Goal: Use online tool/utility: Utilize a website feature to perform a specific function

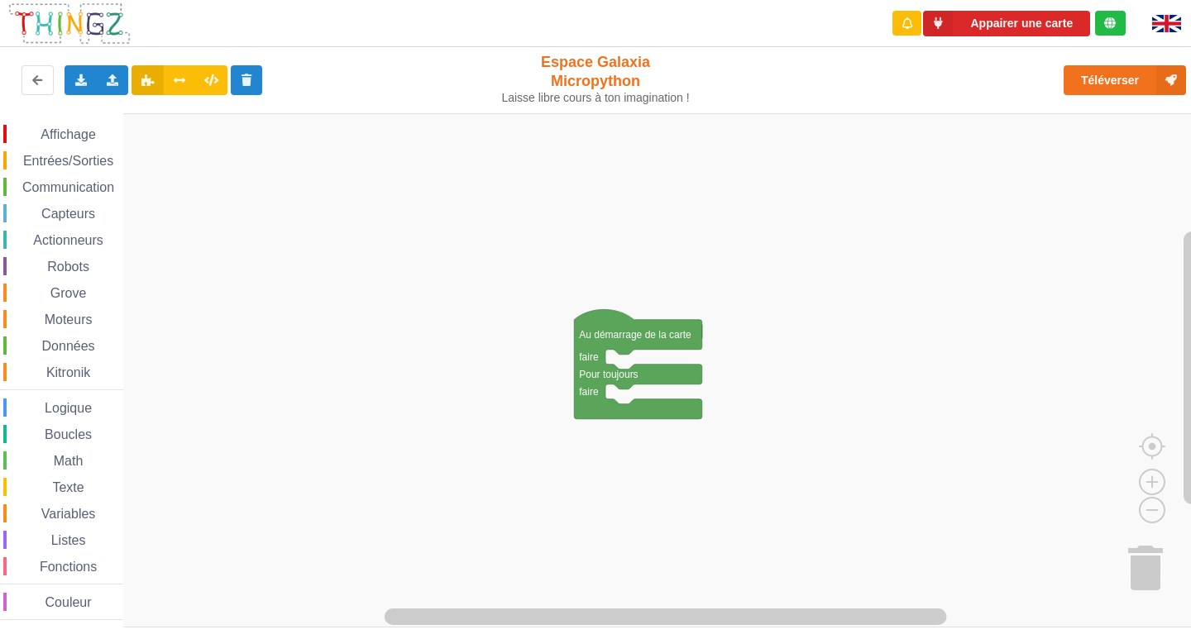
click at [60, 182] on span "Communication" at bounding box center [68, 187] width 97 height 14
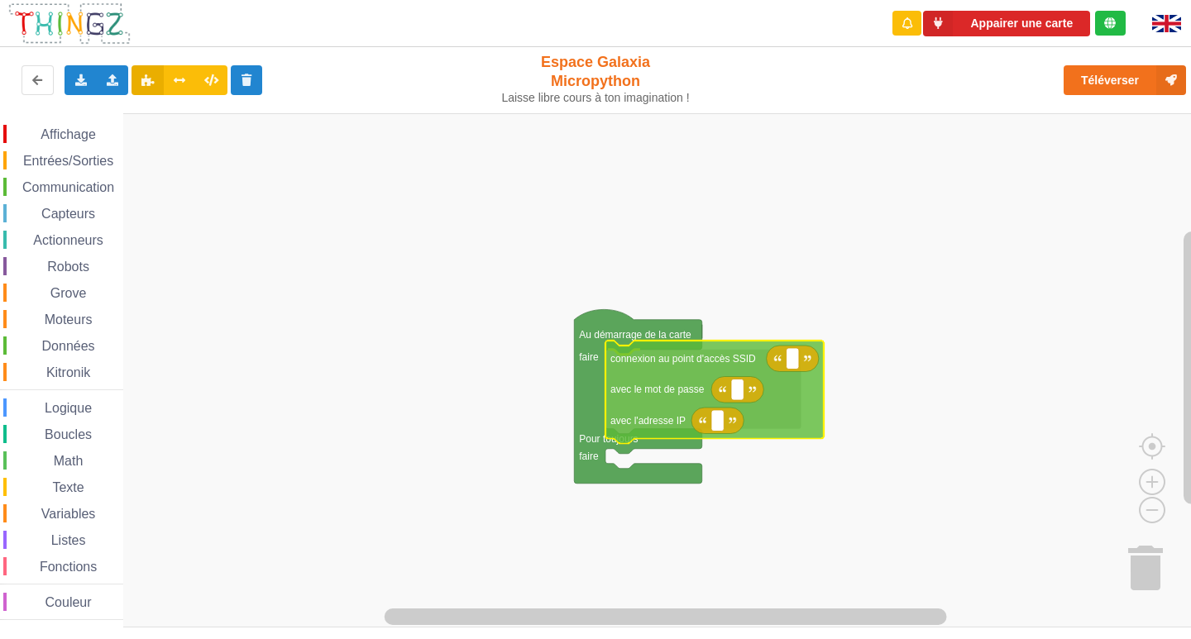
click at [650, 378] on div "Affichage Entrées/Sorties Communication Capteurs Actionneurs Robots Grove Moteu…" at bounding box center [601, 370] width 1202 height 514
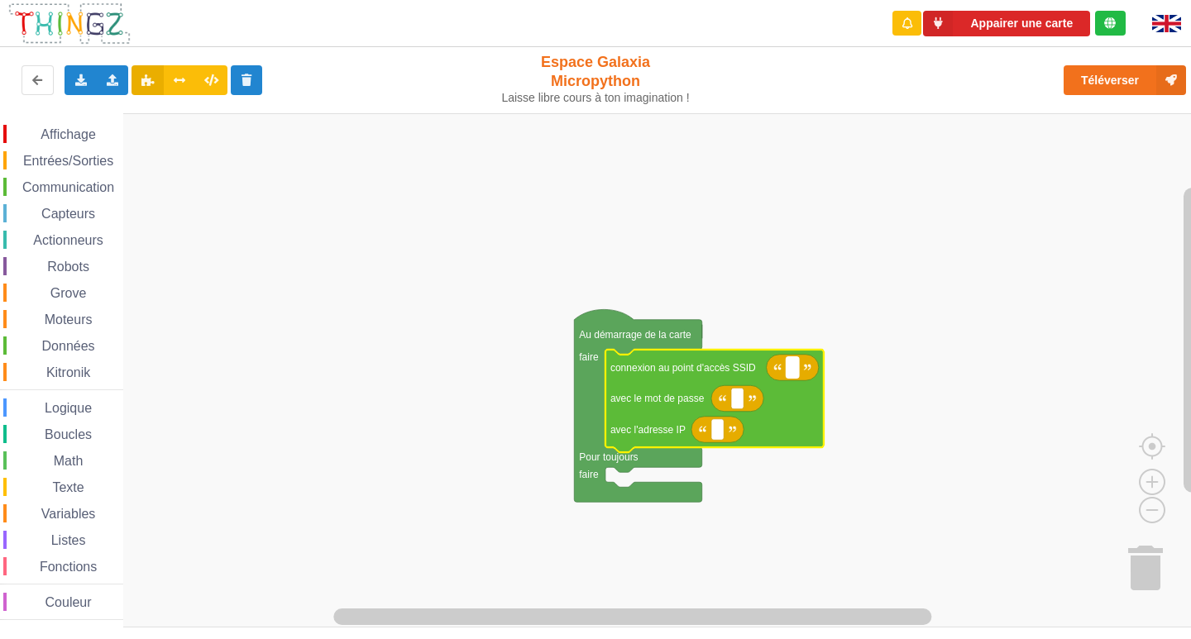
click at [786, 372] on rect "Espace de travail de Blocky" at bounding box center [792, 367] width 12 height 21
type input "NETGEAR38"
click at [727, 402] on icon "Espace de travail de Blocky" at bounding box center [737, 398] width 52 height 26
click at [737, 402] on text "Espace de travail de Blocky" at bounding box center [737, 399] width 2 height 12
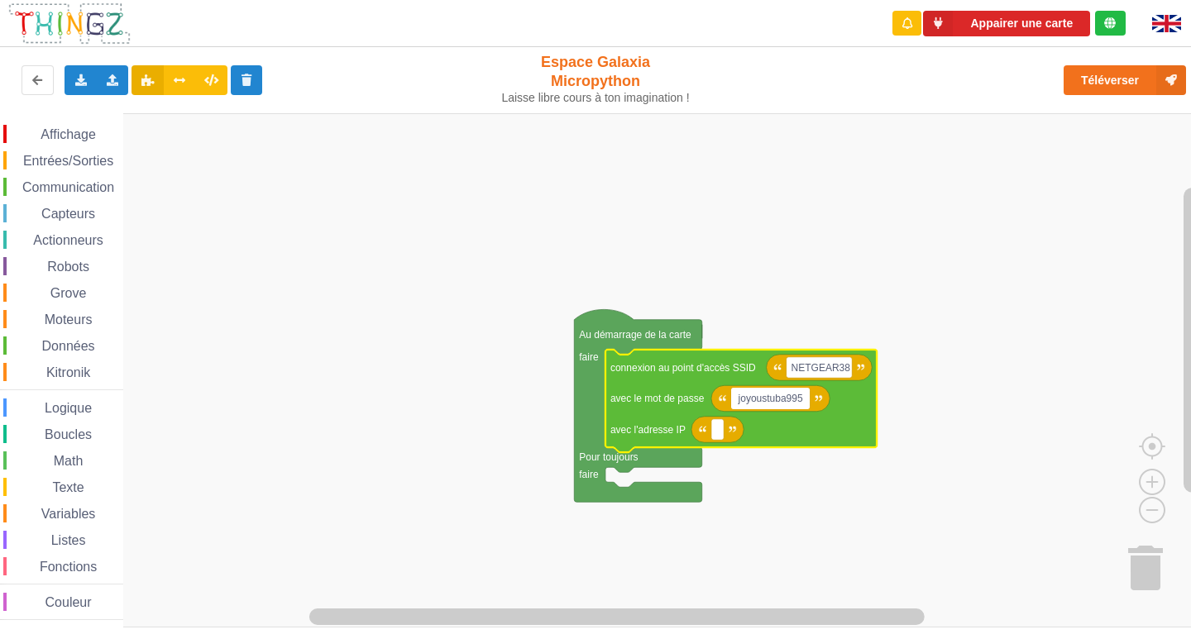
type input "joyoustuba995"
click at [718, 432] on text "Espace de travail de Blocky" at bounding box center [717, 430] width 2 height 12
type input "[TECHNICAL_ID]"
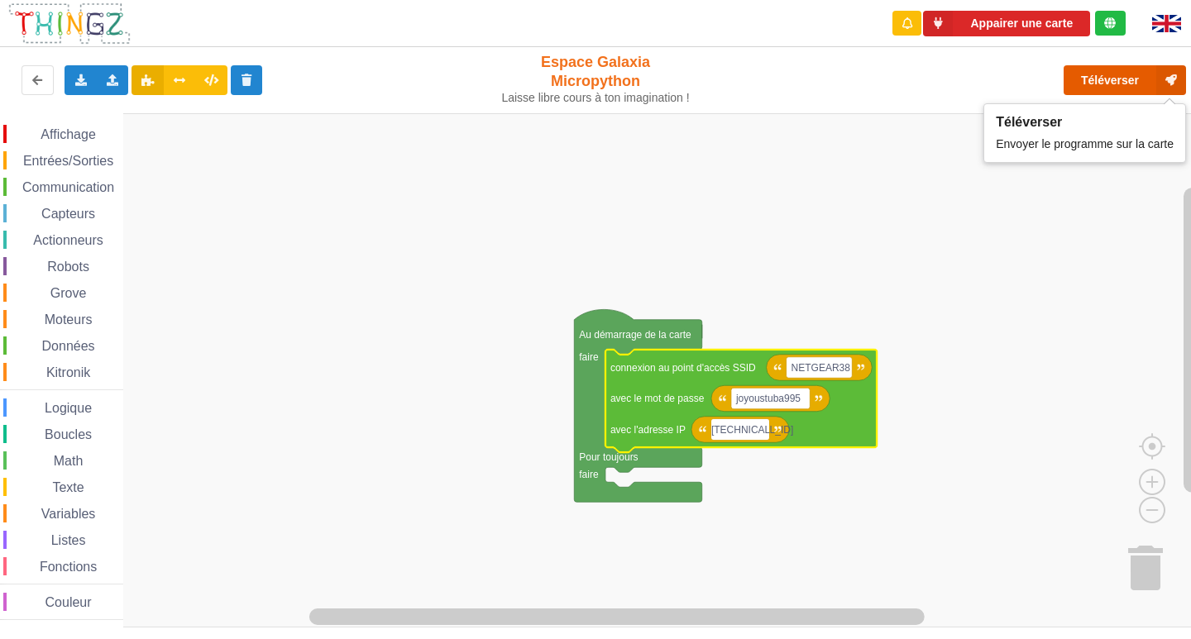
click at [1109, 84] on button "Téléverser" at bounding box center [1124, 80] width 122 height 30
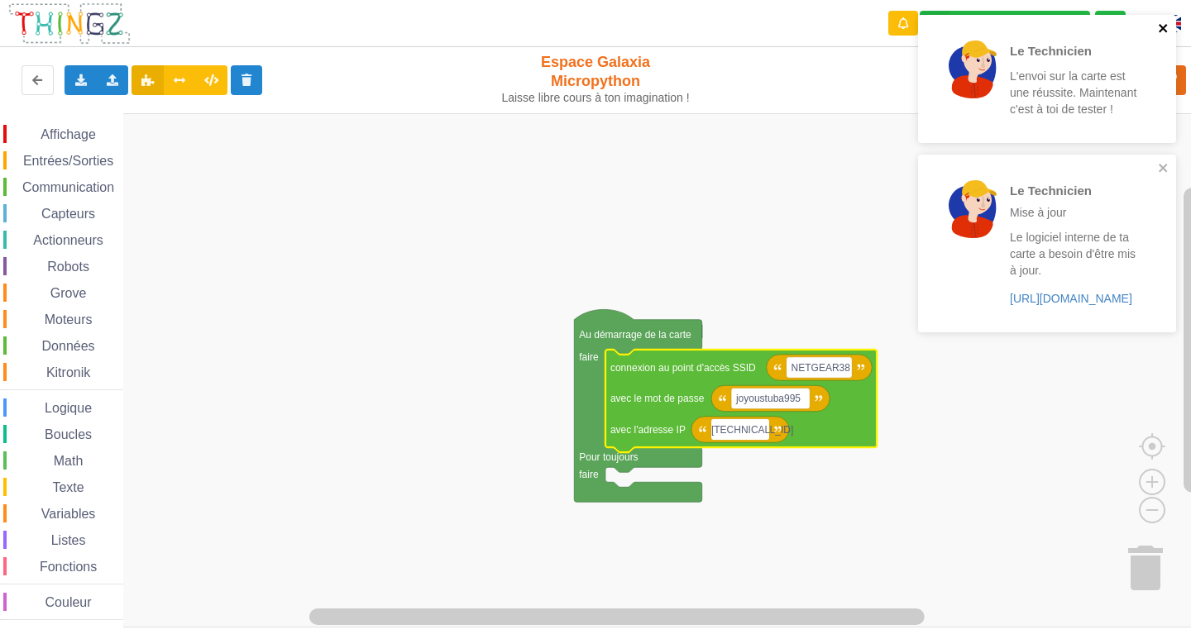
click at [1167, 26] on icon "close" at bounding box center [1162, 28] width 8 height 8
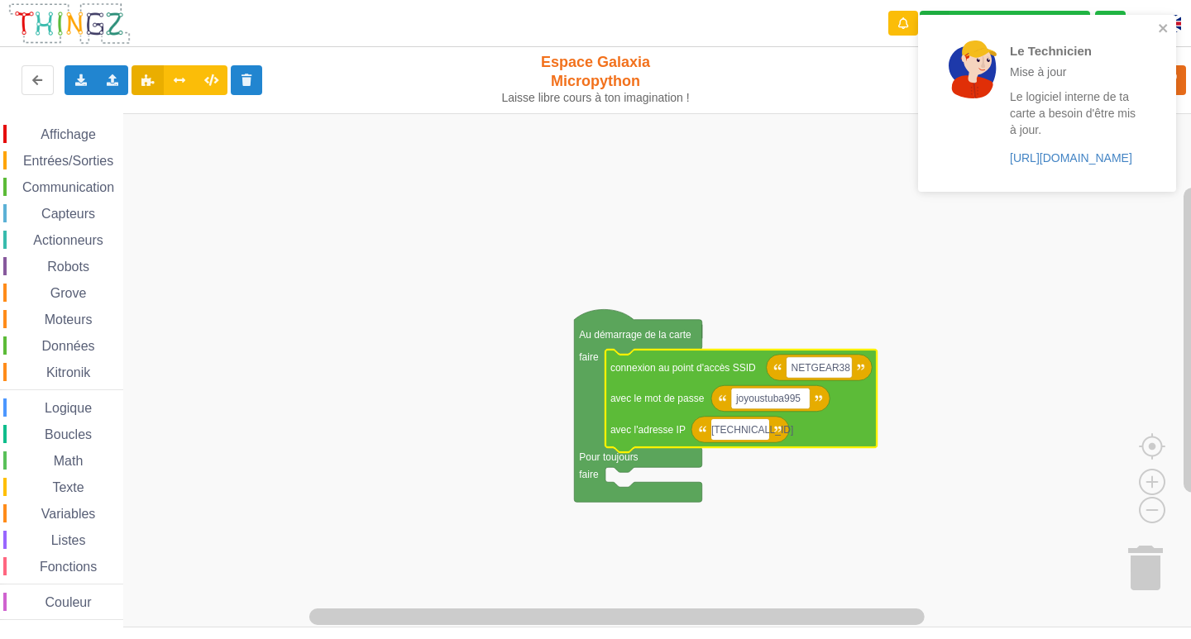
click at [1171, 26] on div "Le Technicien Mise à jour Le logiciel interne de ta carte a besoin d'être mis à…" at bounding box center [1047, 103] width 258 height 177
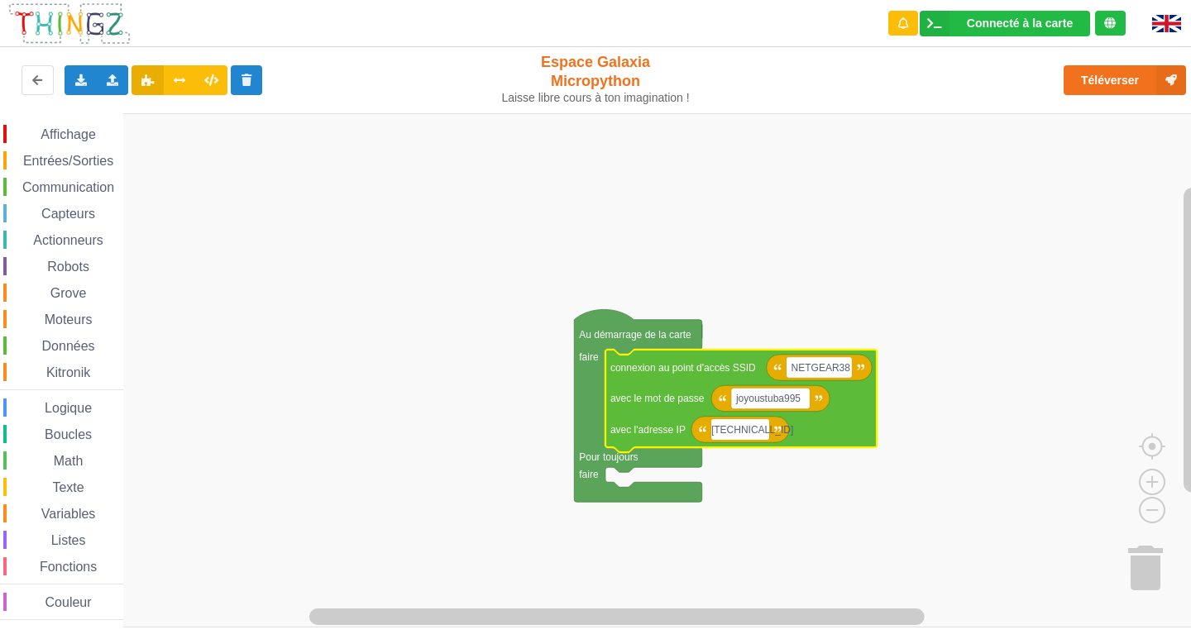
click at [39, 141] on div "Affichage" at bounding box center [63, 134] width 120 height 18
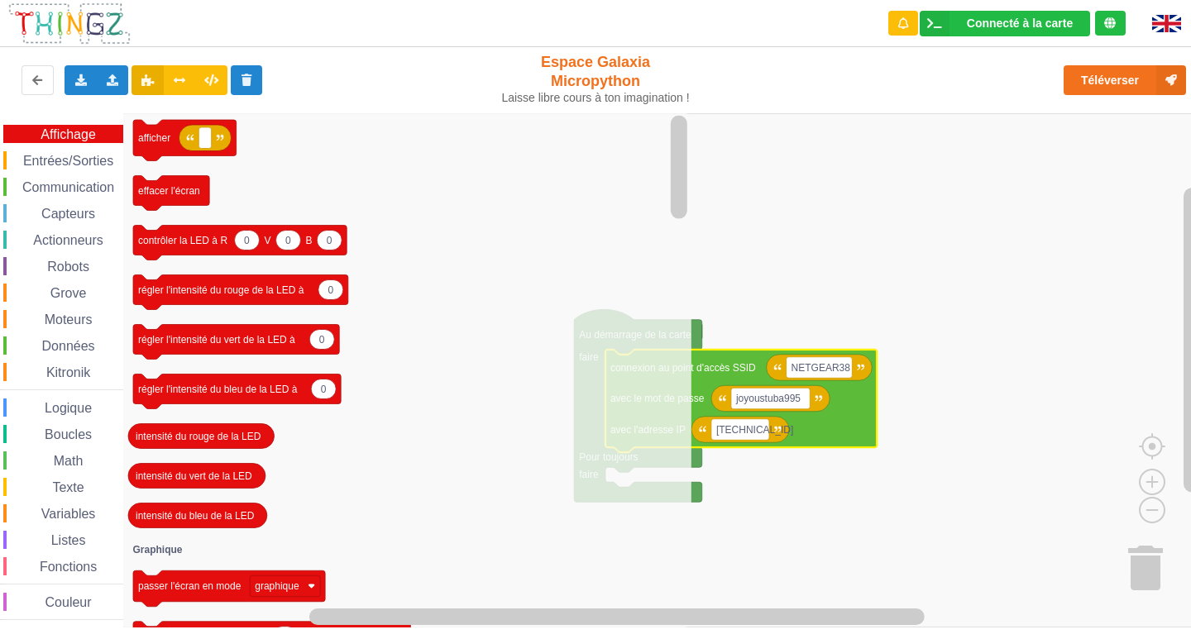
click at [85, 181] on span "Communication" at bounding box center [68, 187] width 97 height 14
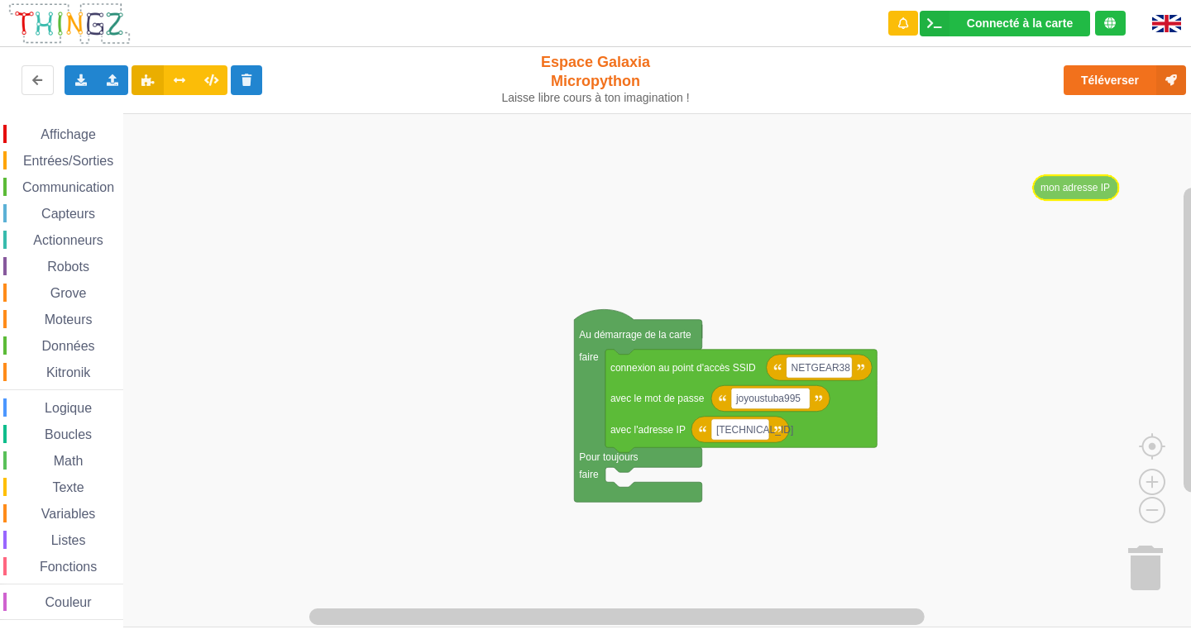
click at [1056, 189] on div "Affichage Entrées/Sorties Communication Capteurs Actionneurs Robots Grove Moteu…" at bounding box center [601, 370] width 1202 height 514
click at [42, 189] on span "Communication" at bounding box center [68, 187] width 97 height 14
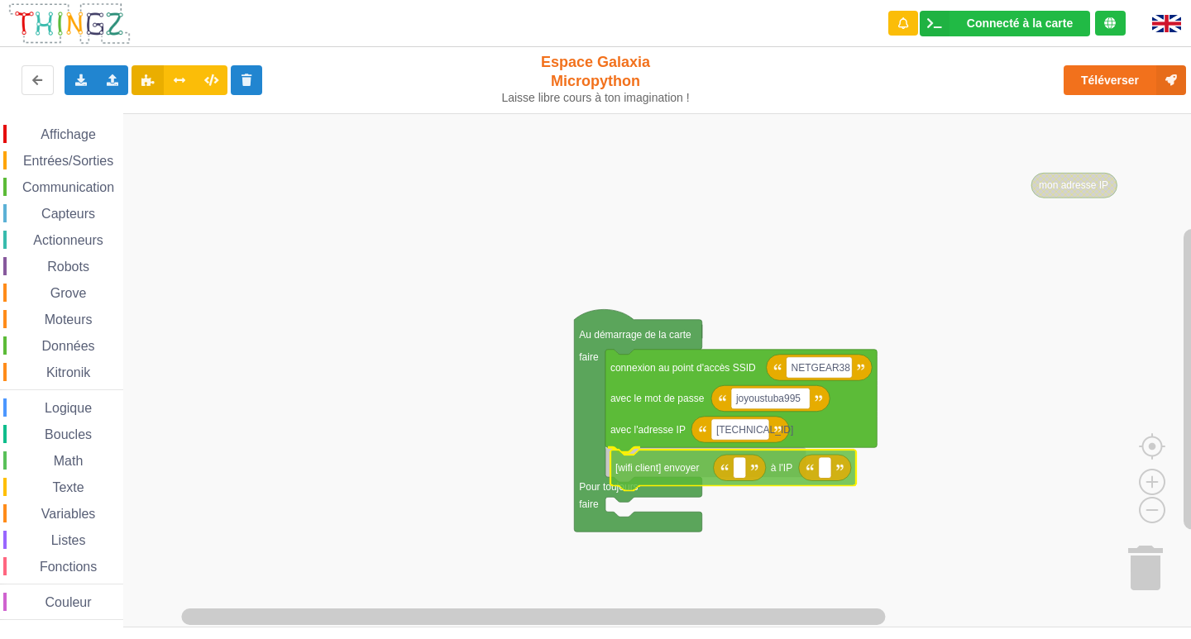
click at [785, 473] on div "Affichage Entrées/Sorties Communication Capteurs Actionneurs Robots Grove Moteu…" at bounding box center [601, 370] width 1202 height 514
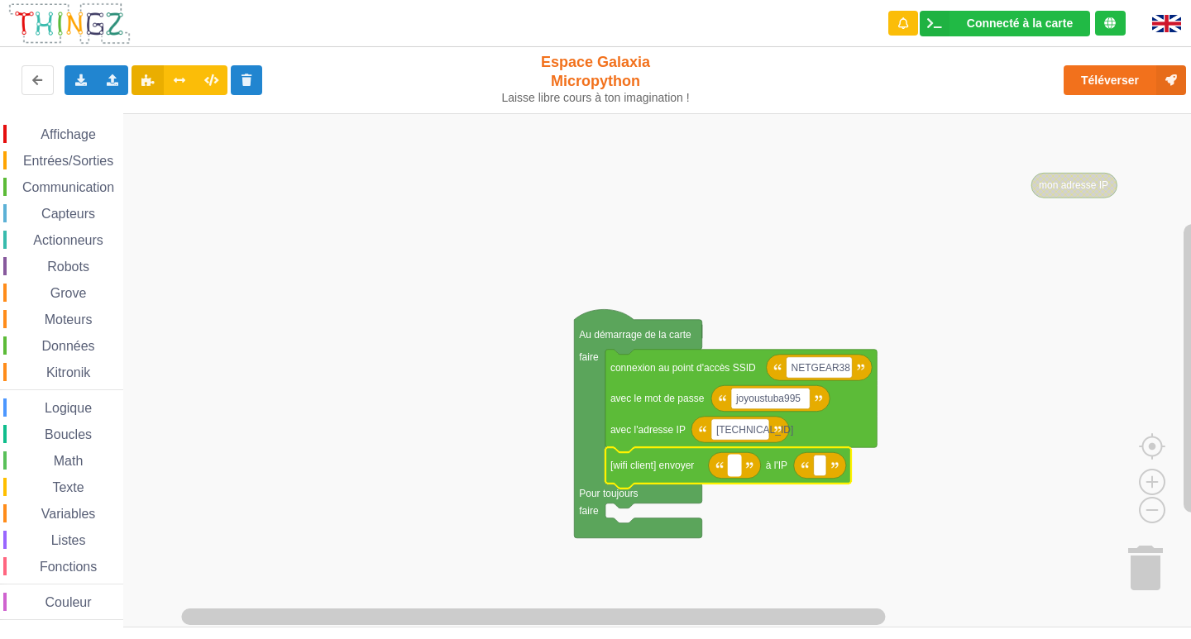
click at [734, 469] on text "Espace de travail de Blocky" at bounding box center [734, 466] width 2 height 12
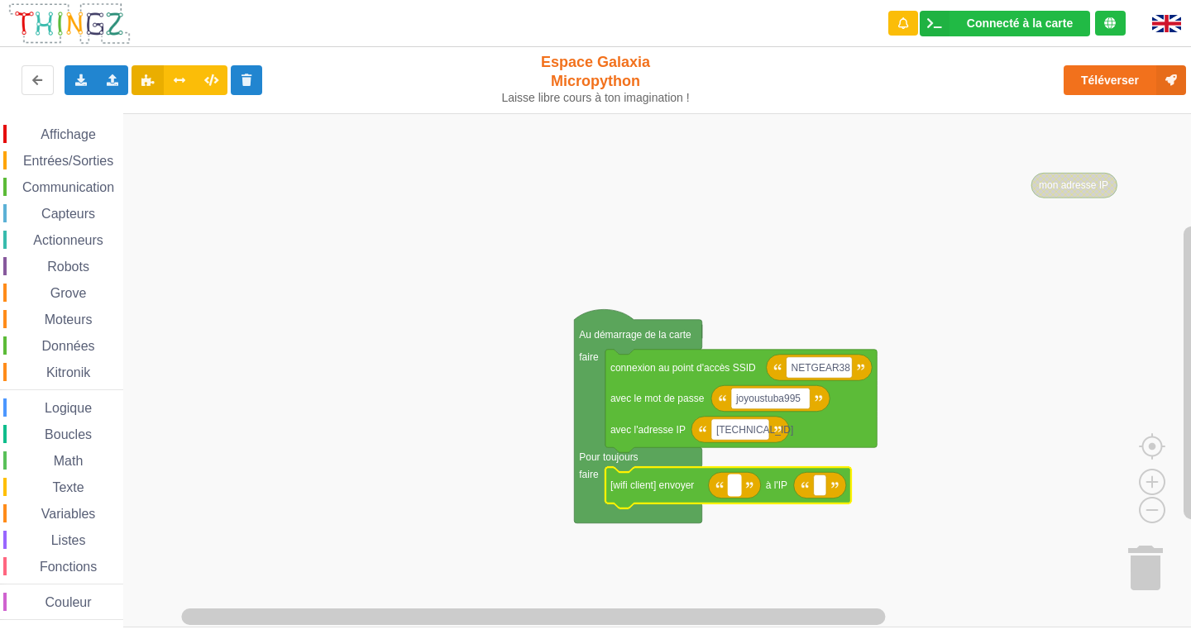
click at [735, 491] on text "Espace de travail de Blocky" at bounding box center [734, 486] width 2 height 12
type input "[TECHNICAL_ID]"
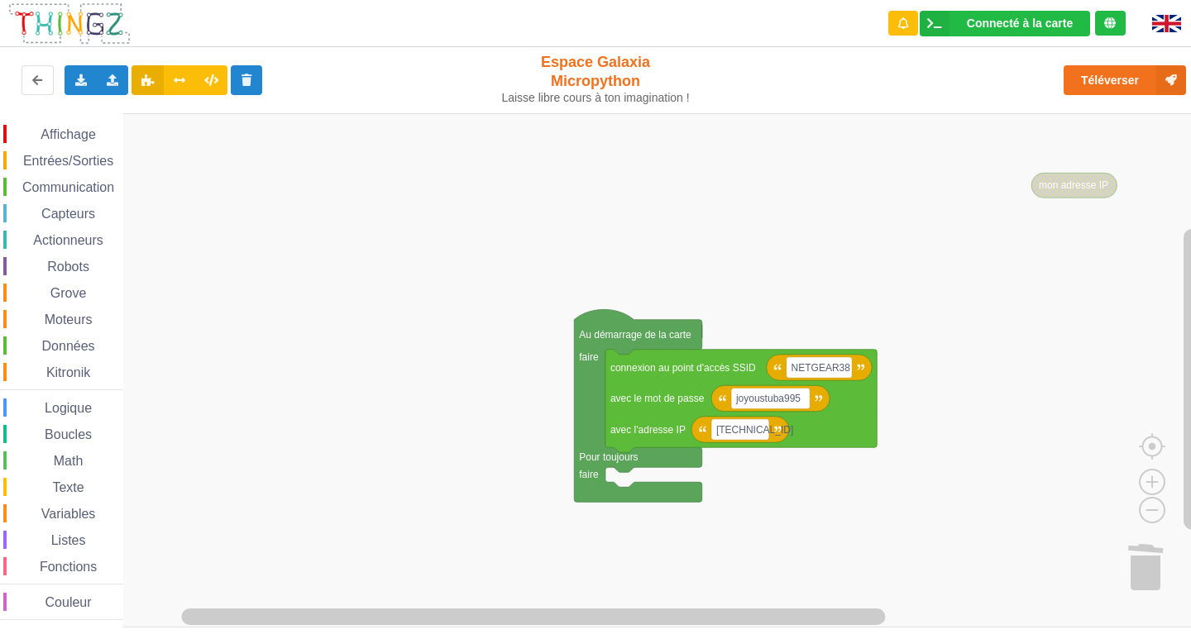
click at [38, 174] on div "Affichage Entrées/Sorties Communication Capteurs Actionneurs Robots Grove Moteu…" at bounding box center [61, 372] width 123 height 495
click at [23, 184] on span "Communication" at bounding box center [68, 187] width 97 height 14
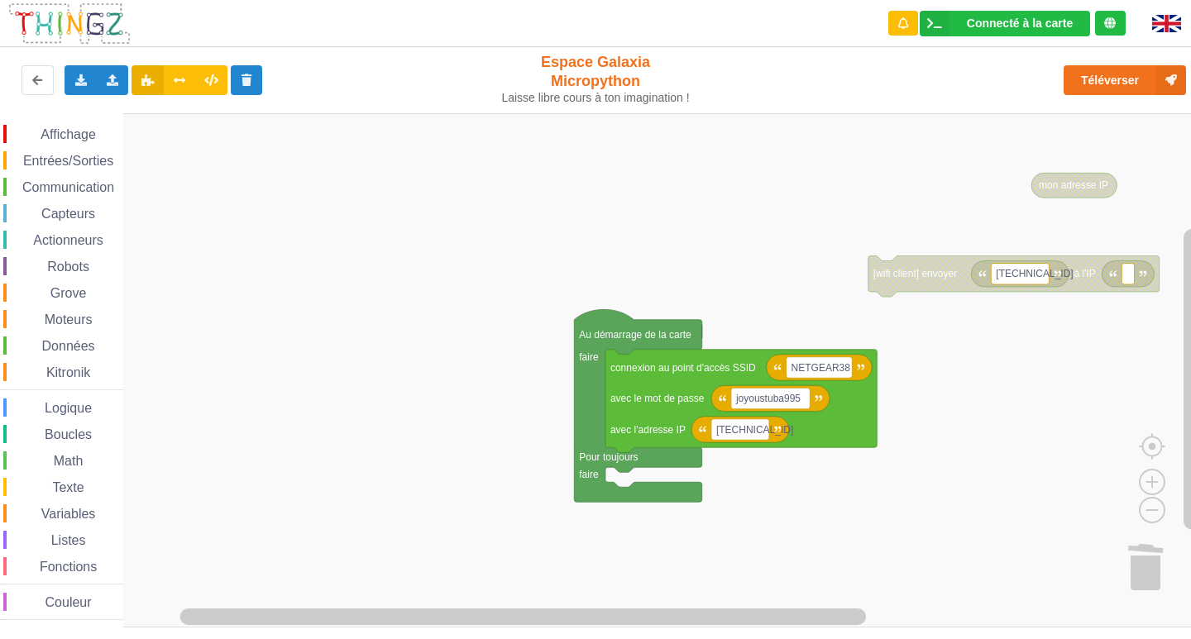
click at [1026, 274] on text "[TECHNICAL_ID]" at bounding box center [1033, 274] width 77 height 12
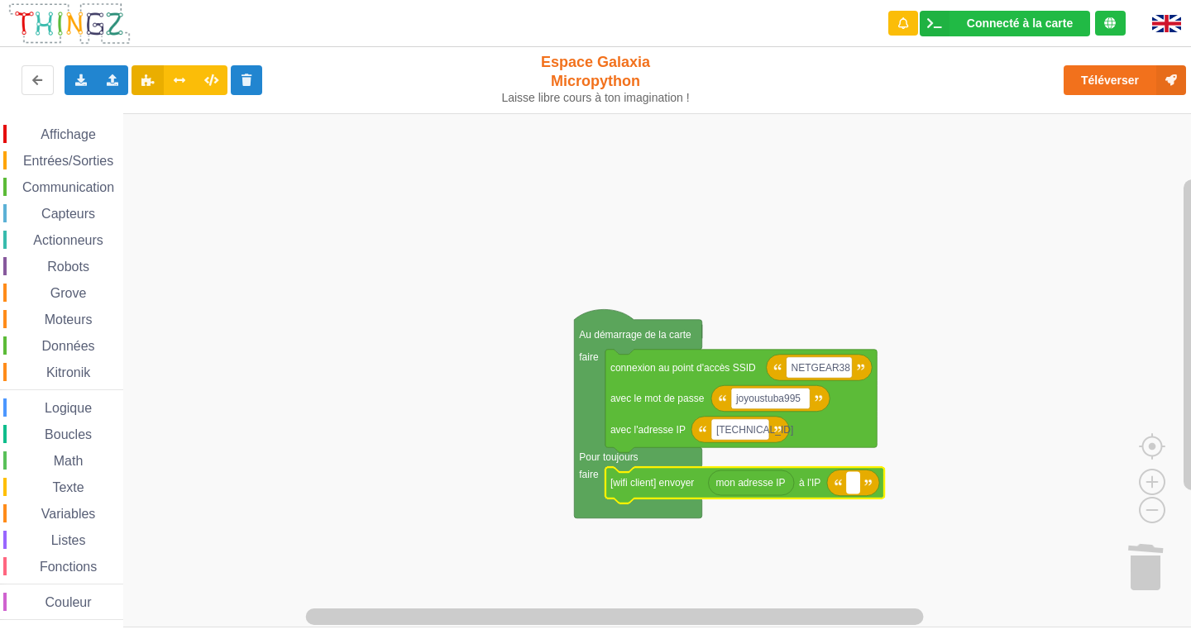
click at [852, 488] on text "Espace de travail de Blocky" at bounding box center [853, 483] width 2 height 12
type input "1"
type input "10.0.0.10"
click at [181, 179] on rect "Espace de travail de Blocky" at bounding box center [601, 370] width 1202 height 514
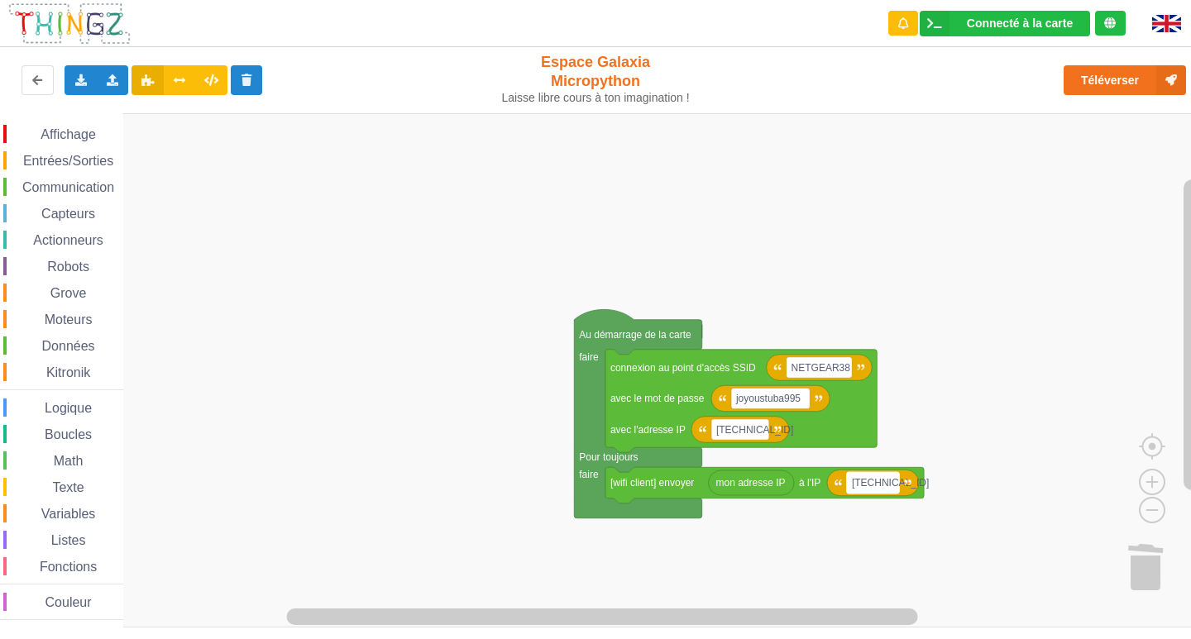
click at [893, 483] on rect "Espace de travail de Blocky" at bounding box center [873, 482] width 52 height 21
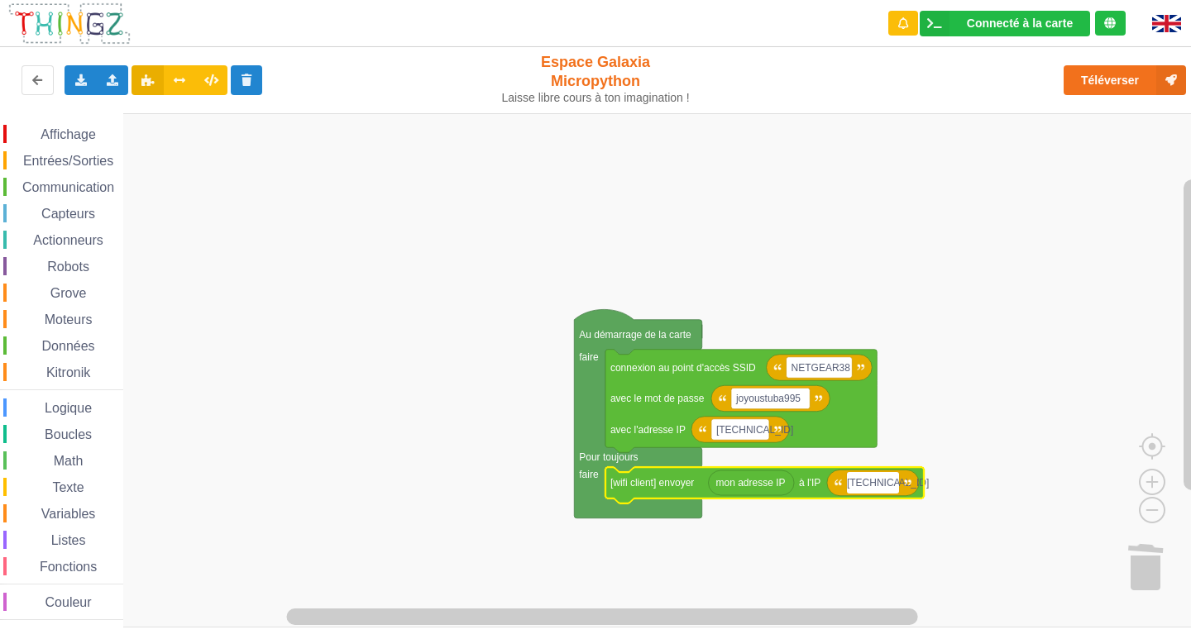
click at [893, 486] on input "10.0.0.10" at bounding box center [873, 482] width 52 height 21
click at [893, 487] on input "10.0.0.10" at bounding box center [873, 482] width 52 height 21
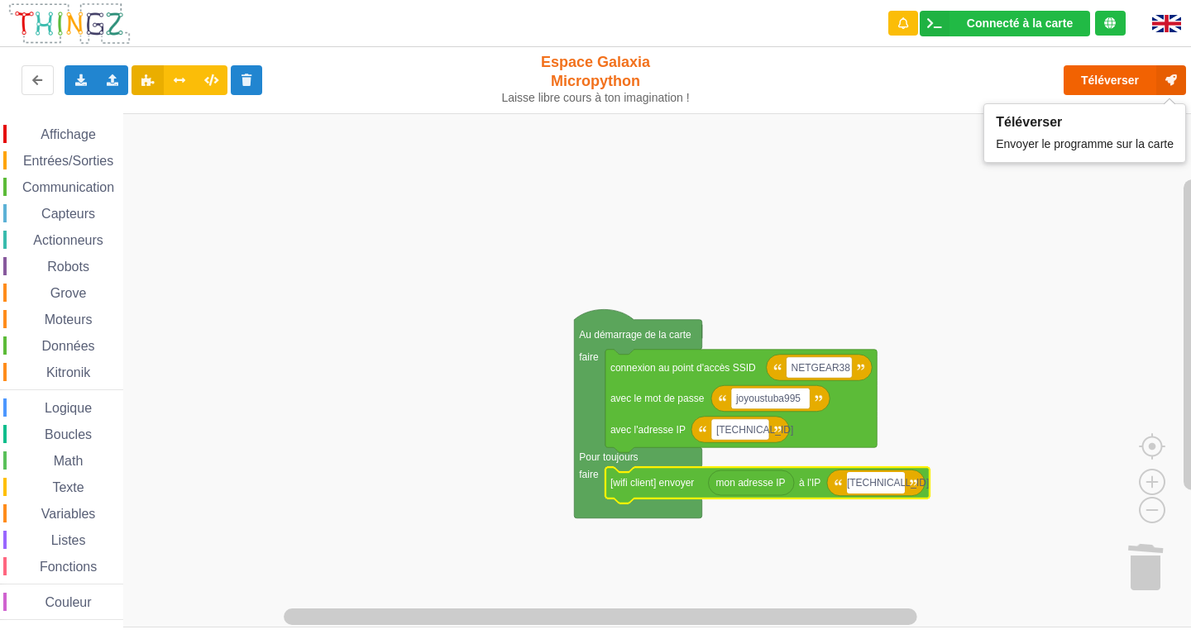
type input "10.0.0.111"
click at [1136, 79] on button "Téléverser" at bounding box center [1124, 80] width 122 height 30
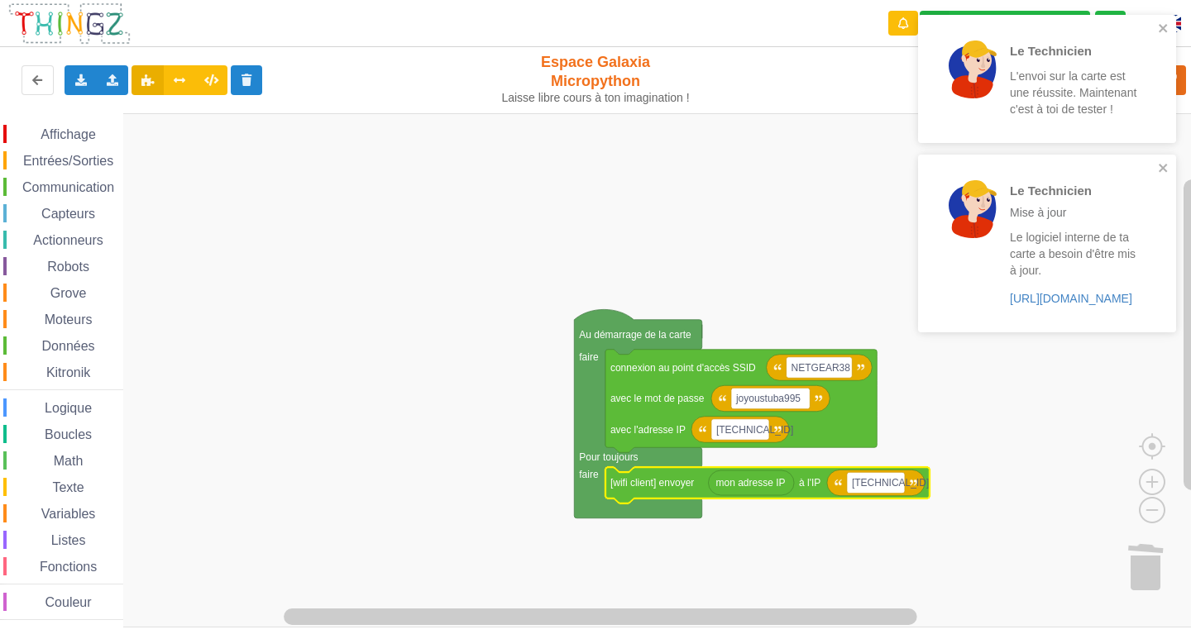
click at [65, 134] on span "Affichage" at bounding box center [68, 134] width 60 height 14
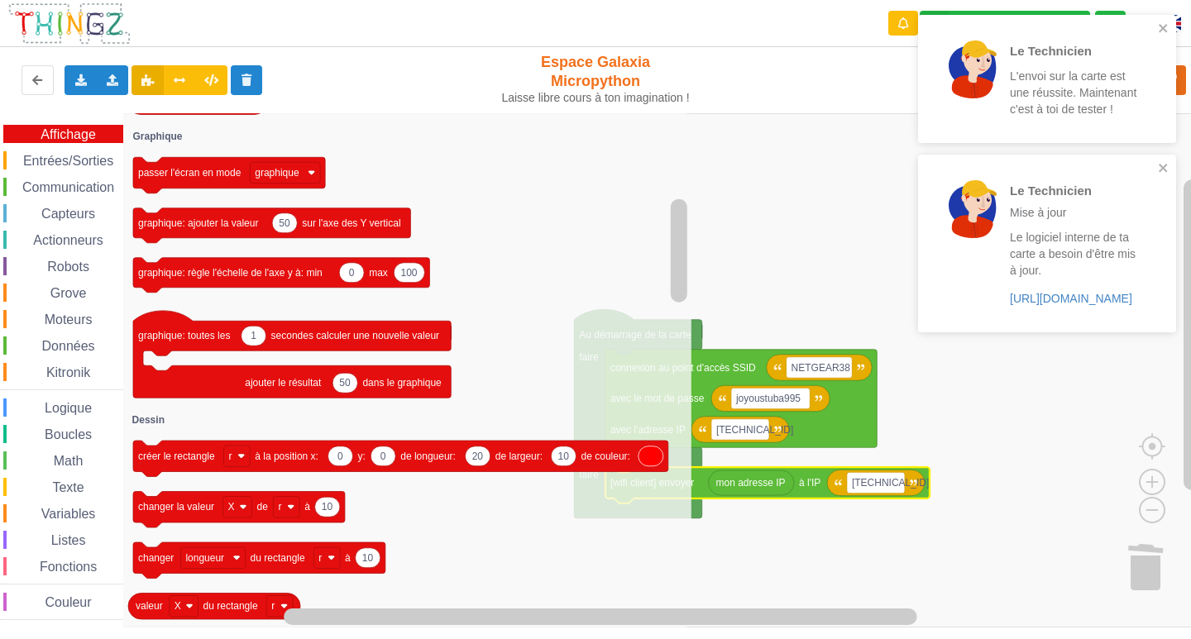
click at [57, 169] on div "Entrées/Sorties" at bounding box center [63, 160] width 120 height 18
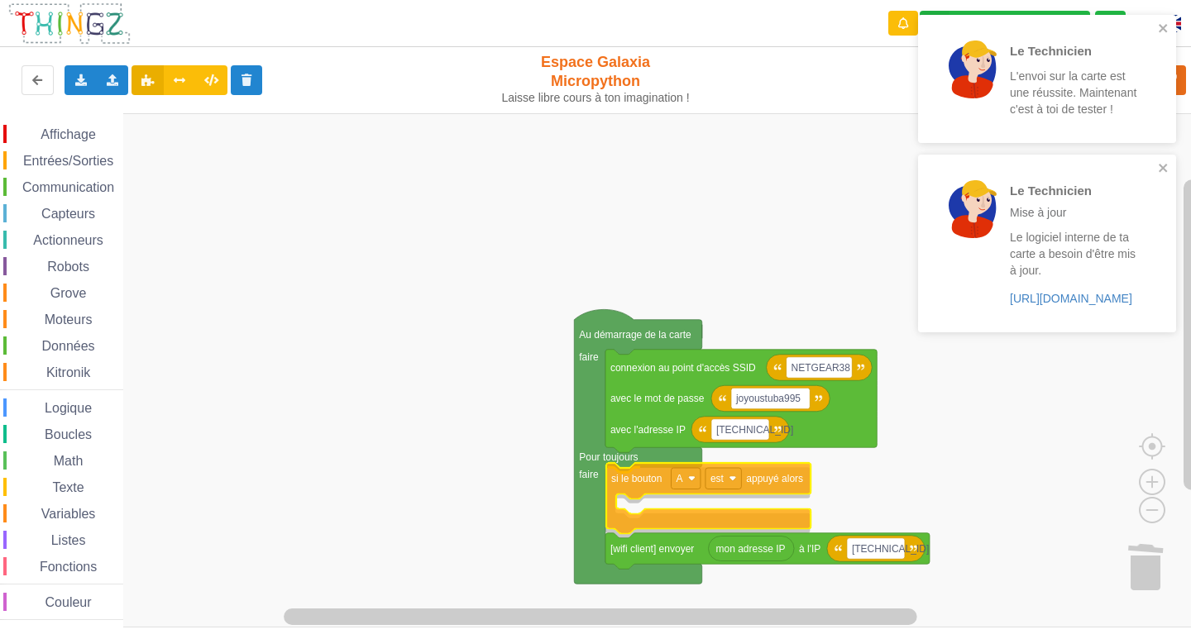
click at [766, 475] on div "Affichage Entrées/Sorties Communication Capteurs Actionneurs Robots Grove Moteu…" at bounding box center [601, 370] width 1202 height 514
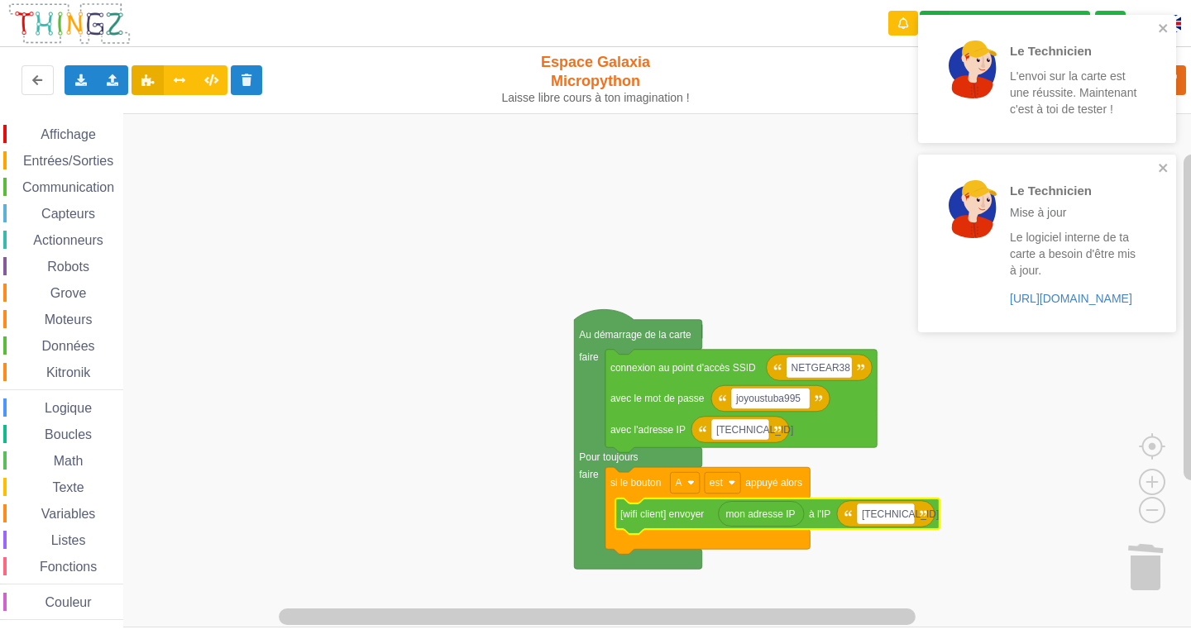
click at [1156, 20] on div "Le Technicien L'envoi sur la carte est une réussite. Maintenant c'est à toi de …" at bounding box center [1047, 79] width 258 height 128
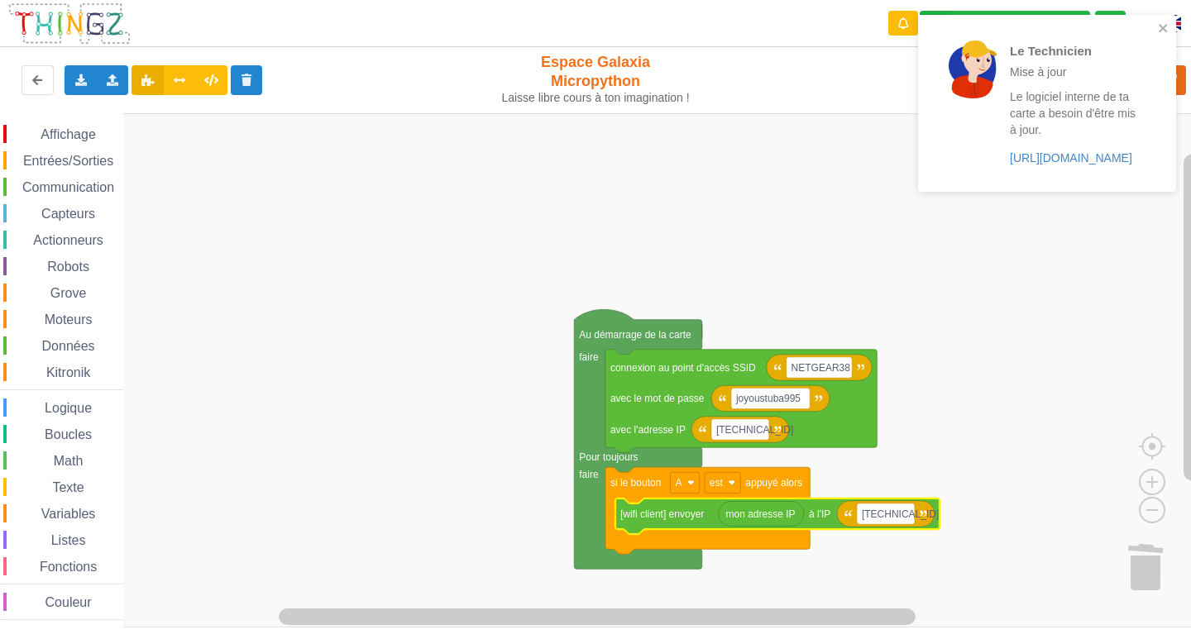
click at [1156, 21] on div "Le Technicien Mise à jour Le logiciel interne de ta carte a besoin d'être mis à…" at bounding box center [1040, 103] width 233 height 164
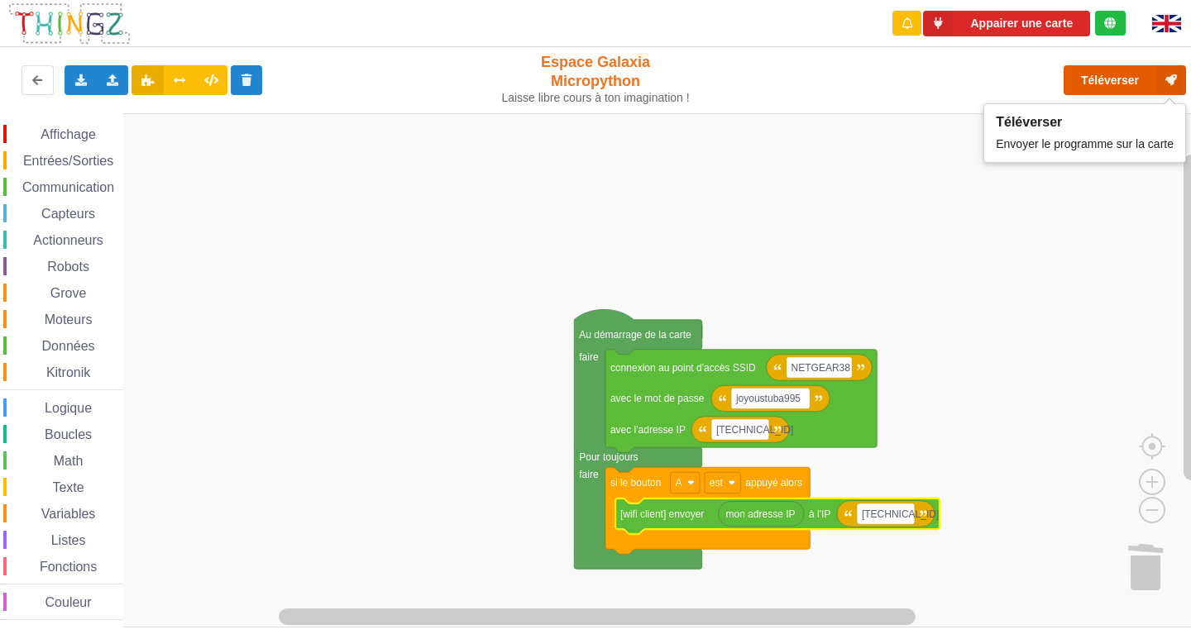
click at [1105, 76] on button "Téléverser" at bounding box center [1124, 80] width 122 height 30
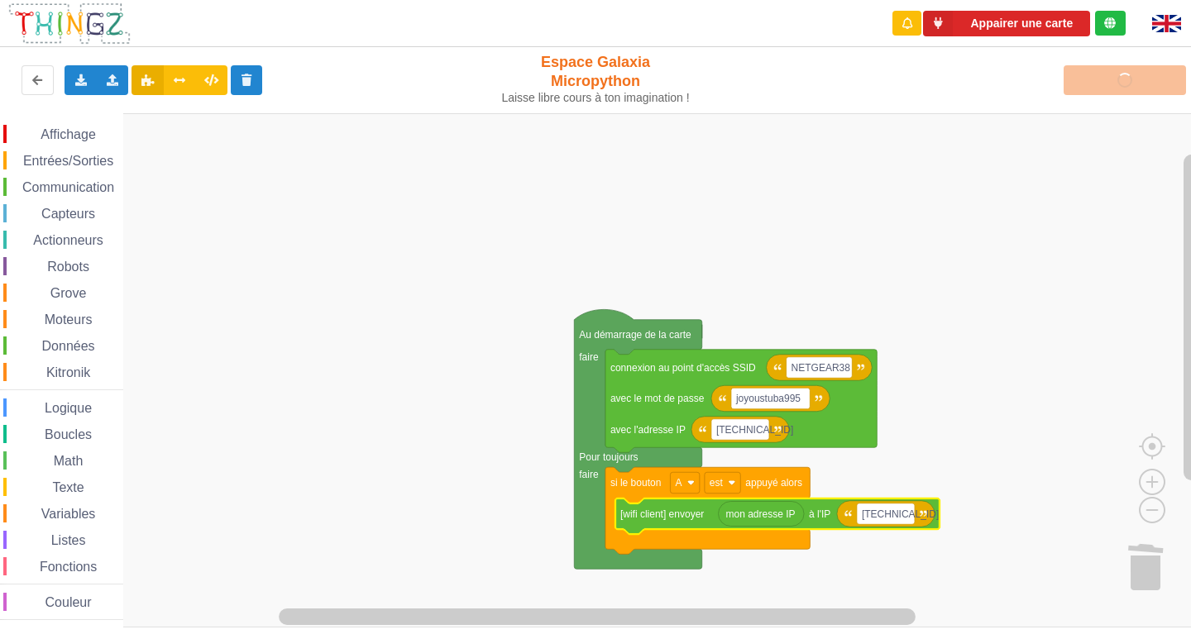
click at [39, 151] on div "Entrées/Sorties" at bounding box center [63, 160] width 120 height 18
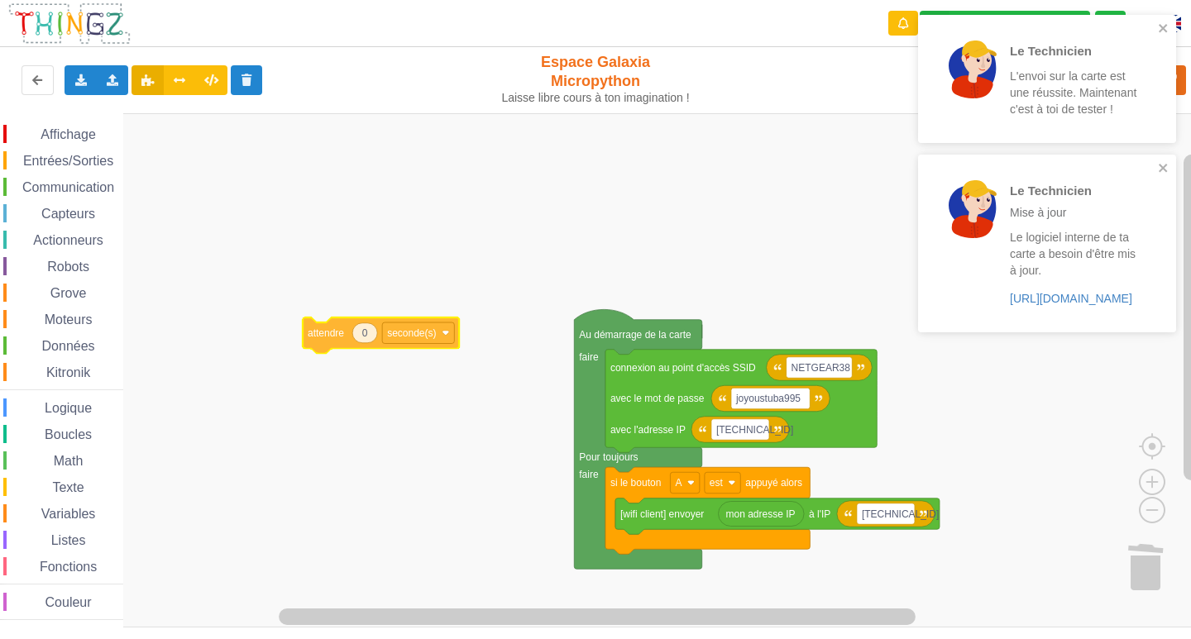
click at [370, 335] on div "Affichage Entrées/Sorties Communication Capteurs Actionneurs Robots Grove Moteu…" at bounding box center [601, 370] width 1202 height 514
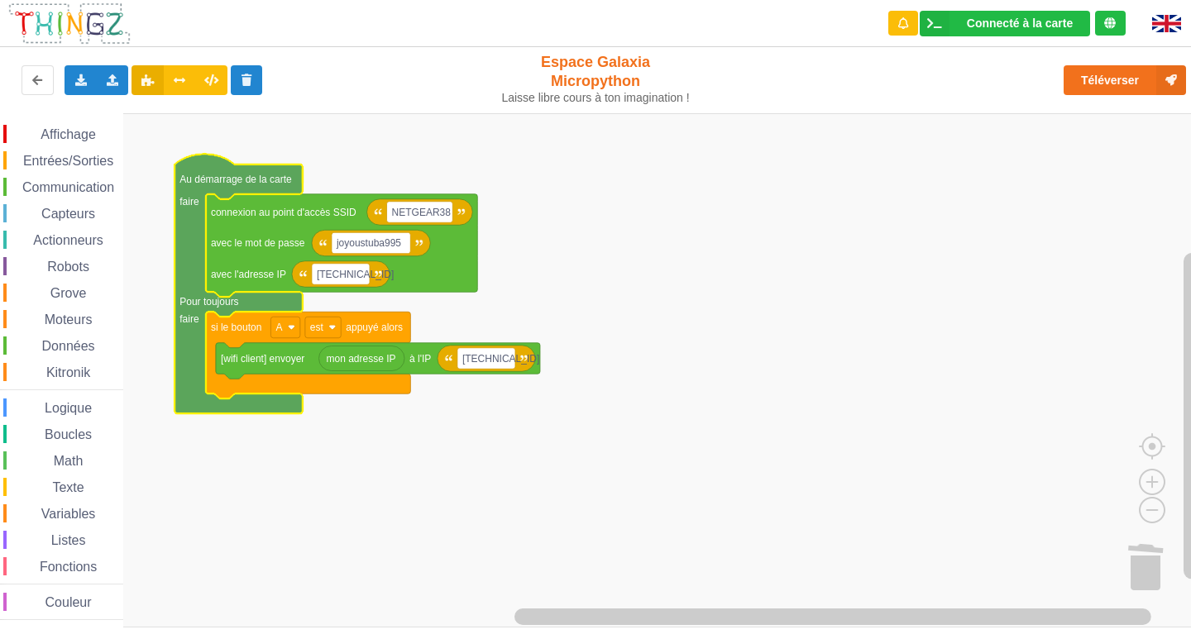
click at [84, 165] on span "Entrées/Sorties" at bounding box center [68, 161] width 95 height 14
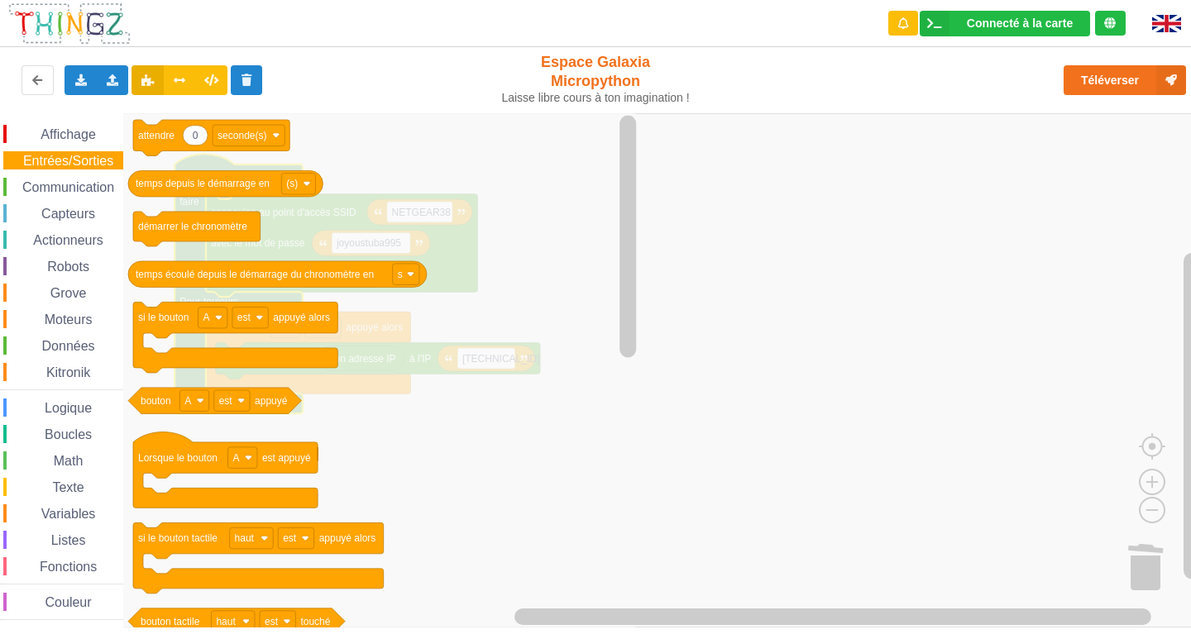
click at [75, 188] on span "Communication" at bounding box center [68, 187] width 97 height 14
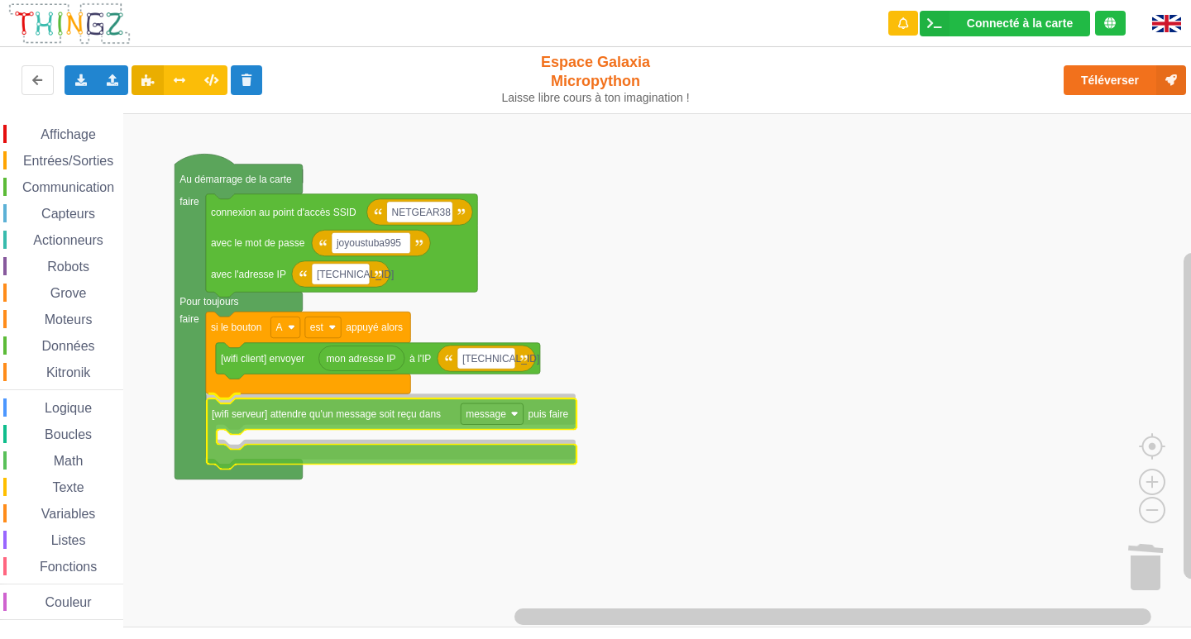
click at [387, 420] on div "Affichage Entrées/Sorties Communication Capteurs Actionneurs Robots Grove Moteu…" at bounding box center [601, 370] width 1202 height 514
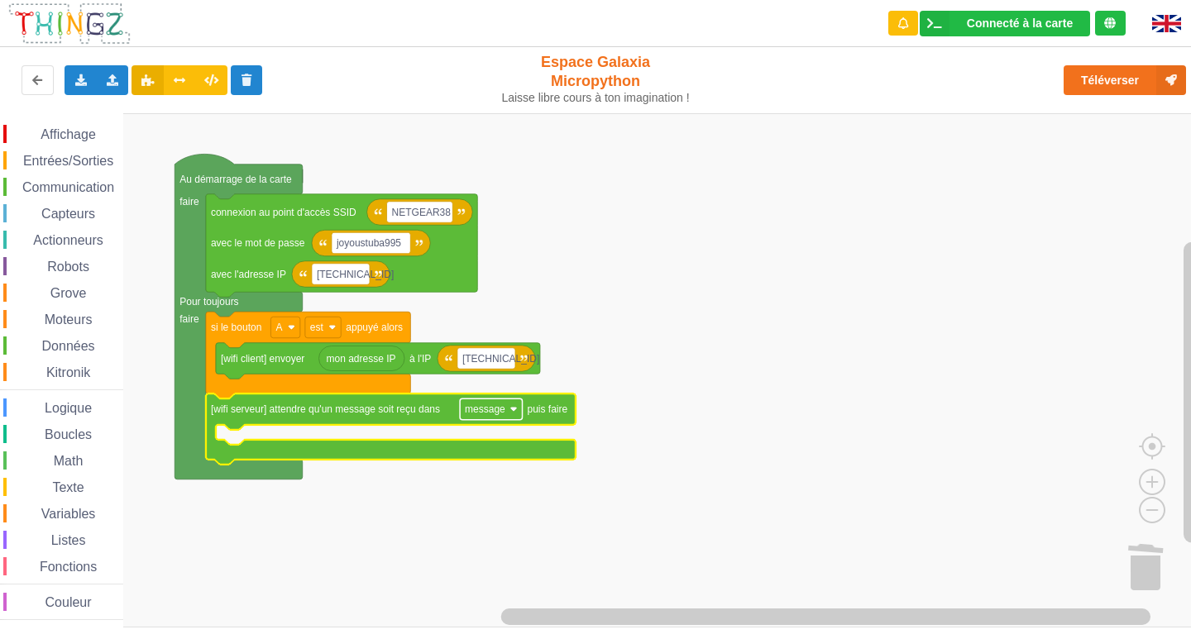
click at [467, 411] on text "message" at bounding box center [485, 409] width 41 height 12
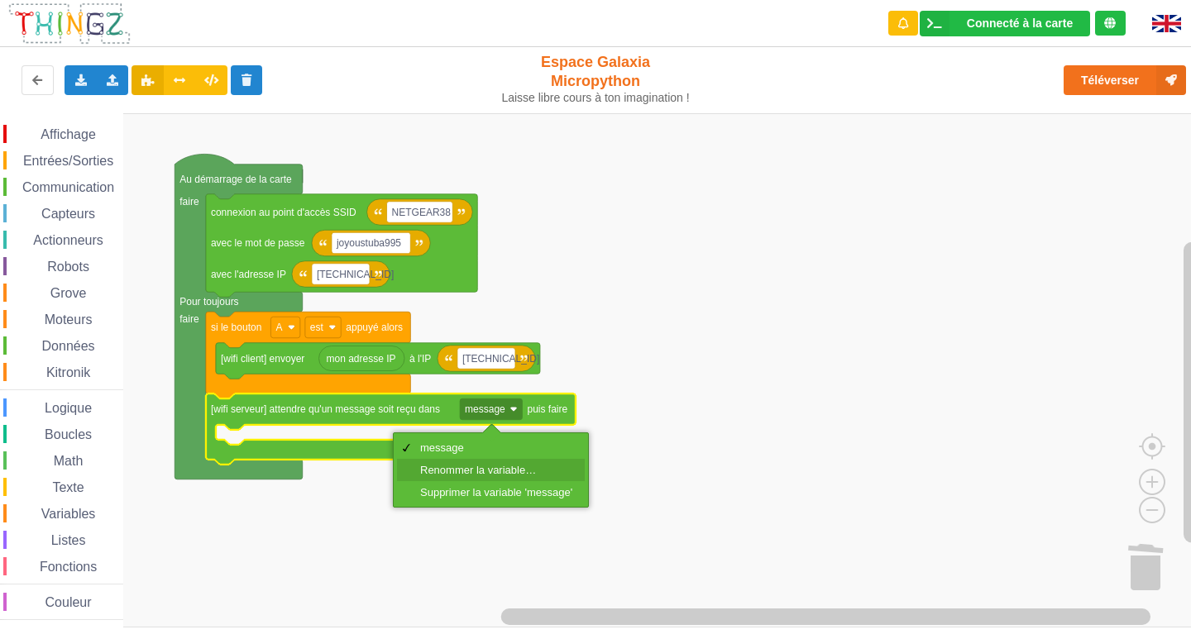
click at [452, 466] on div "Renommer la variable…" at bounding box center [496, 470] width 152 height 12
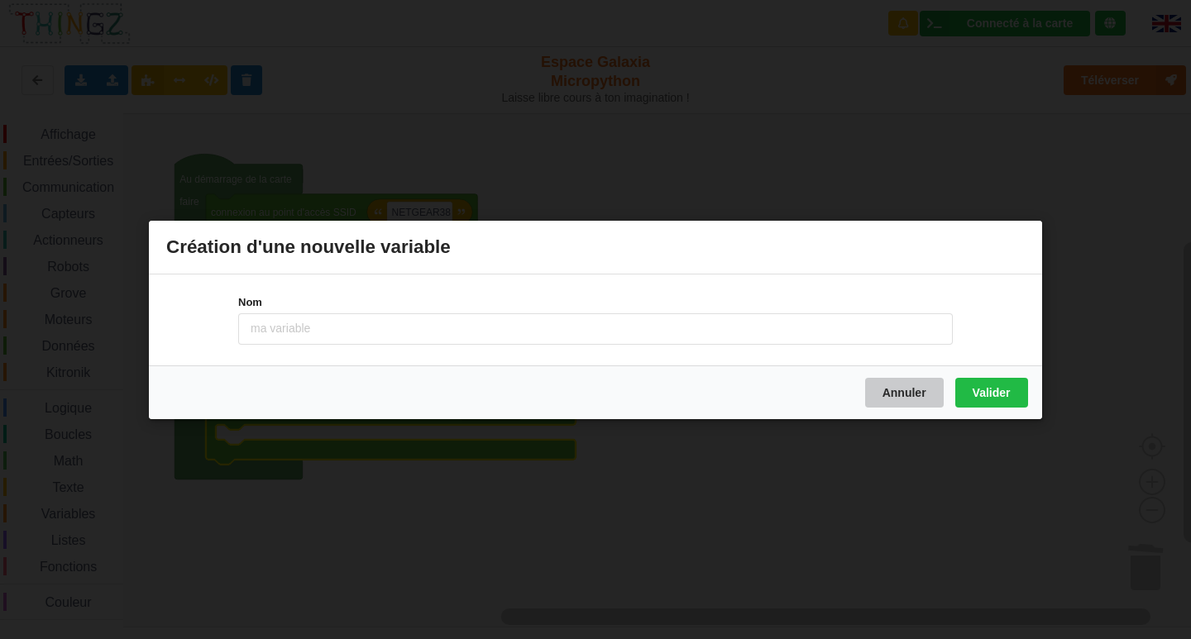
click at [909, 386] on button "Annuler" at bounding box center [904, 392] width 79 height 30
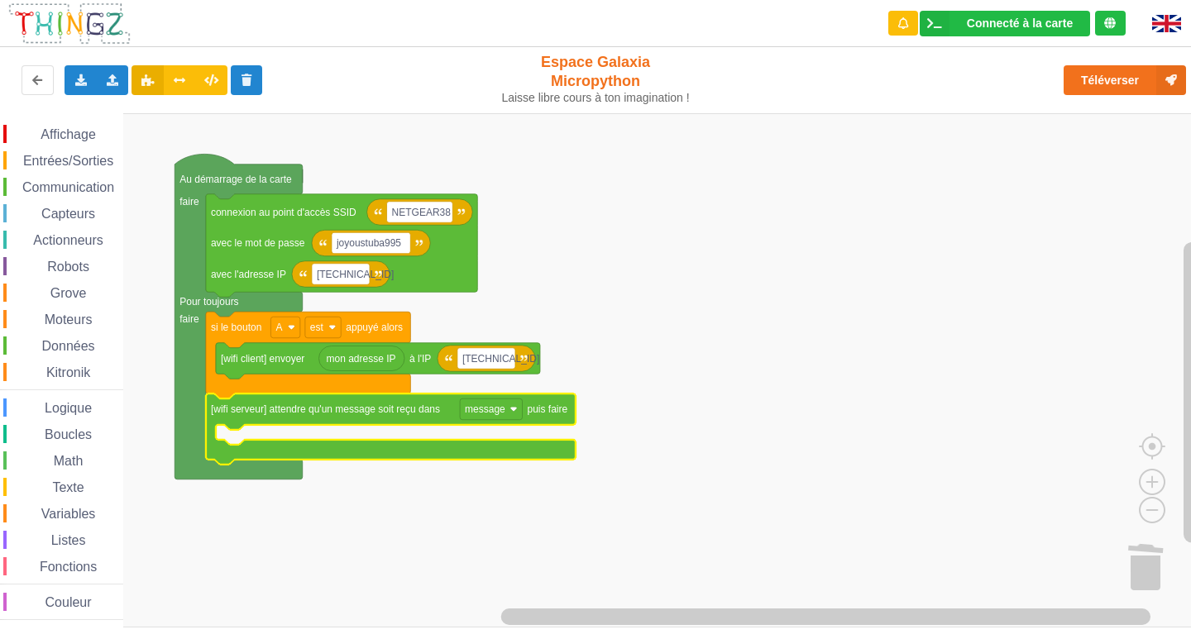
click at [107, 190] on span "Communication" at bounding box center [68, 187] width 97 height 14
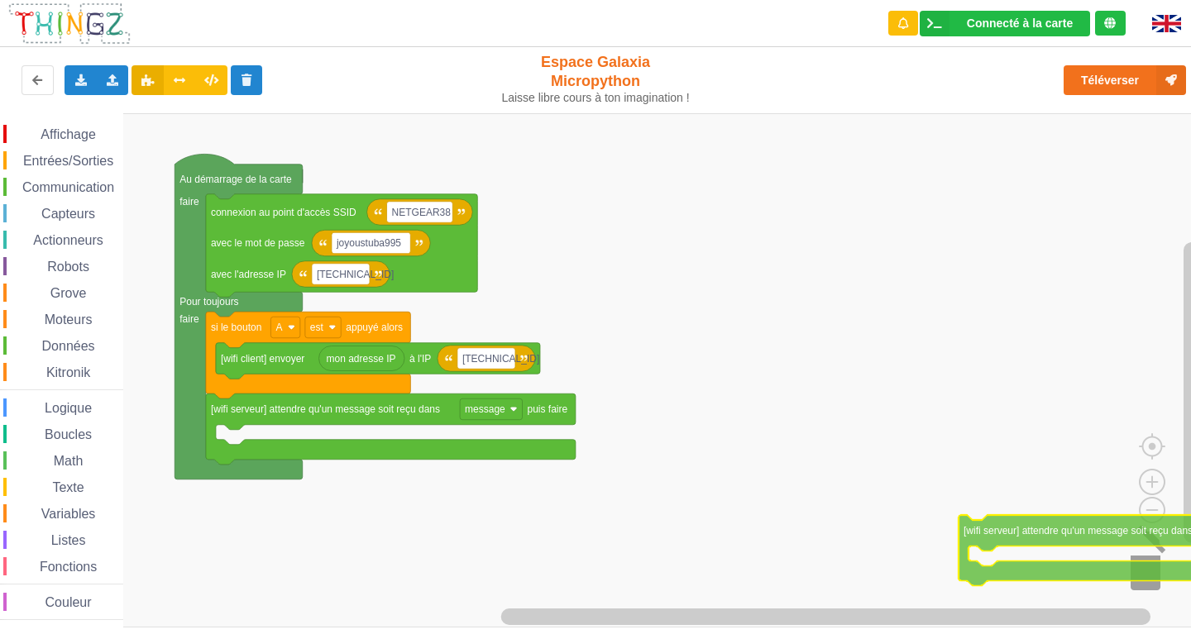
click at [1157, 545] on div "Affichage Entrées/Sorties Communication Capteurs Actionneurs Robots Grove Moteu…" at bounding box center [601, 370] width 1202 height 514
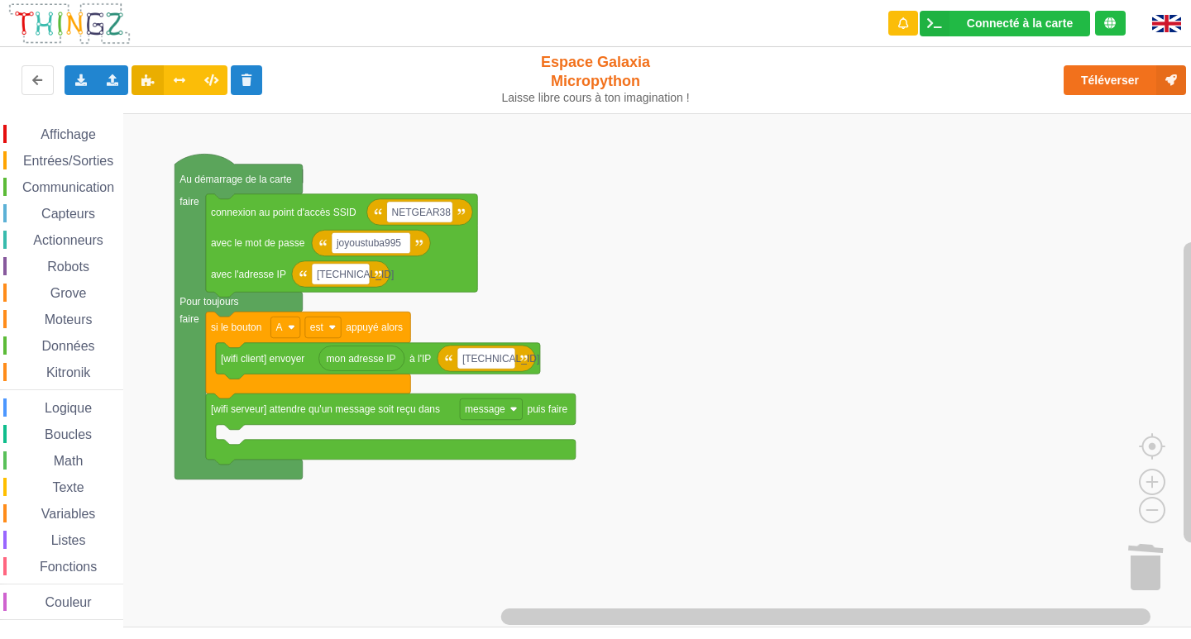
click at [275, 451] on icon "Espace de travail de Blocky" at bounding box center [391, 429] width 370 height 71
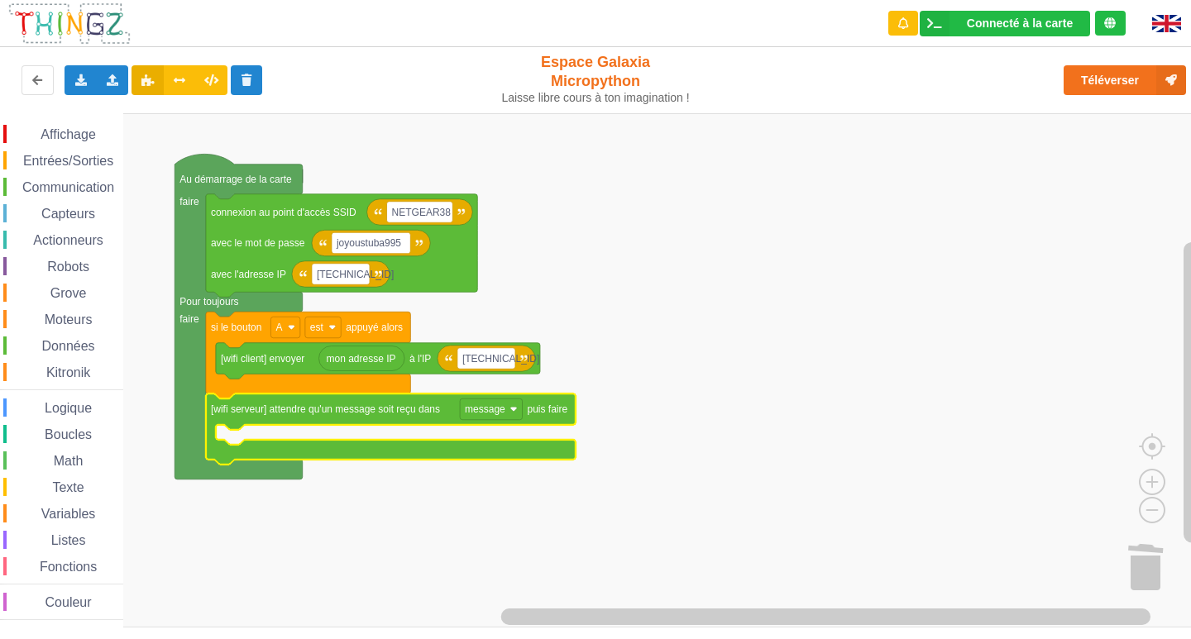
click at [422, 513] on rect "Espace de travail de Blocky" at bounding box center [601, 370] width 1202 height 514
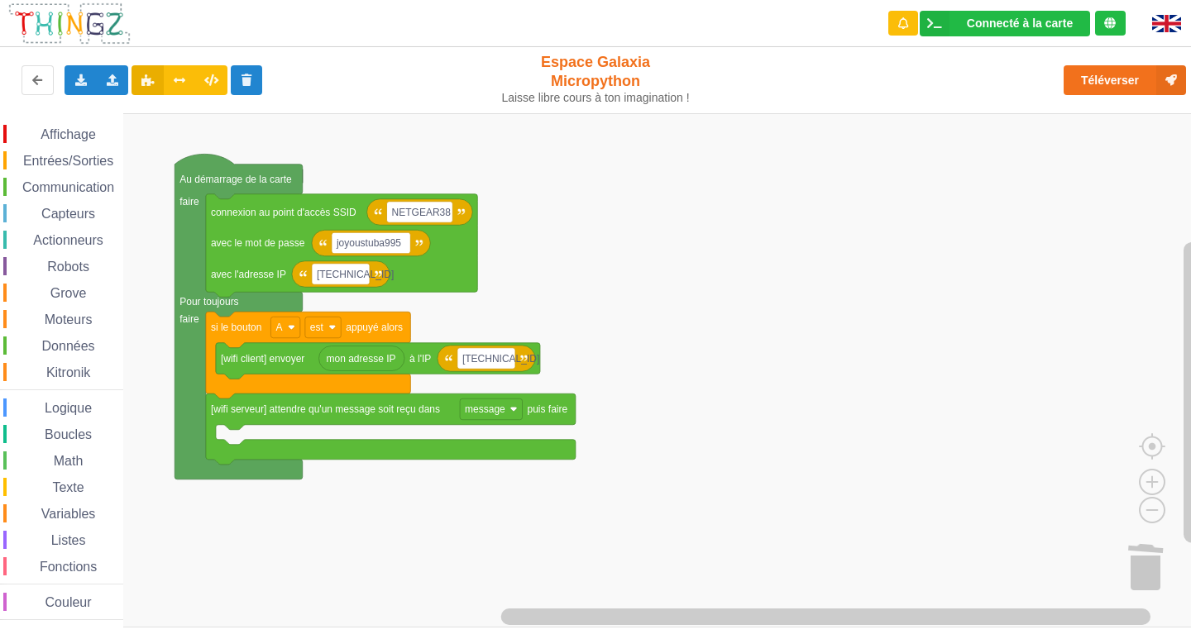
click at [79, 129] on span "Affichage" at bounding box center [68, 134] width 60 height 14
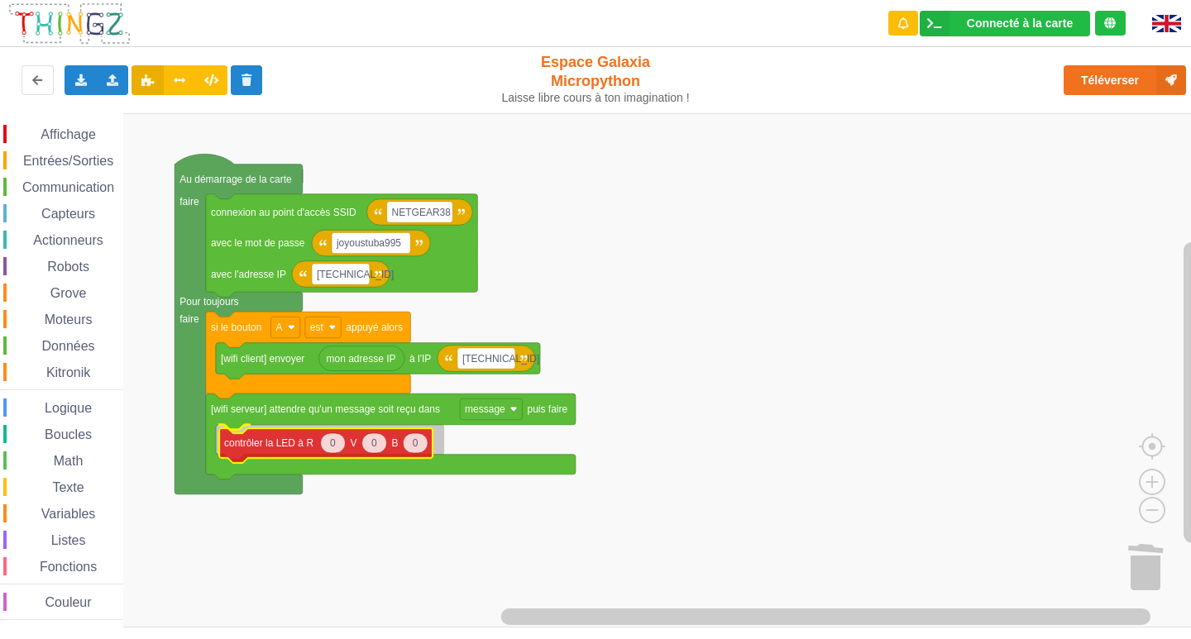
click at [277, 454] on div "Affichage Entrées/Sorties Communication Capteurs Actionneurs Robots Grove Moteu…" at bounding box center [601, 370] width 1202 height 514
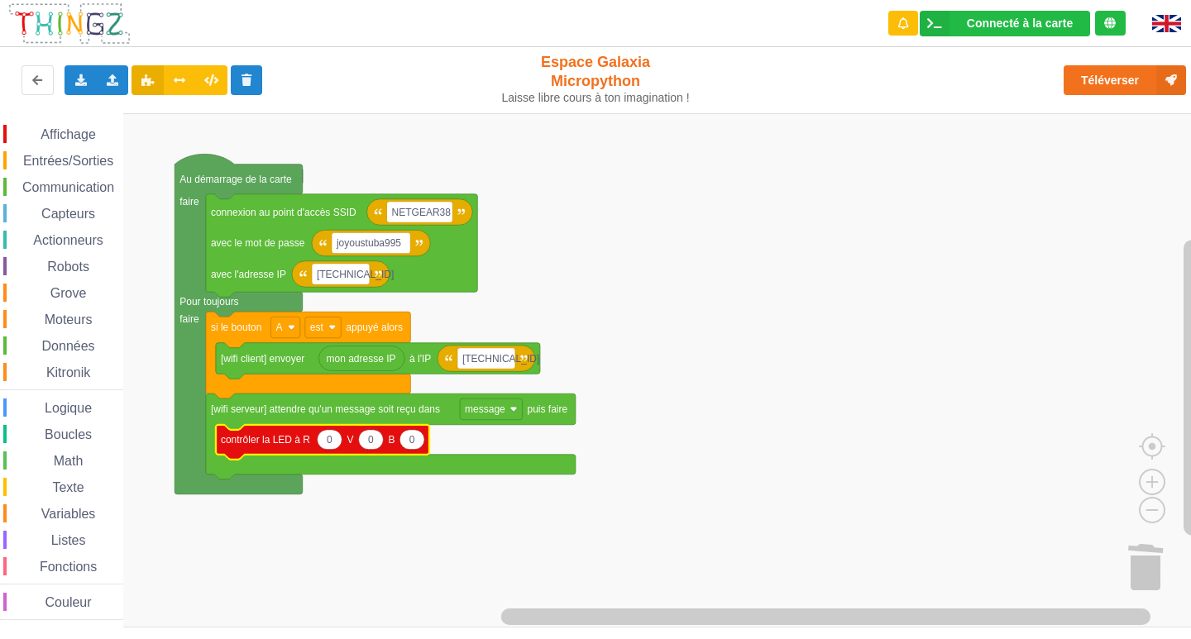
click at [41, 133] on span "Affichage" at bounding box center [68, 134] width 60 height 14
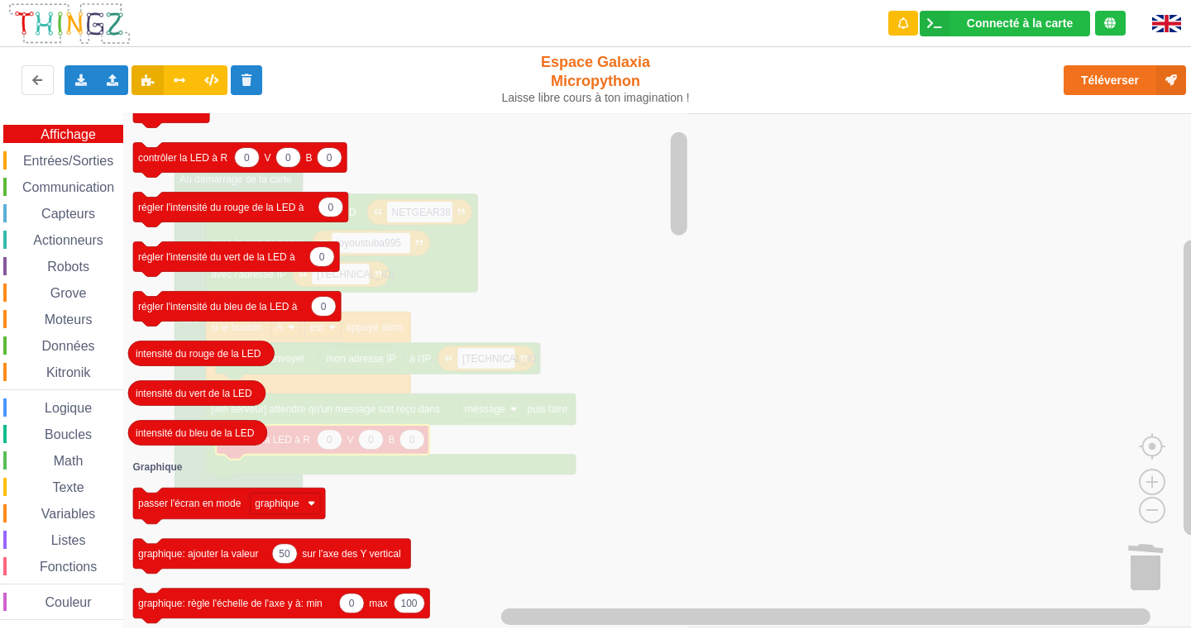
click at [775, 437] on rect "Espace de travail de Blocky" at bounding box center [601, 370] width 1202 height 514
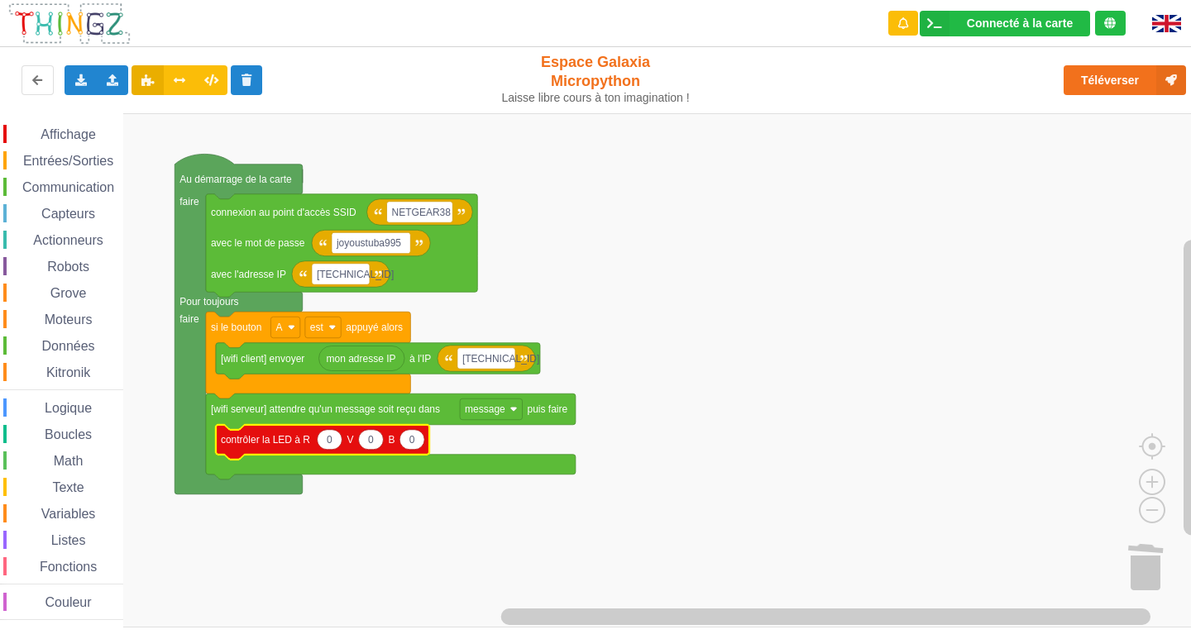
click at [378, 439] on icon "Espace de travail de Blocky" at bounding box center [370, 440] width 25 height 20
type input "1000"
click at [63, 161] on span "Entrées/Sorties" at bounding box center [68, 161] width 95 height 14
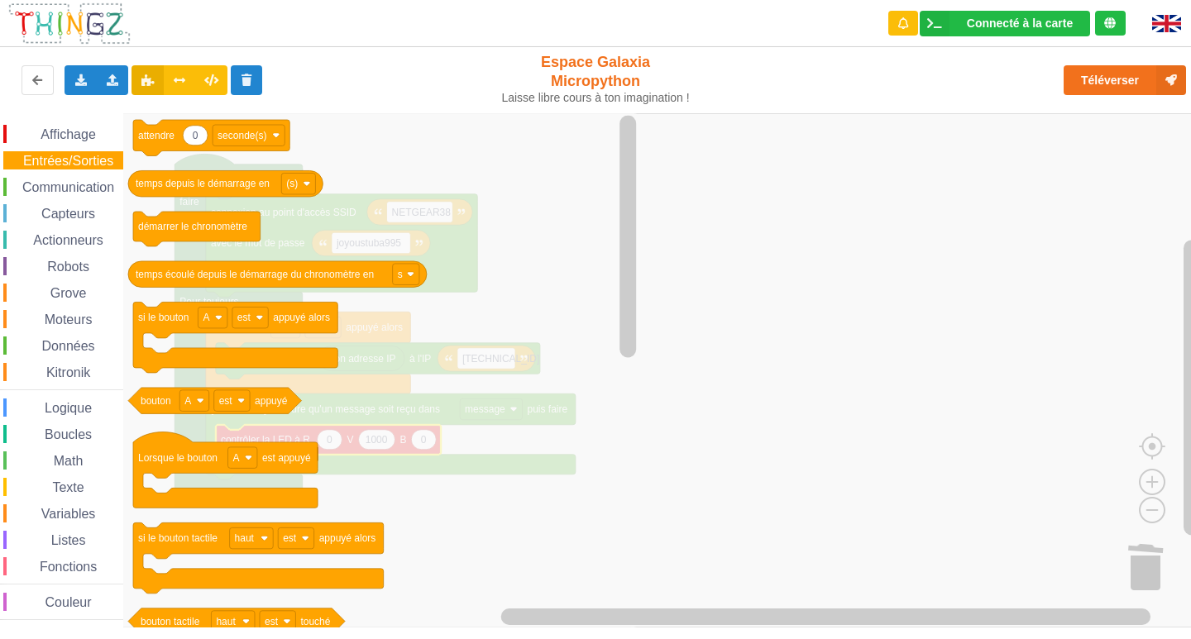
click at [74, 129] on span "Affichage" at bounding box center [68, 134] width 60 height 14
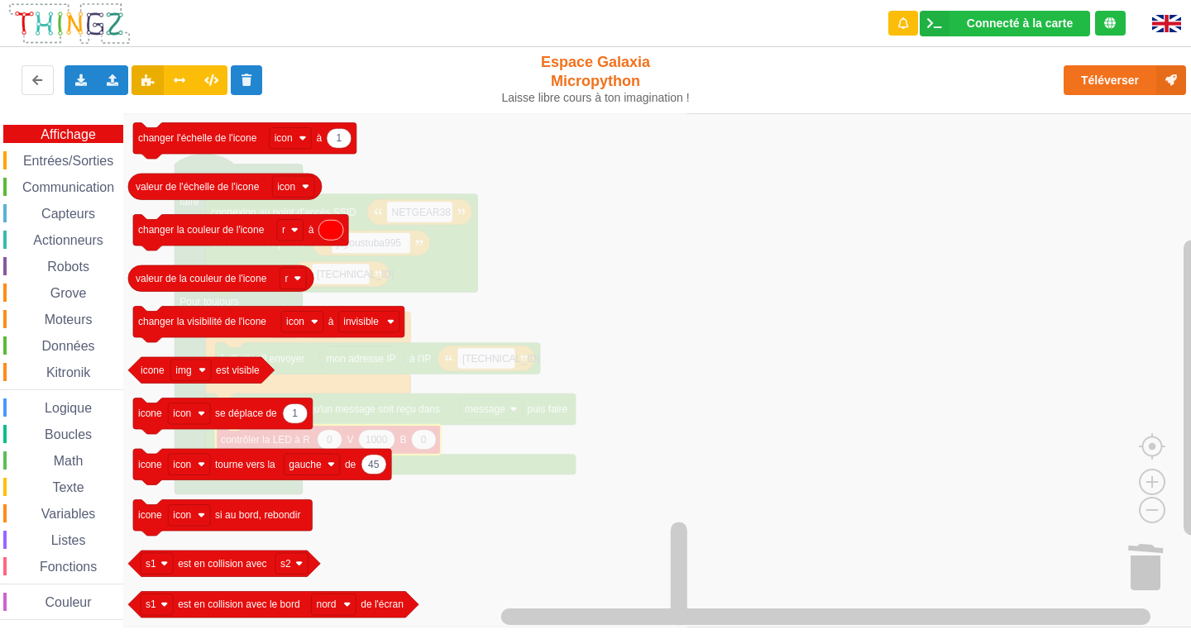
click at [54, 179] on div "Communication" at bounding box center [63, 187] width 120 height 18
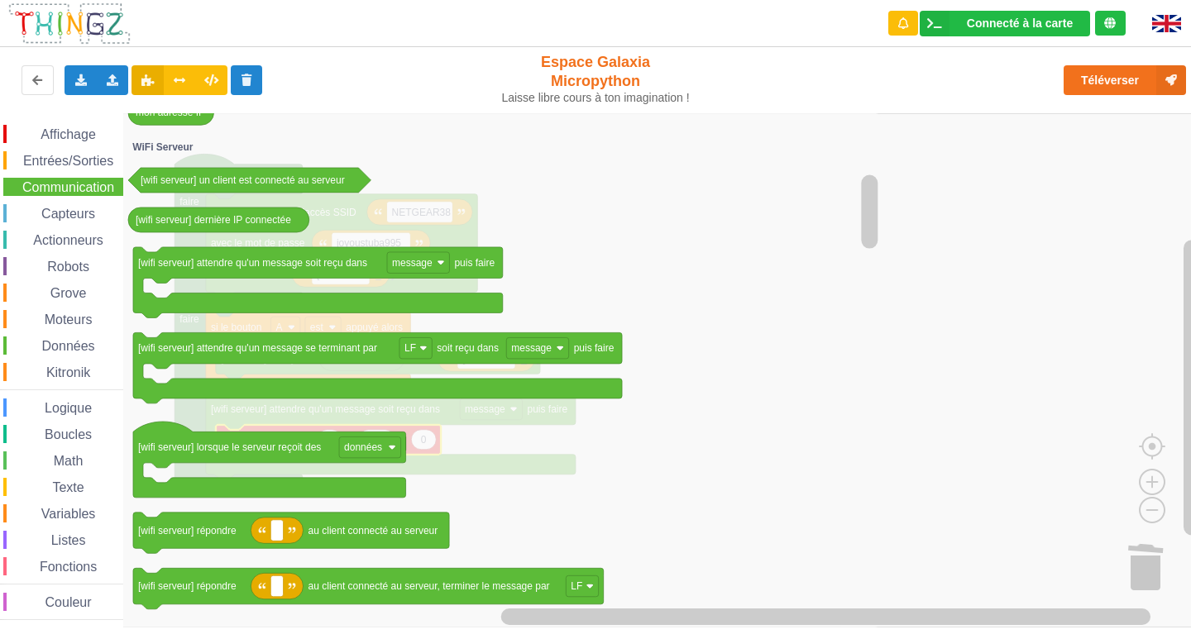
click at [57, 212] on span "Capteurs" at bounding box center [68, 214] width 59 height 14
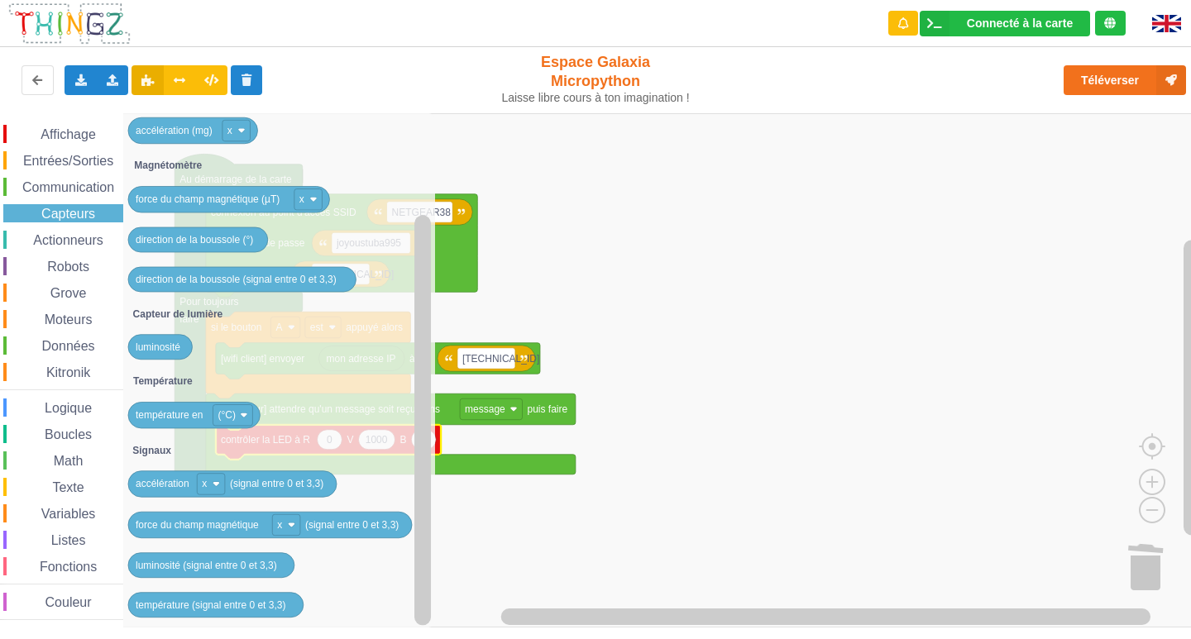
click at [78, 241] on span "Actionneurs" at bounding box center [68, 240] width 75 height 14
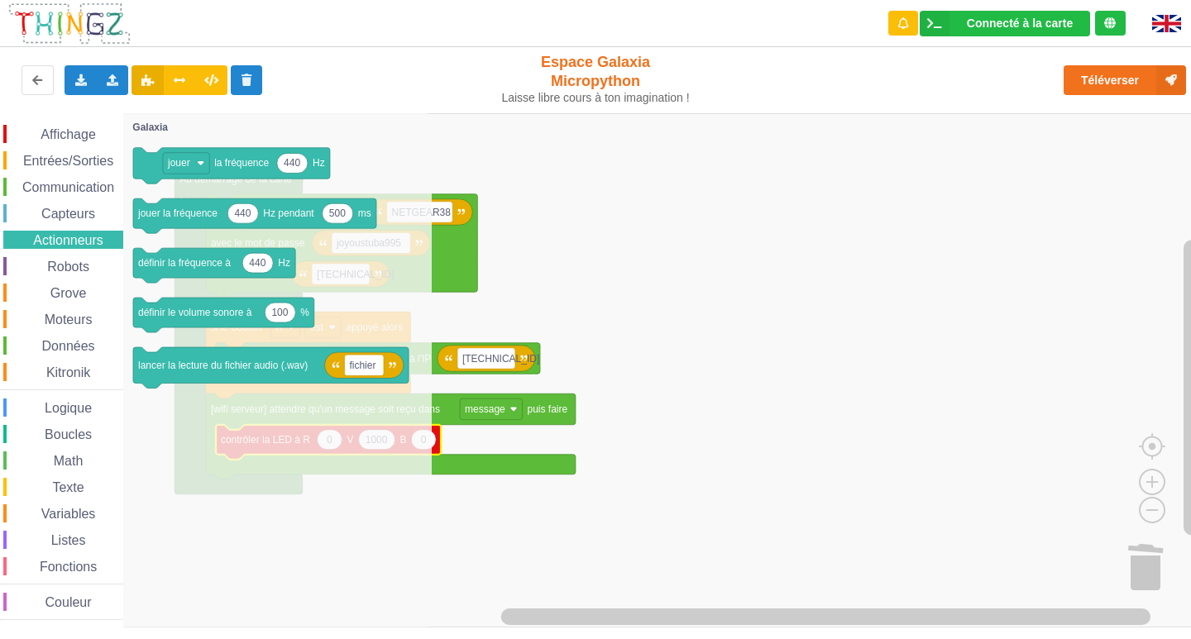
click at [34, 264] on span "Espace de travail de Blocky" at bounding box center [37, 266] width 13 height 13
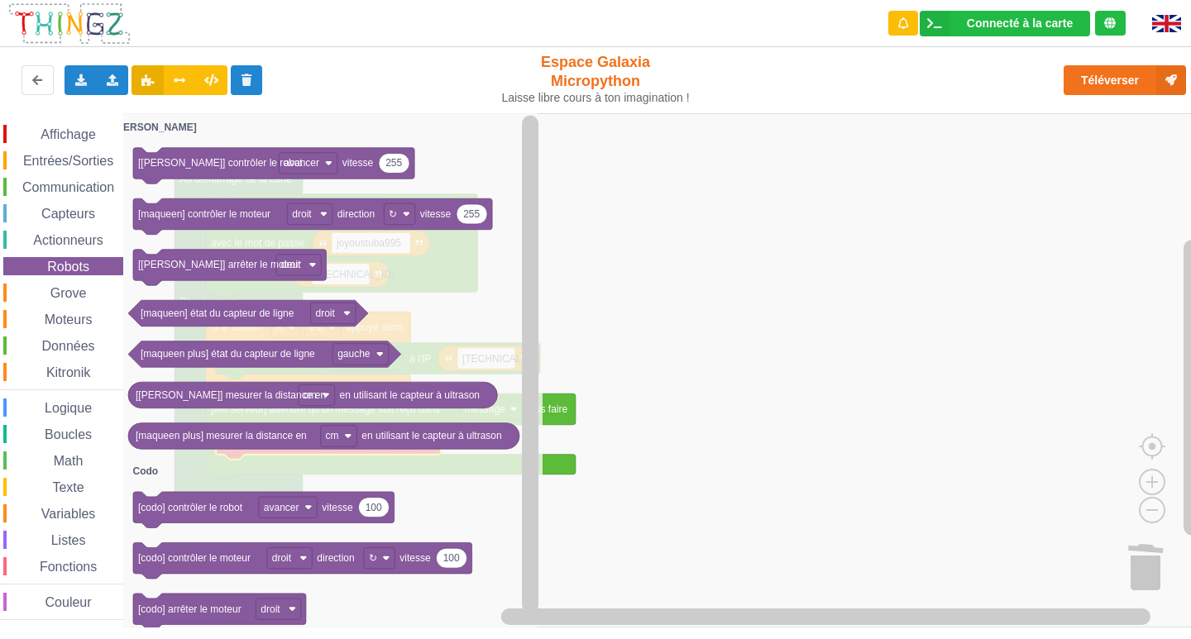
click at [34, 267] on span "Espace de travail de Blocky" at bounding box center [37, 266] width 13 height 13
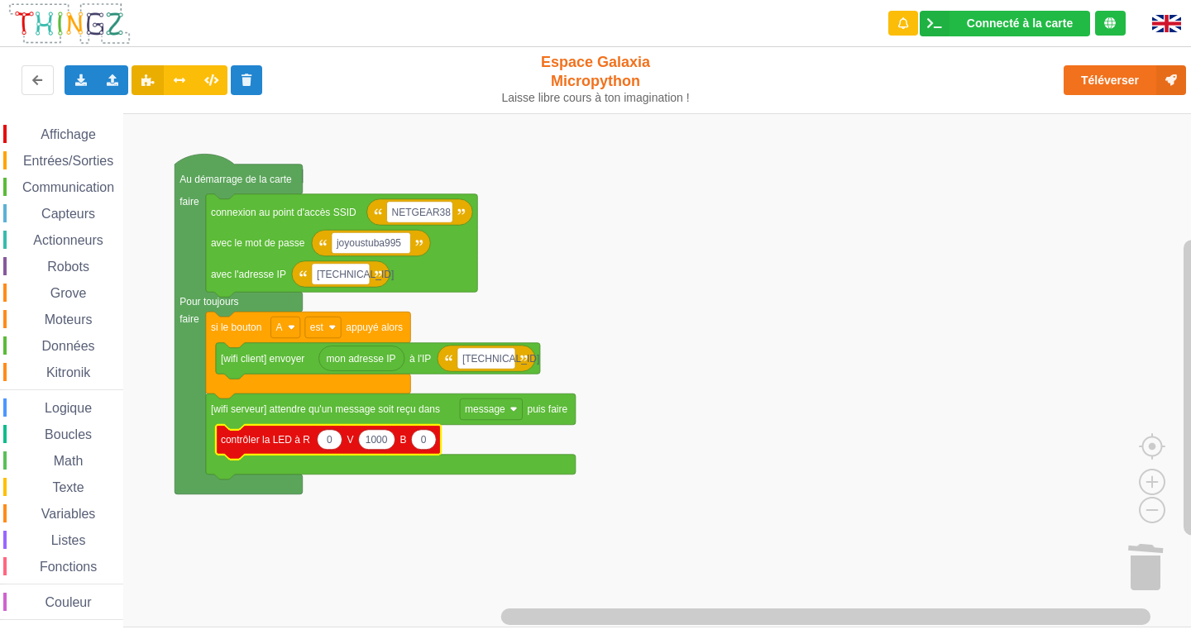
click at [45, 274] on div "Robots" at bounding box center [63, 266] width 120 height 18
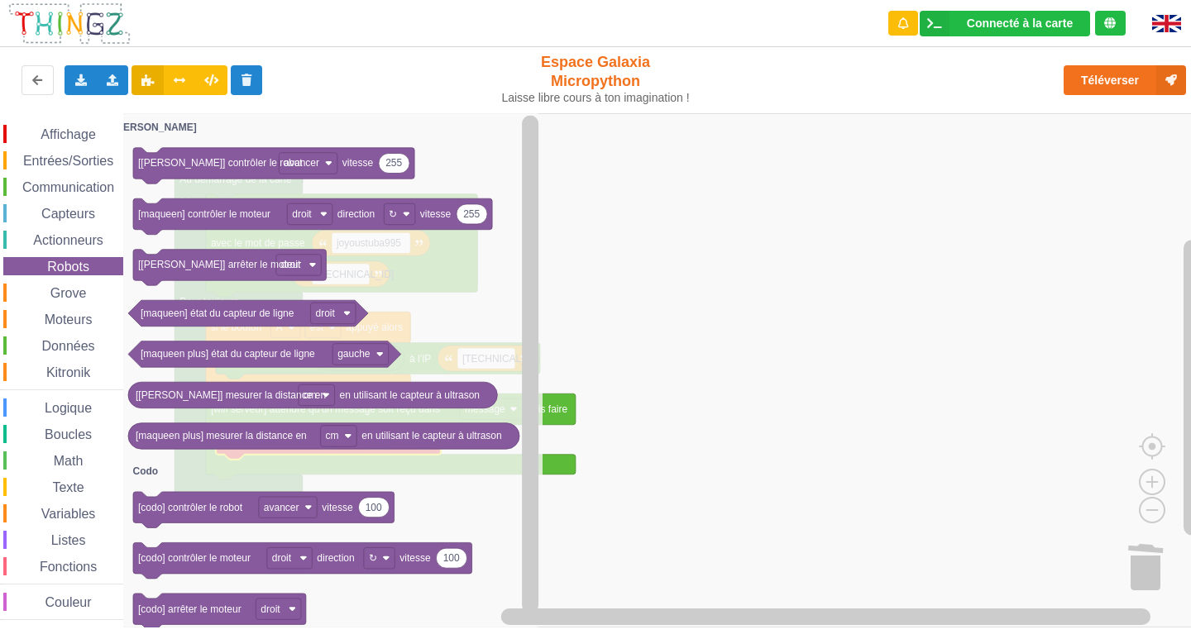
click at [80, 340] on span "Données" at bounding box center [69, 346] width 58 height 14
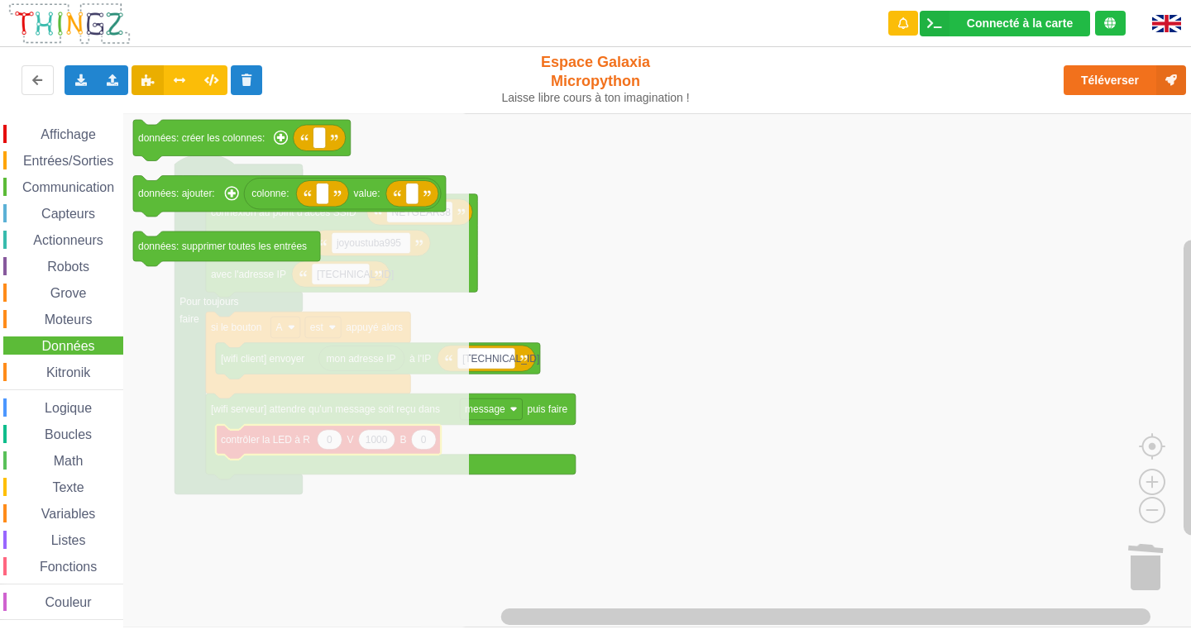
click at [90, 141] on span "Affichage" at bounding box center [68, 134] width 60 height 14
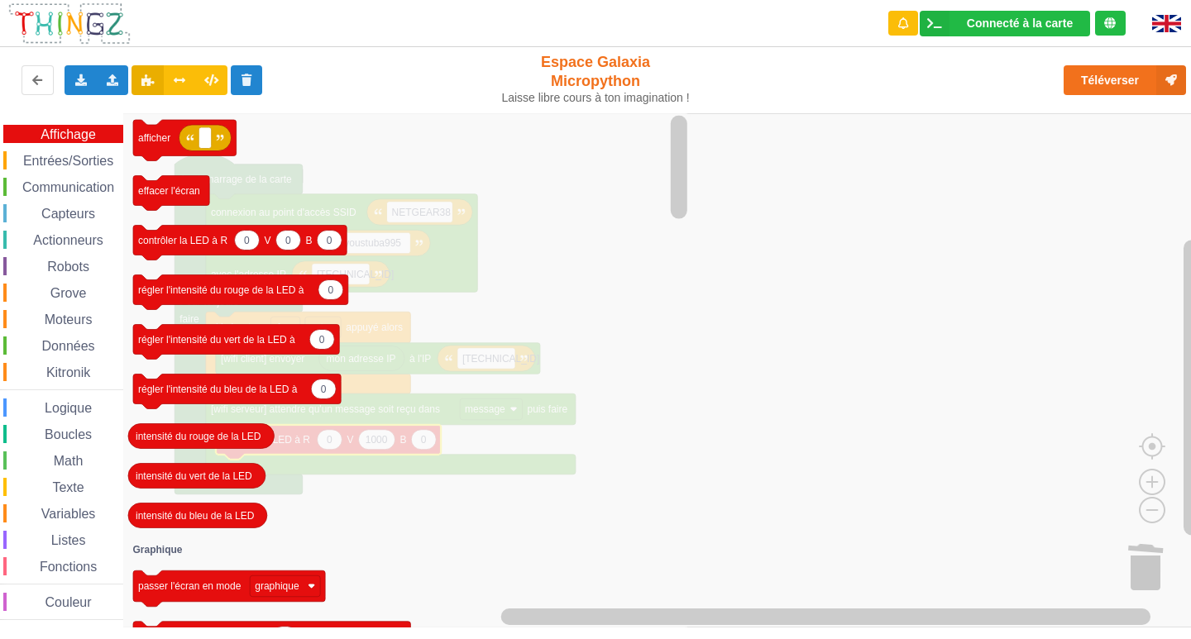
click at [42, 162] on span "Entrées/Sorties" at bounding box center [68, 161] width 95 height 14
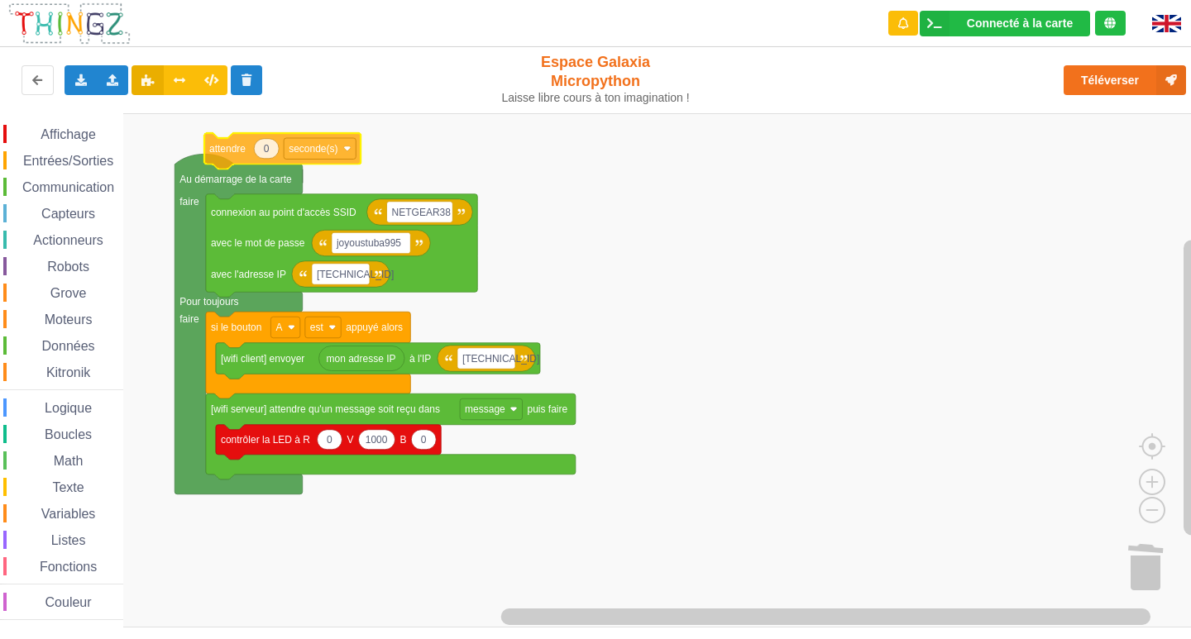
click at [620, 332] on div "Affichage Entrées/Sorties Communication Capteurs Actionneurs Robots Grove Moteu…" at bounding box center [601, 370] width 1202 height 514
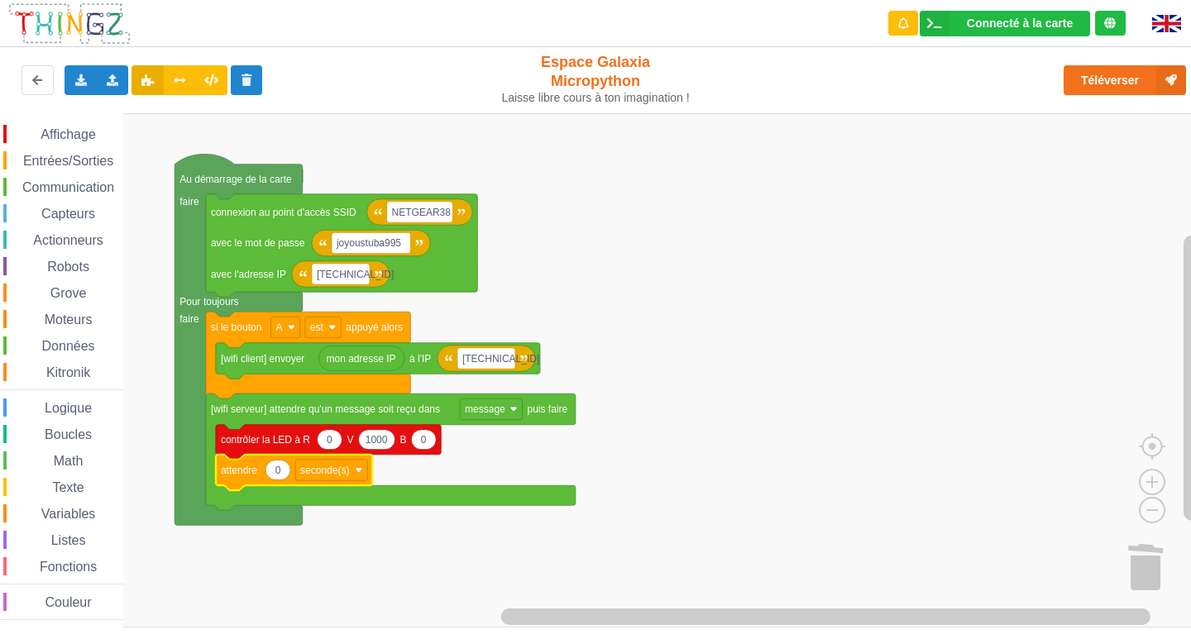
click at [281, 473] on icon "Espace de travail de Blocky" at bounding box center [277, 471] width 25 height 20
type input "2"
click at [91, 155] on span "Entrées/Sorties" at bounding box center [68, 161] width 95 height 14
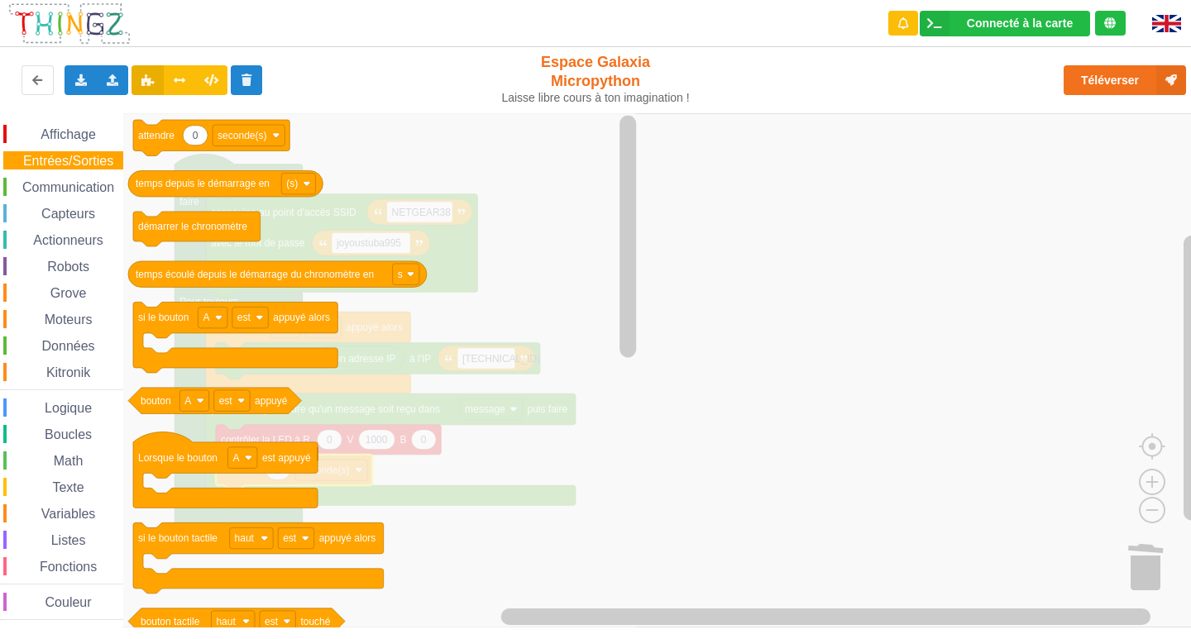
click at [65, 141] on span "Affichage" at bounding box center [68, 134] width 60 height 14
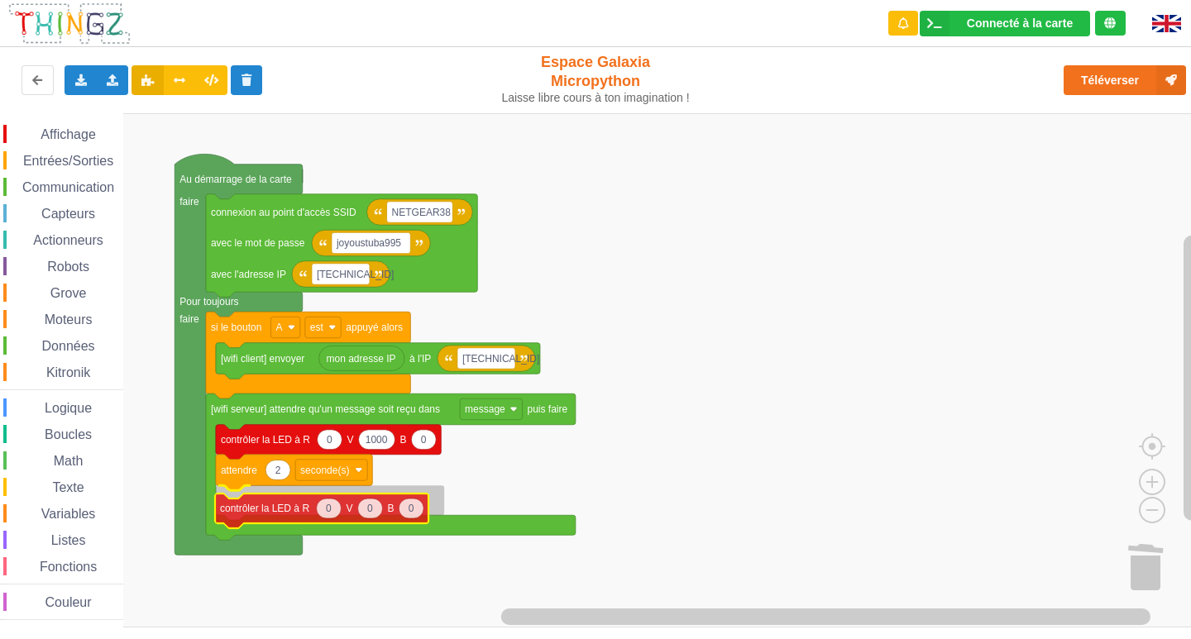
click at [316, 522] on div "Affichage Entrées/Sorties Communication Capteurs Actionneurs Robots Grove Moteu…" at bounding box center [601, 370] width 1202 height 514
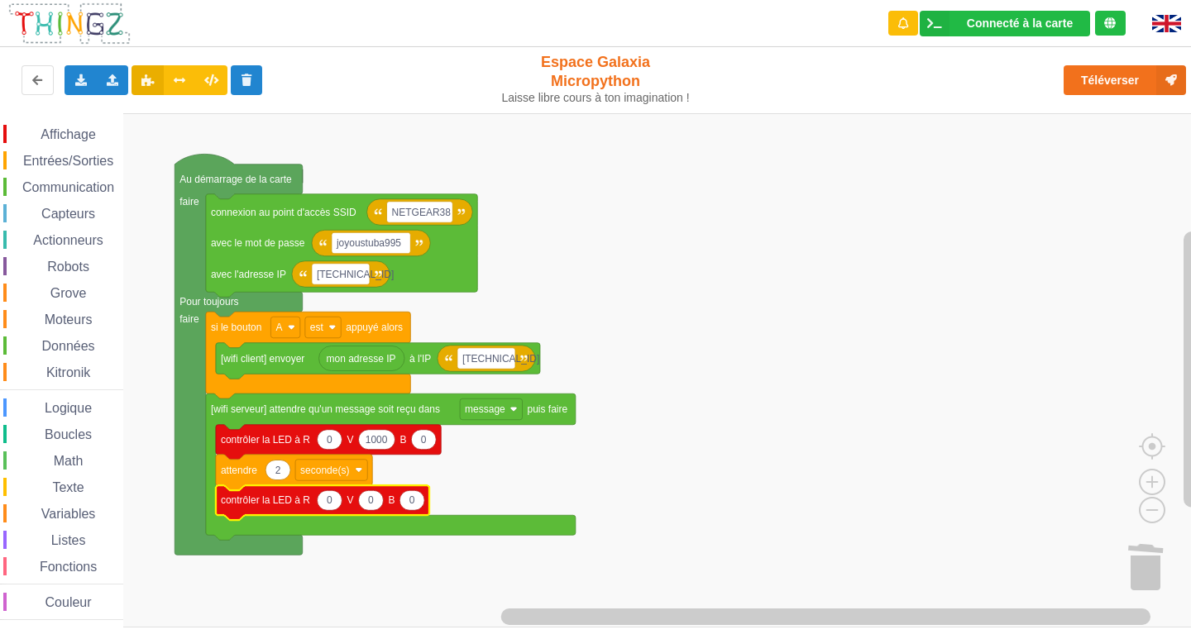
click at [805, 470] on rect "Espace de travail de Blocky" at bounding box center [601, 370] width 1202 height 514
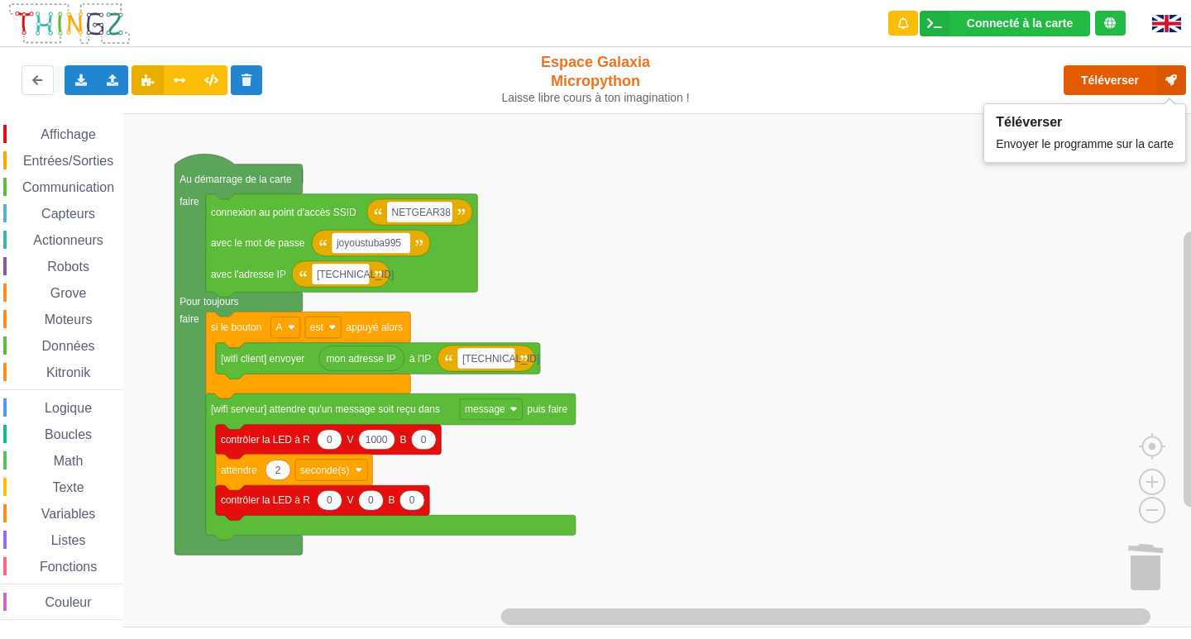
click at [1095, 80] on button "Téléverser" at bounding box center [1124, 80] width 122 height 30
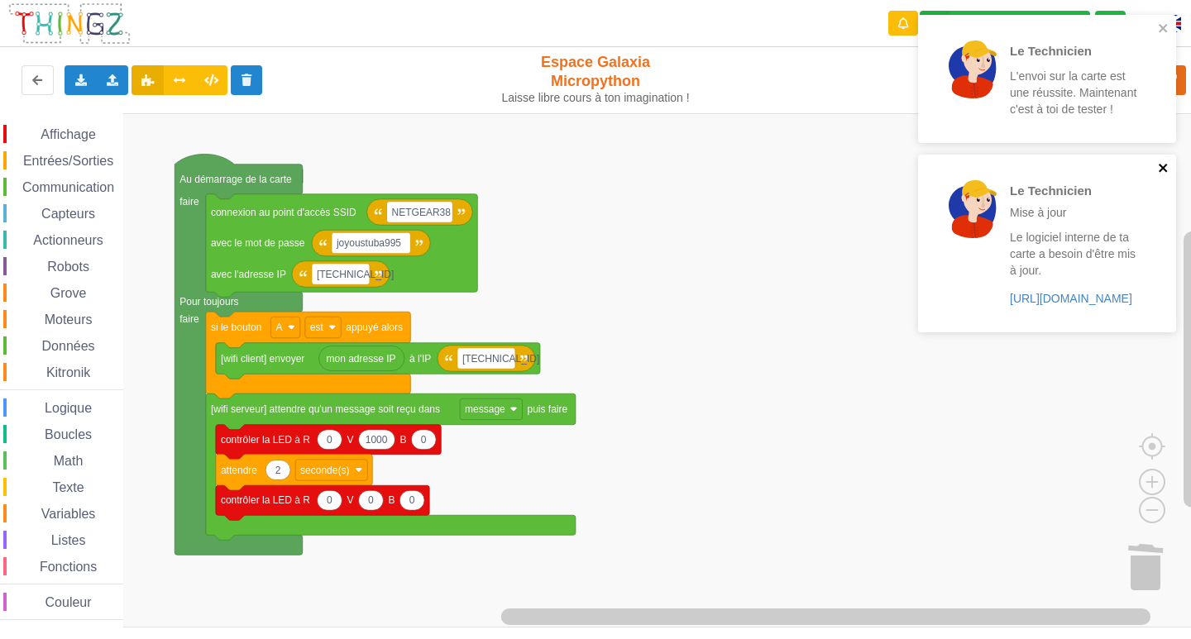
click at [1166, 164] on icon "close" at bounding box center [1163, 167] width 12 height 13
click at [1157, 26] on icon "close" at bounding box center [1163, 27] width 12 height 13
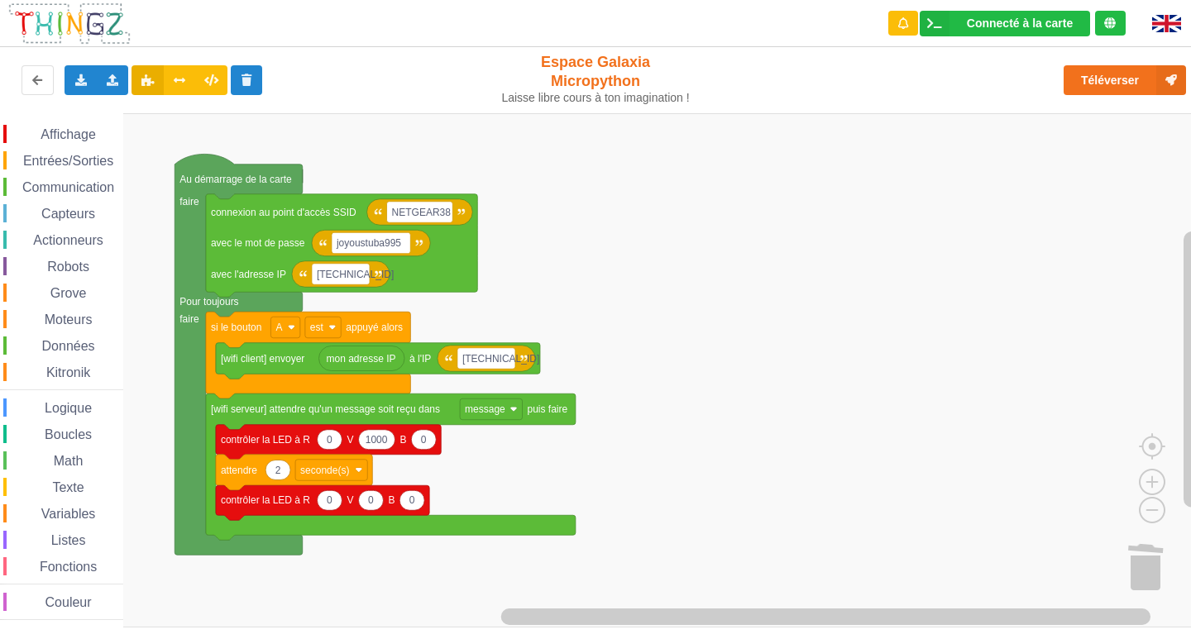
click at [734, 124] on div "Affichage Entrées/Sorties Communication Capteurs Actionneurs Robots Grove Moteu…" at bounding box center [601, 370] width 1202 height 514
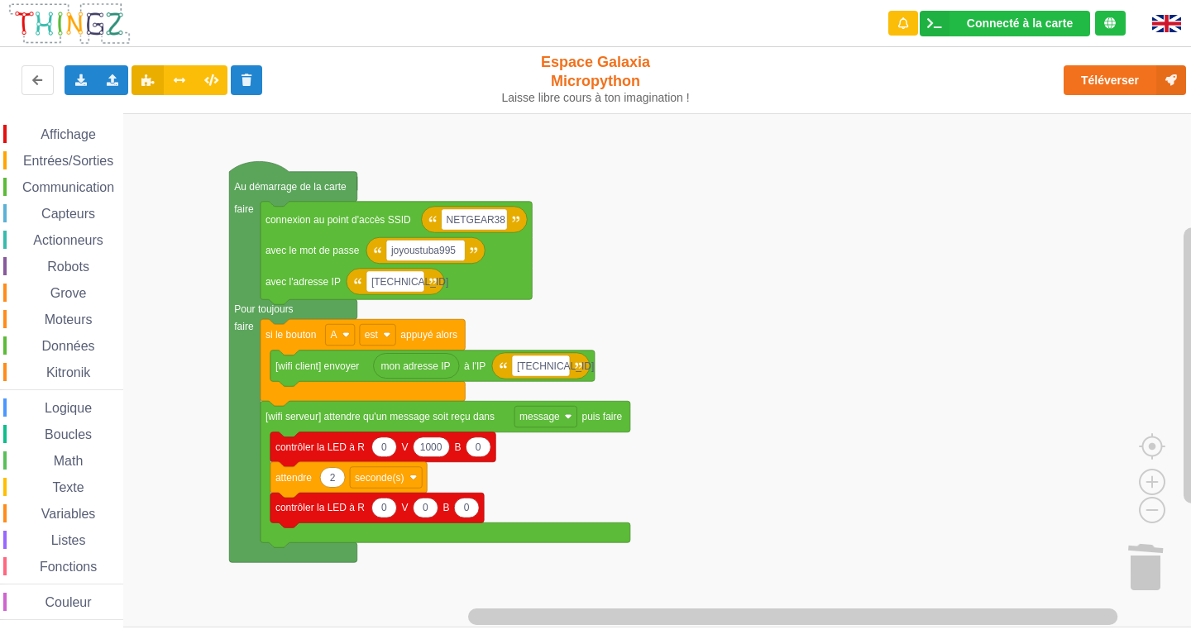
click at [79, 136] on span "Affichage" at bounding box center [68, 134] width 60 height 14
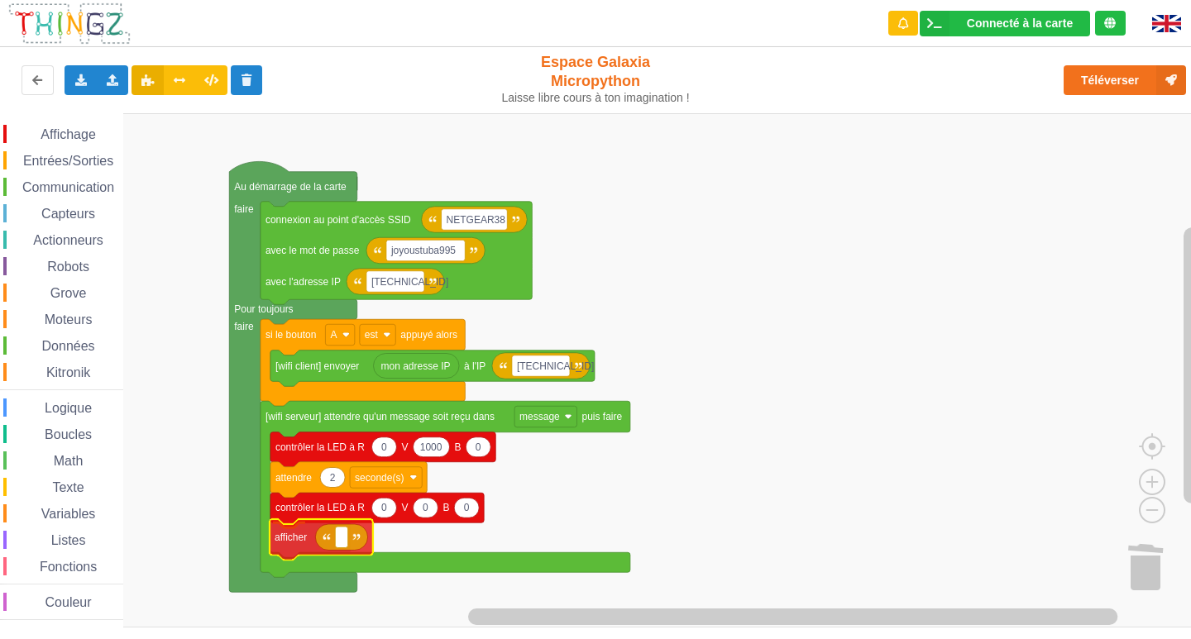
click at [295, 539] on div "Affichage Entrées/Sorties Communication Capteurs Actionneurs Robots Grove Moteu…" at bounding box center [601, 370] width 1202 height 514
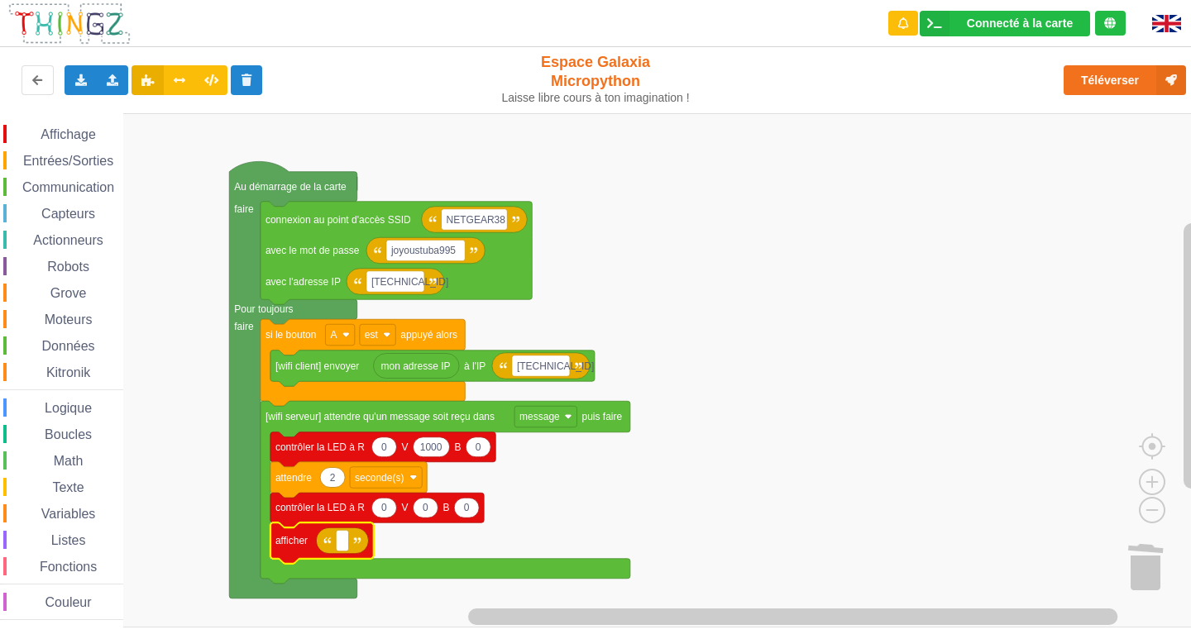
click at [48, 190] on span "Communication" at bounding box center [68, 187] width 97 height 14
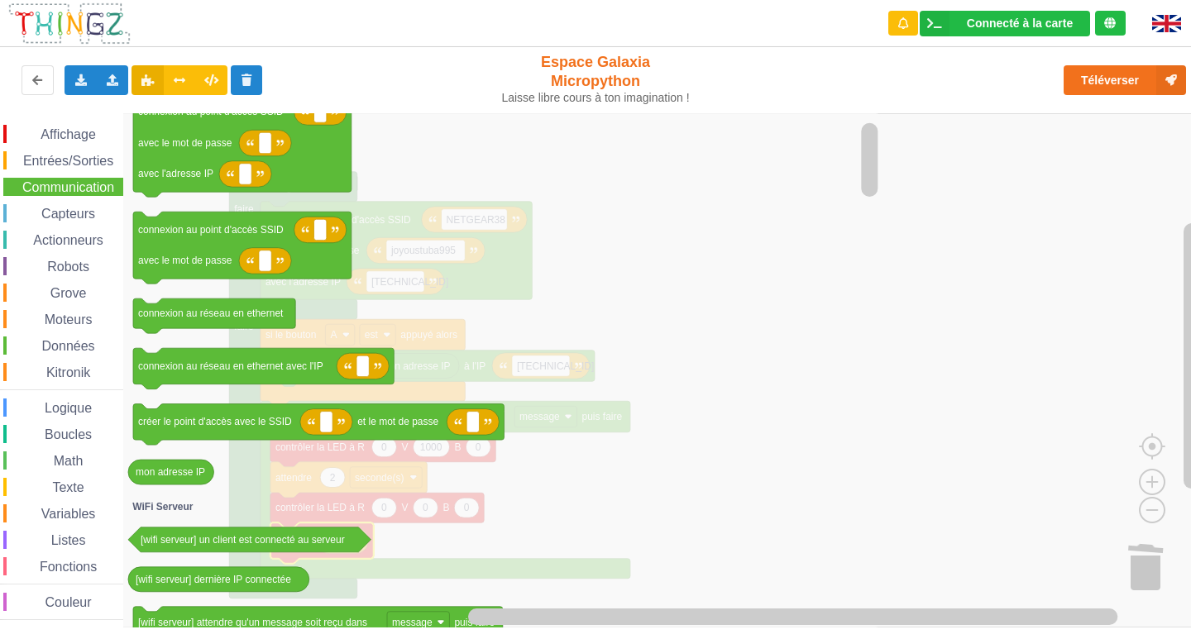
click at [1014, 356] on rect "Espace de travail de Blocky" at bounding box center [601, 370] width 1202 height 514
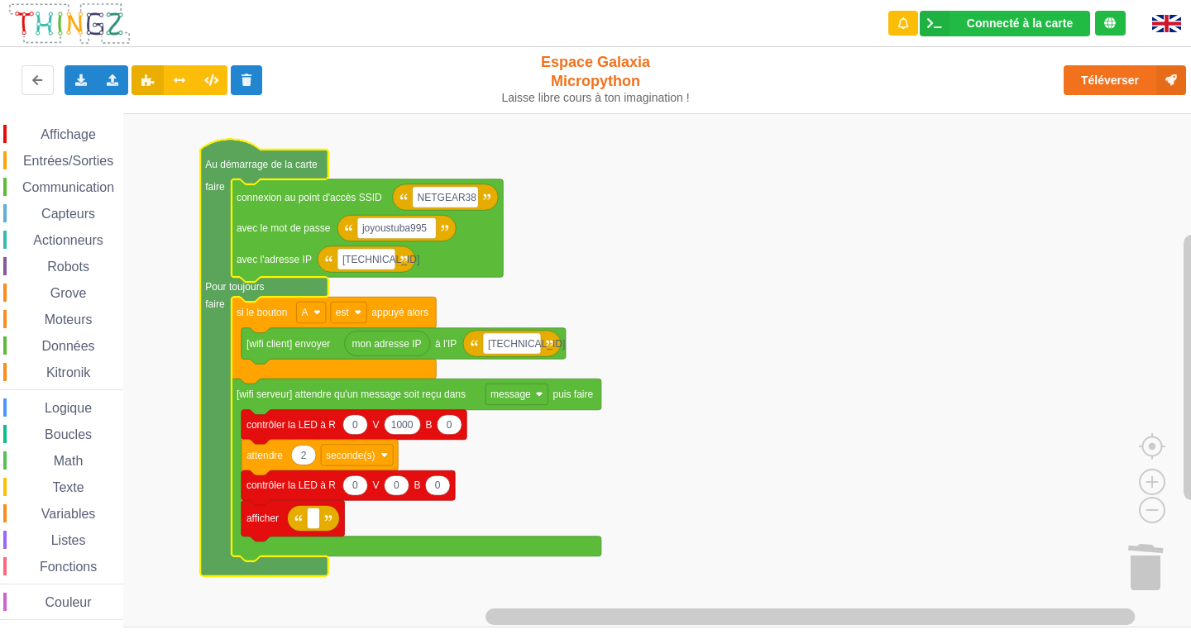
click at [267, 151] on icon "Espace de travail de Blocky" at bounding box center [263, 357] width 127 height 437
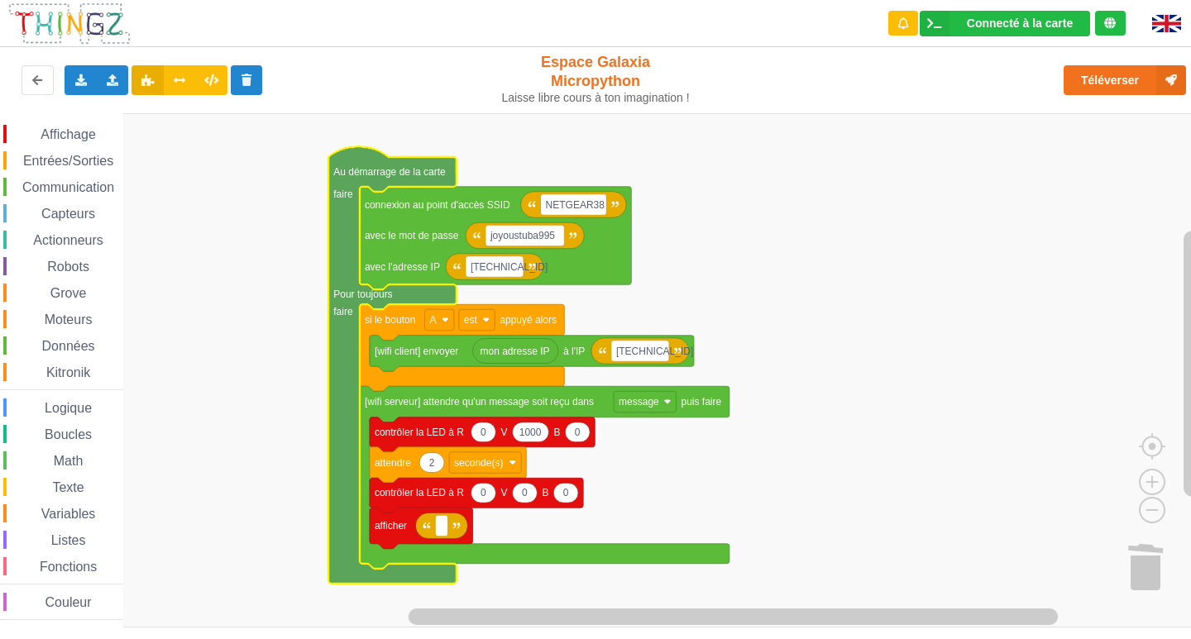
click at [70, 187] on span "Communication" at bounding box center [68, 187] width 97 height 14
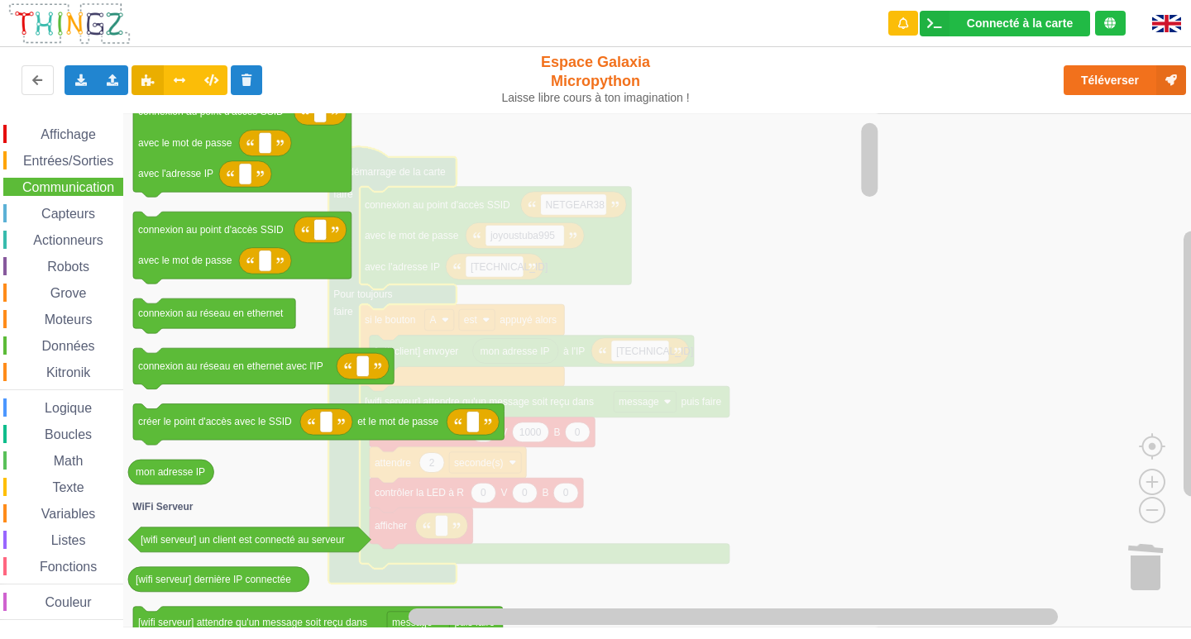
click at [69, 149] on div "Affichage Entrées/Sorties Communication Capteurs Actionneurs Robots Grove Moteu…" at bounding box center [61, 372] width 123 height 495
click at [69, 156] on span "Entrées/Sorties" at bounding box center [68, 161] width 95 height 14
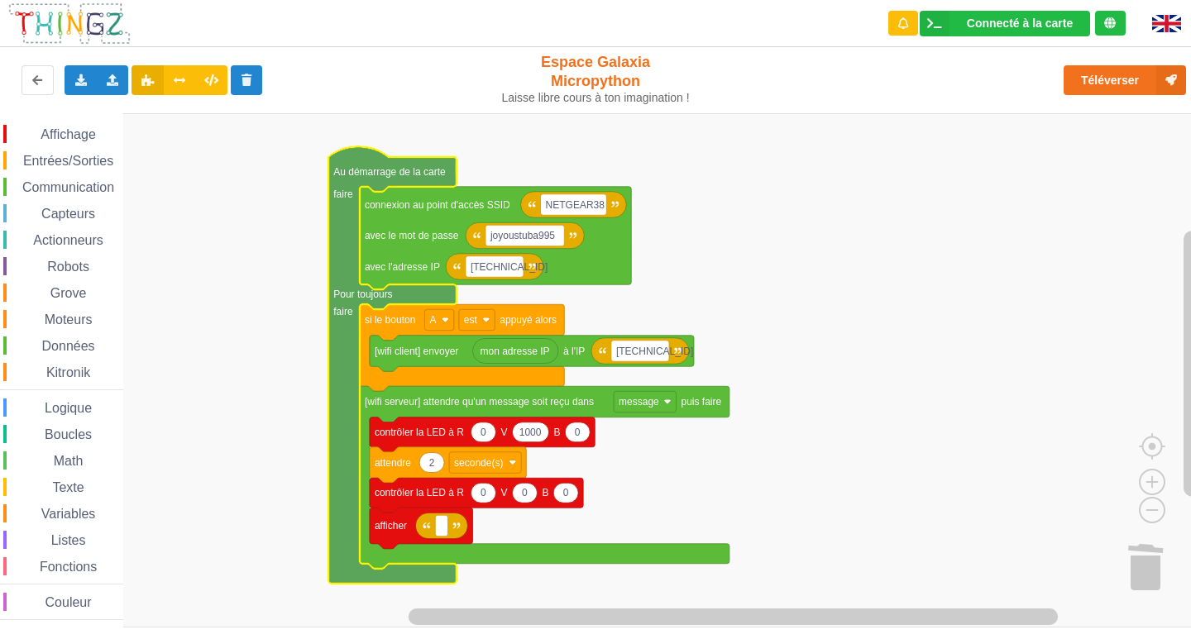
click at [737, 225] on rect "Espace de travail de Blocky" at bounding box center [601, 370] width 1202 height 514
click at [352, 173] on text "Au démarrage de la carte" at bounding box center [389, 172] width 112 height 12
click at [900, 231] on rect "Espace de travail de Blocky" at bounding box center [601, 370] width 1202 height 514
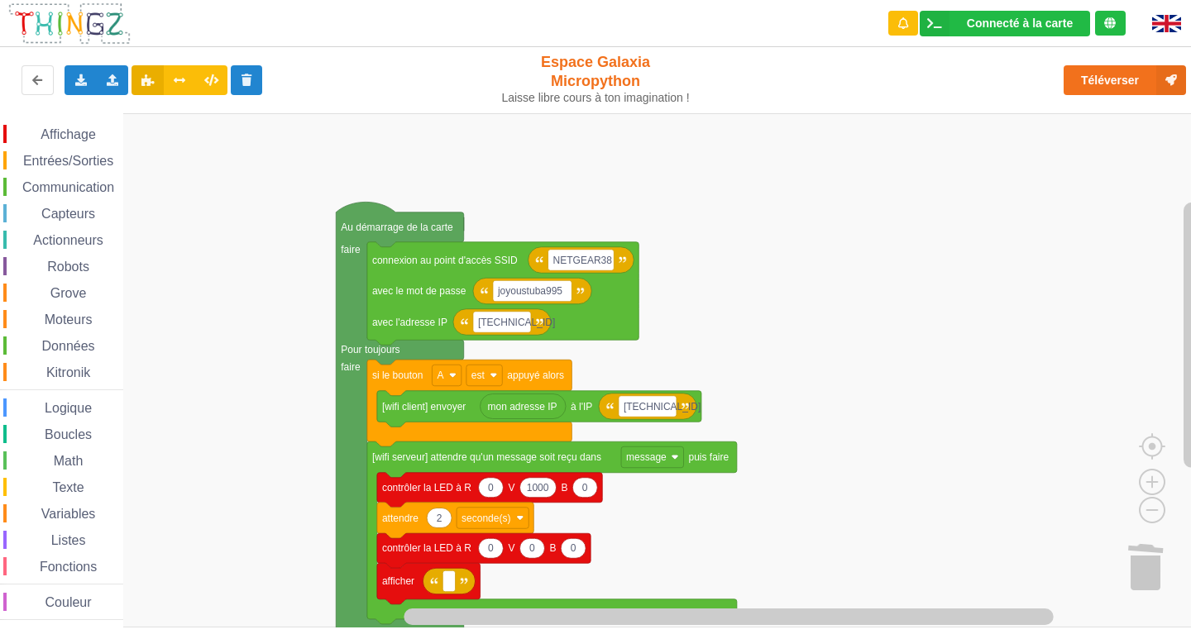
click at [911, 426] on div "Affichage Entrées/Sorties Communication Capteurs Actionneurs Robots Grove Moteu…" at bounding box center [601, 370] width 1202 height 514
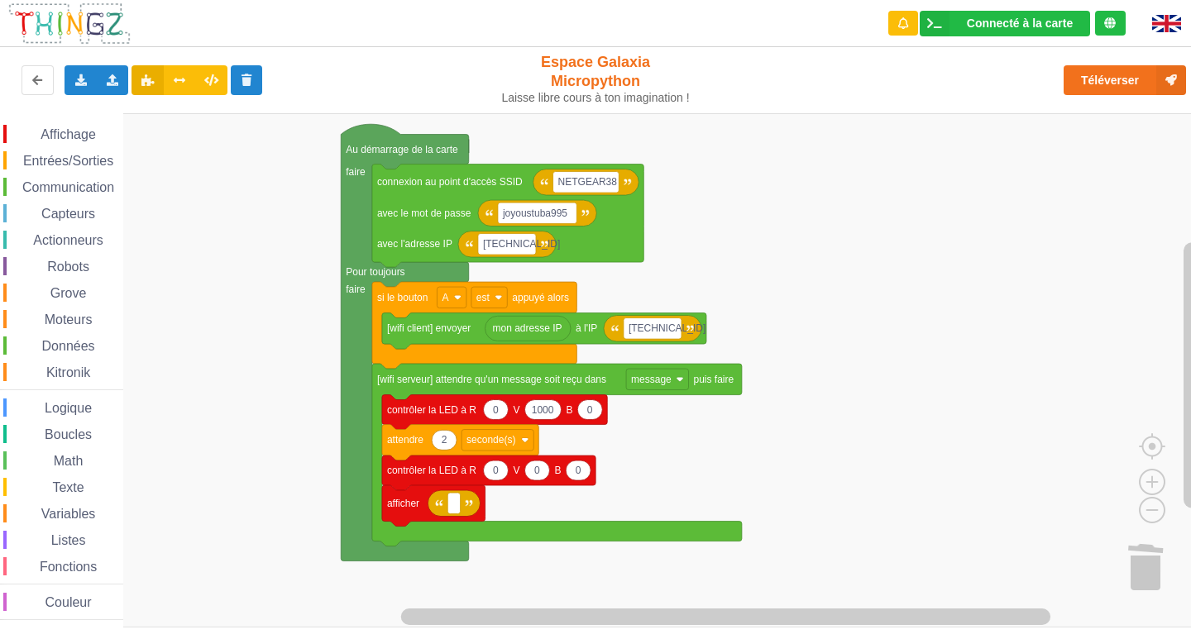
click at [68, 122] on div "Affichage Entrées/Sorties Communication Capteurs Actionneurs Robots Grove Moteu…" at bounding box center [61, 370] width 123 height 514
click at [67, 131] on span "Affichage" at bounding box center [68, 134] width 60 height 14
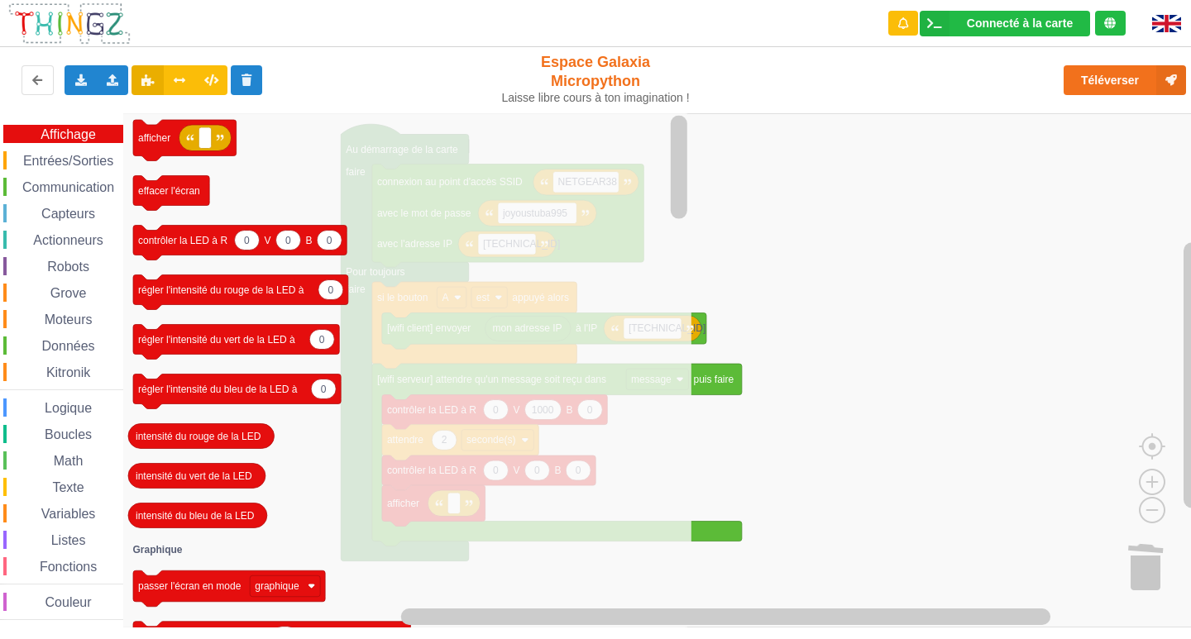
click at [39, 179] on div "Communication" at bounding box center [63, 187] width 120 height 18
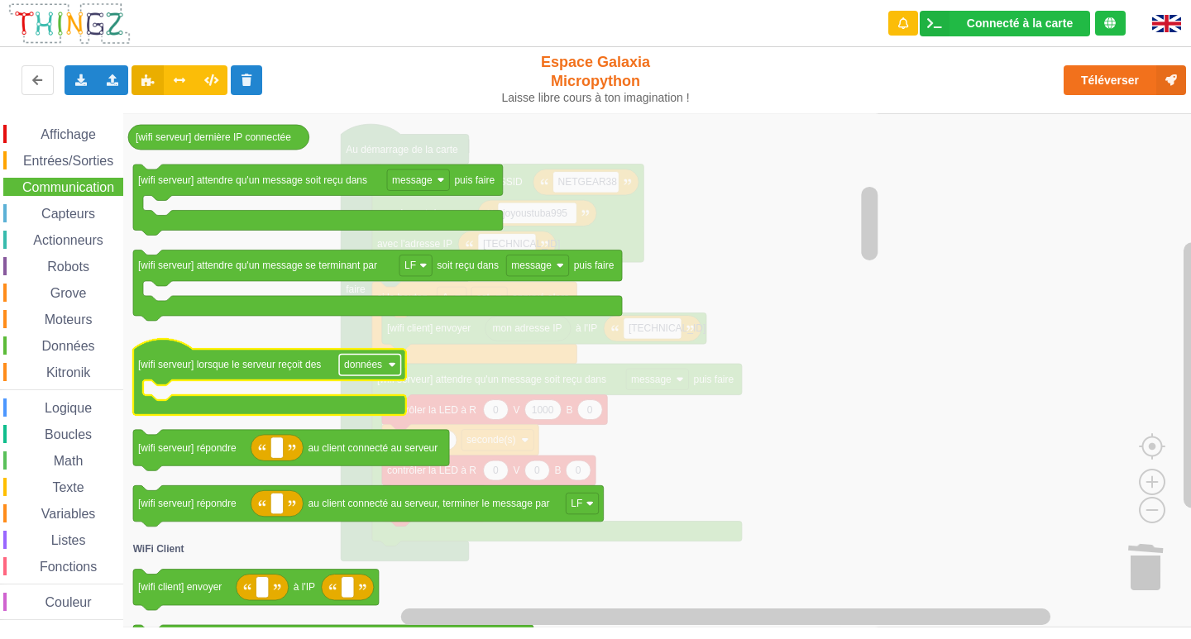
click at [365, 359] on text "données" at bounding box center [363, 365] width 38 height 12
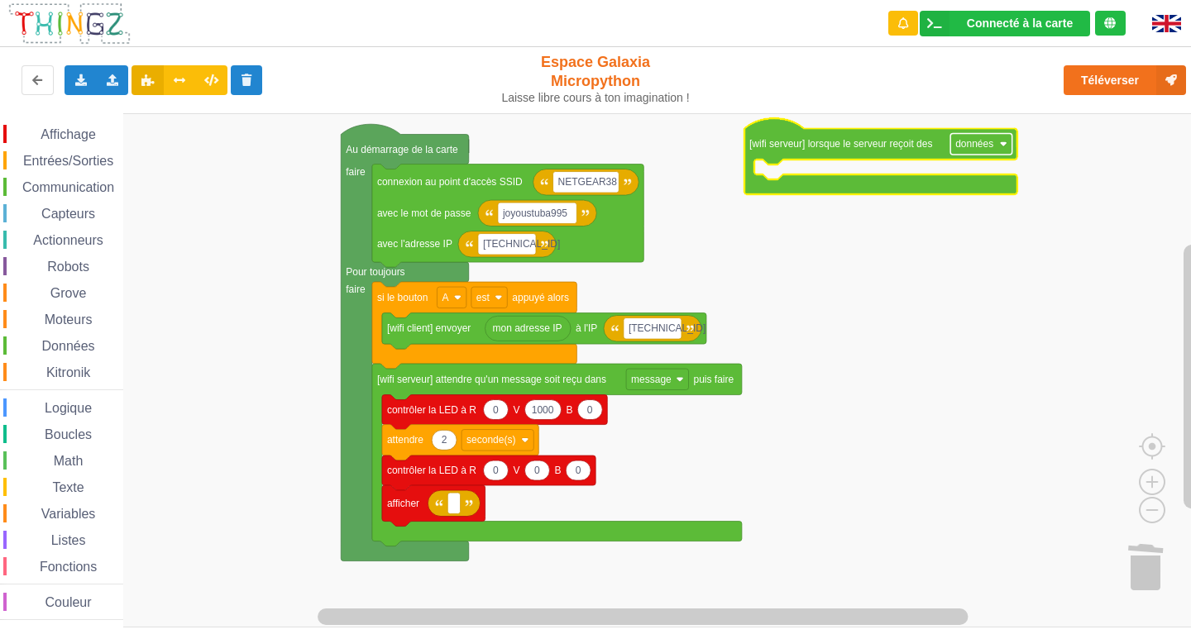
click at [961, 139] on text "données" at bounding box center [974, 144] width 38 height 12
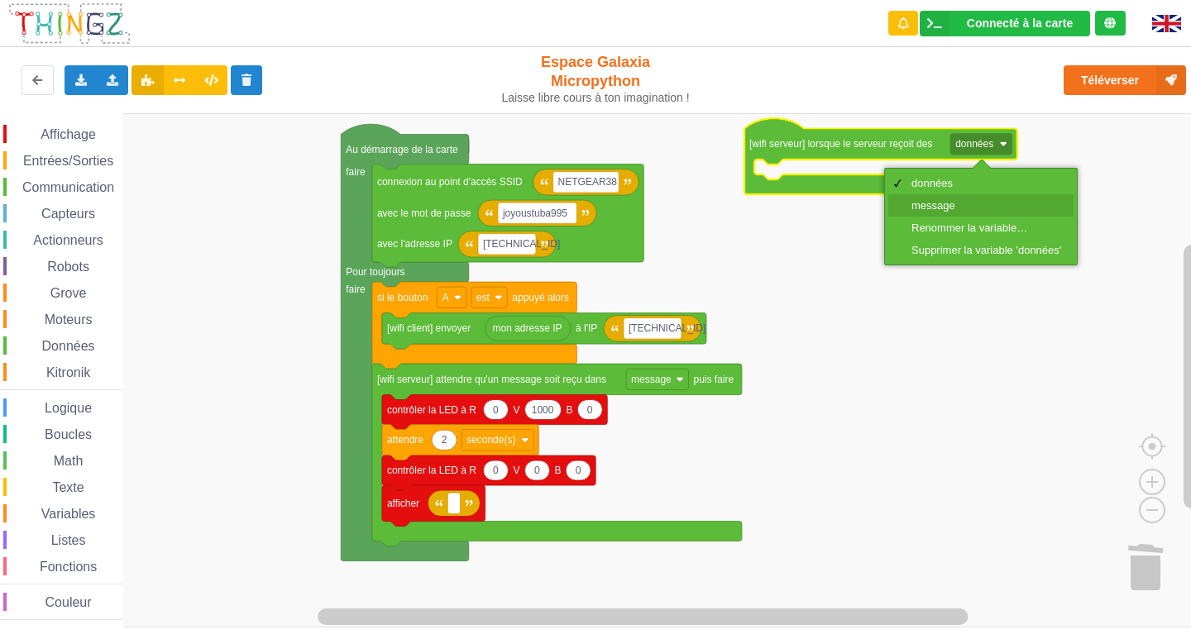
click at [960, 208] on div "message" at bounding box center [986, 205] width 150 height 12
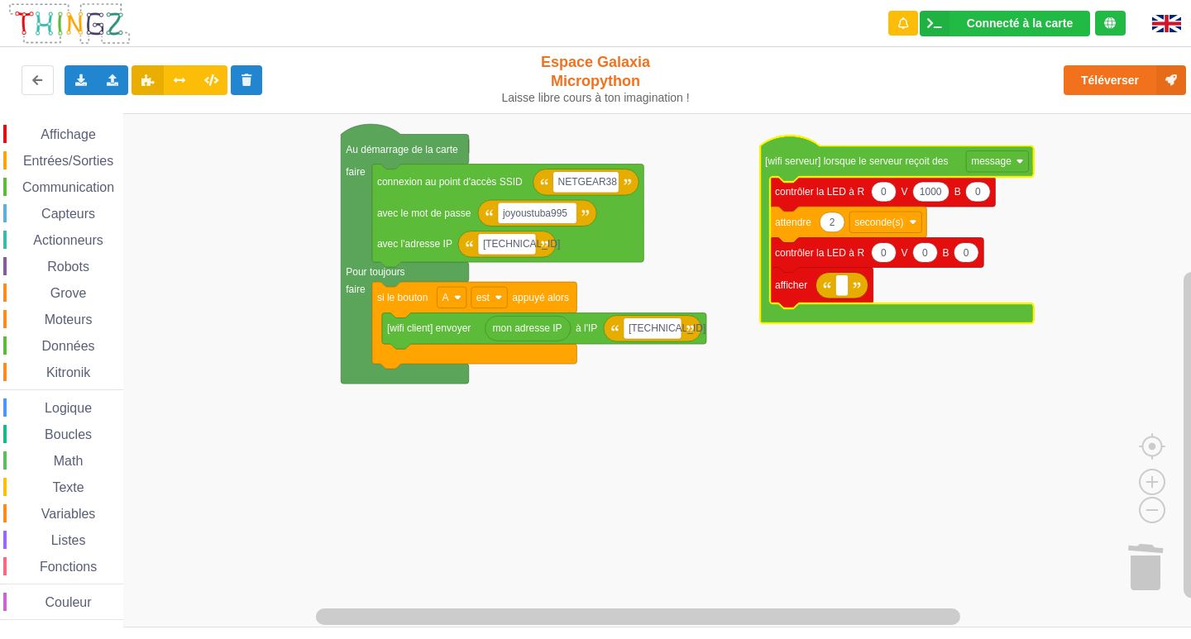
click at [52, 162] on span "Entrées/Sorties" at bounding box center [68, 161] width 95 height 14
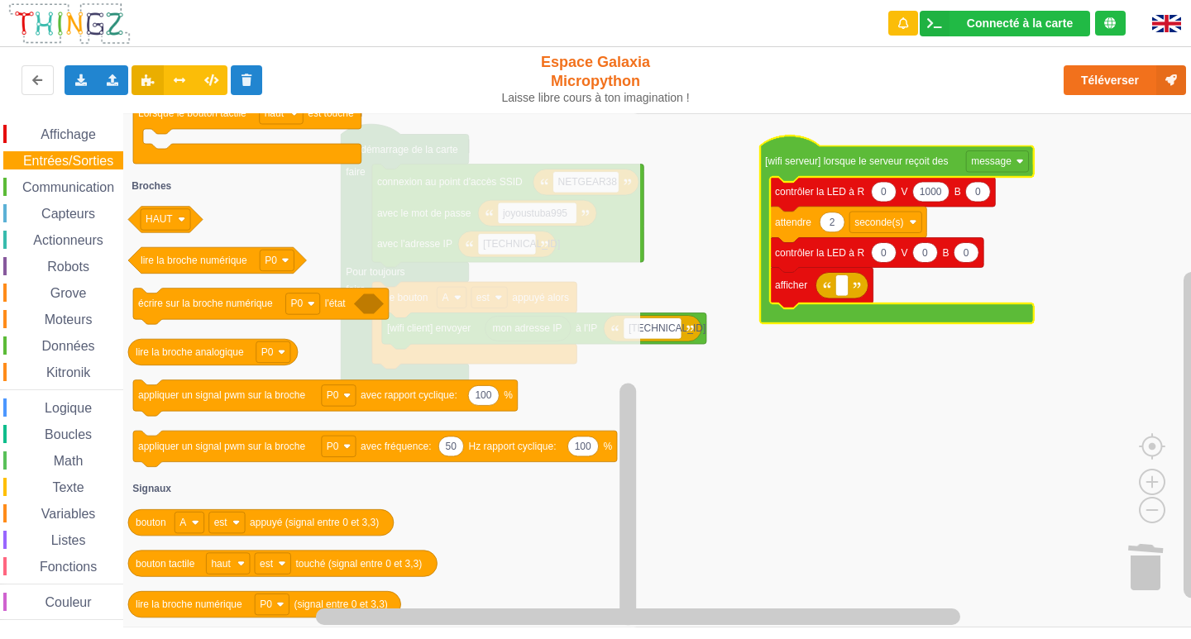
click at [75, 138] on span "Affichage" at bounding box center [68, 134] width 60 height 14
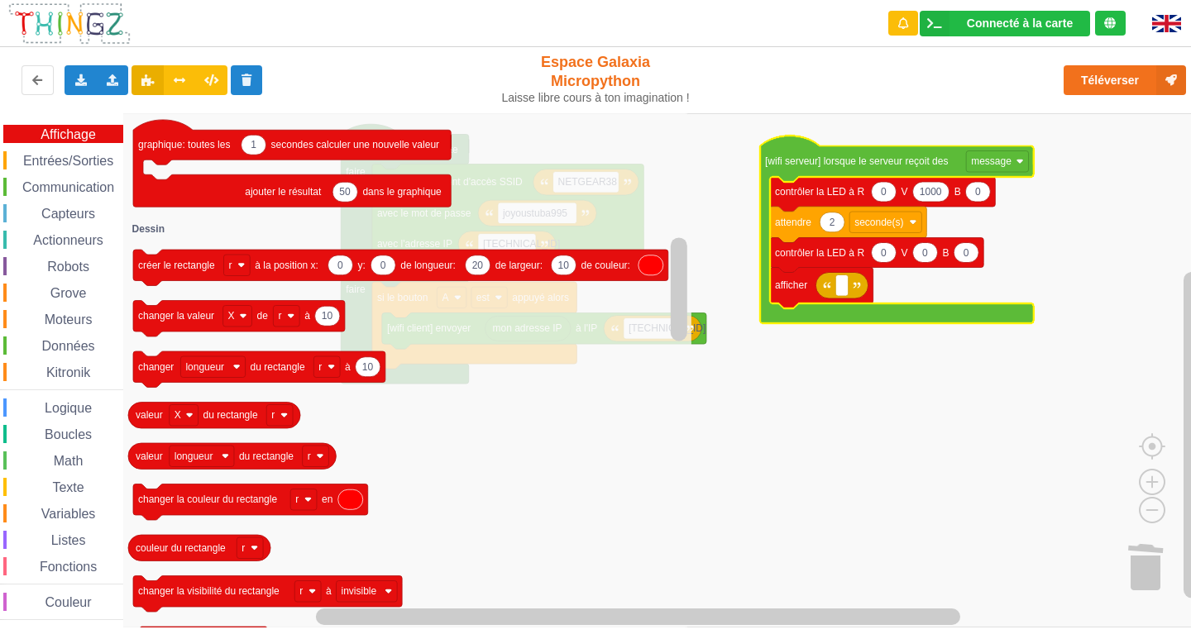
click at [89, 188] on span "Communication" at bounding box center [68, 187] width 97 height 14
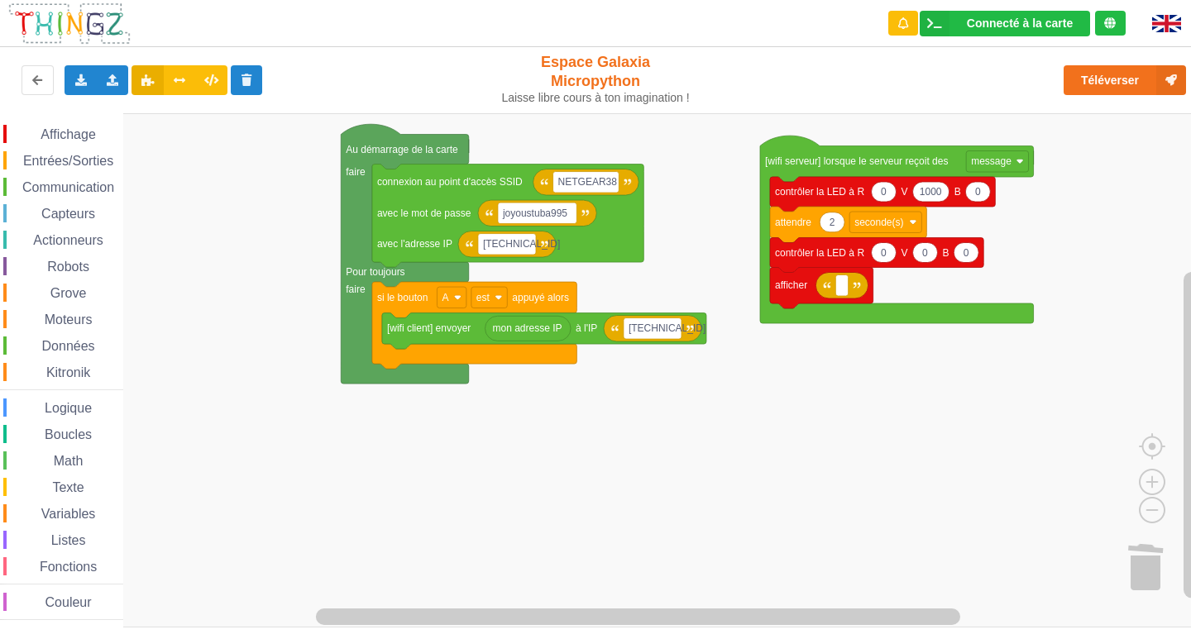
drag, startPoint x: 112, startPoint y: 185, endPoint x: 277, endPoint y: 530, distance: 382.4
click at [277, 534] on div "Affichage Entrées/Sorties Communication Capteurs Actionneurs Robots Grove Moteu…" at bounding box center [601, 370] width 1202 height 514
click at [83, 339] on span "Données" at bounding box center [69, 346] width 58 height 14
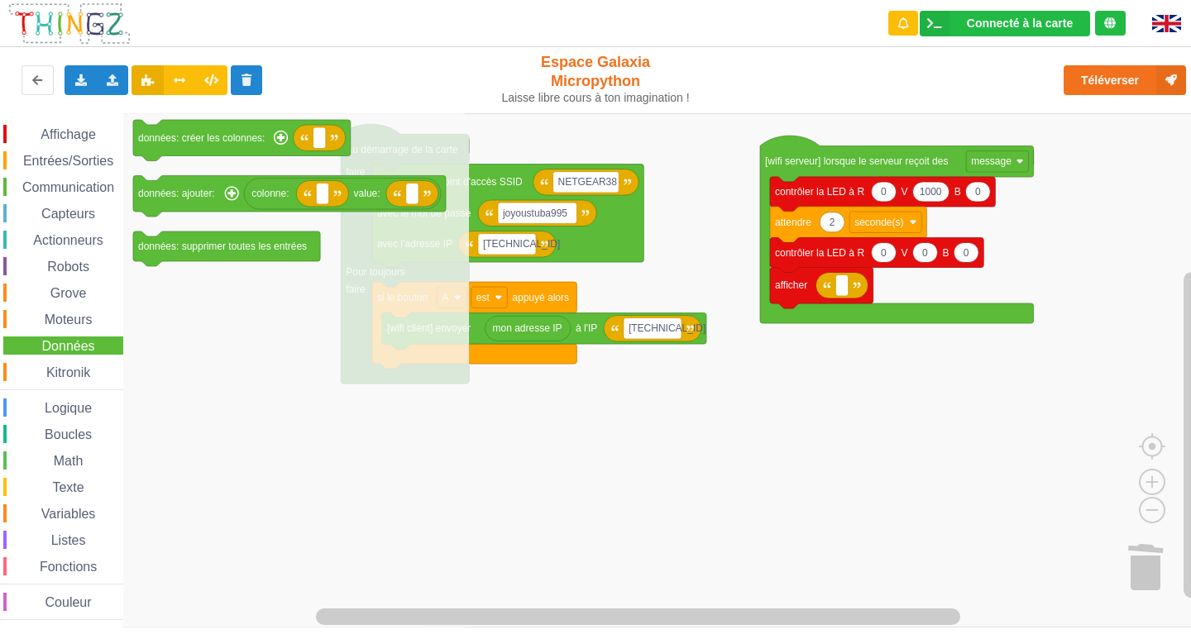
click at [62, 406] on span "Logique" at bounding box center [68, 408] width 52 height 14
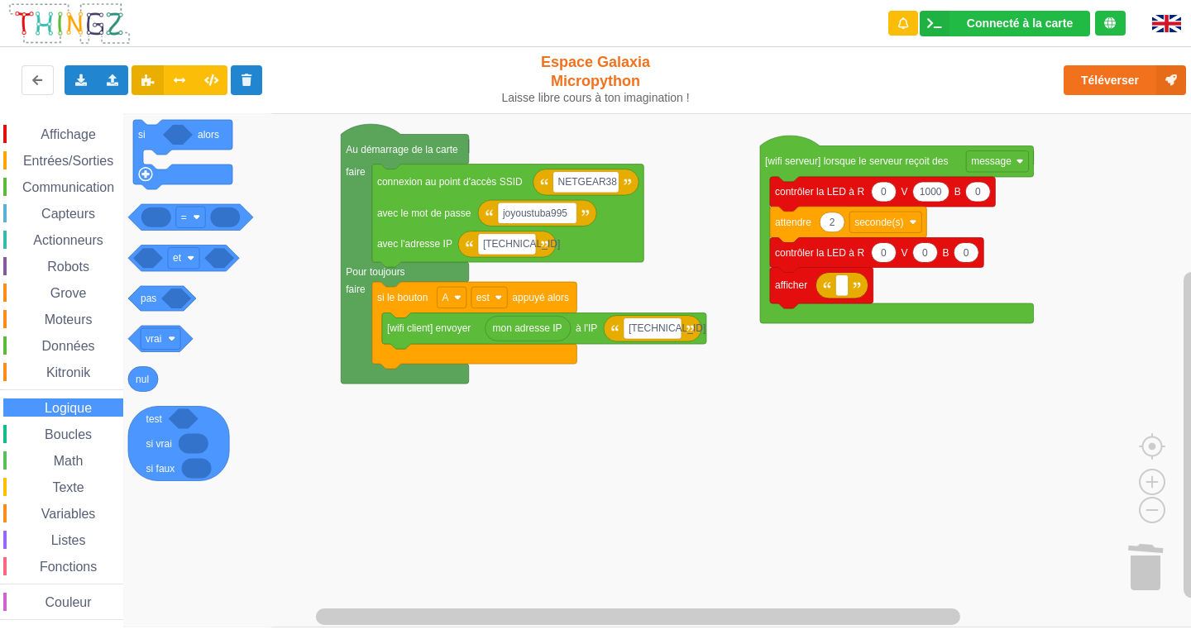
click at [77, 357] on div "Affichage Entrées/Sorties Communication Capteurs Actionneurs Robots Grove Moteu…" at bounding box center [61, 372] width 123 height 495
click at [51, 435] on span "Boucles" at bounding box center [68, 434] width 52 height 14
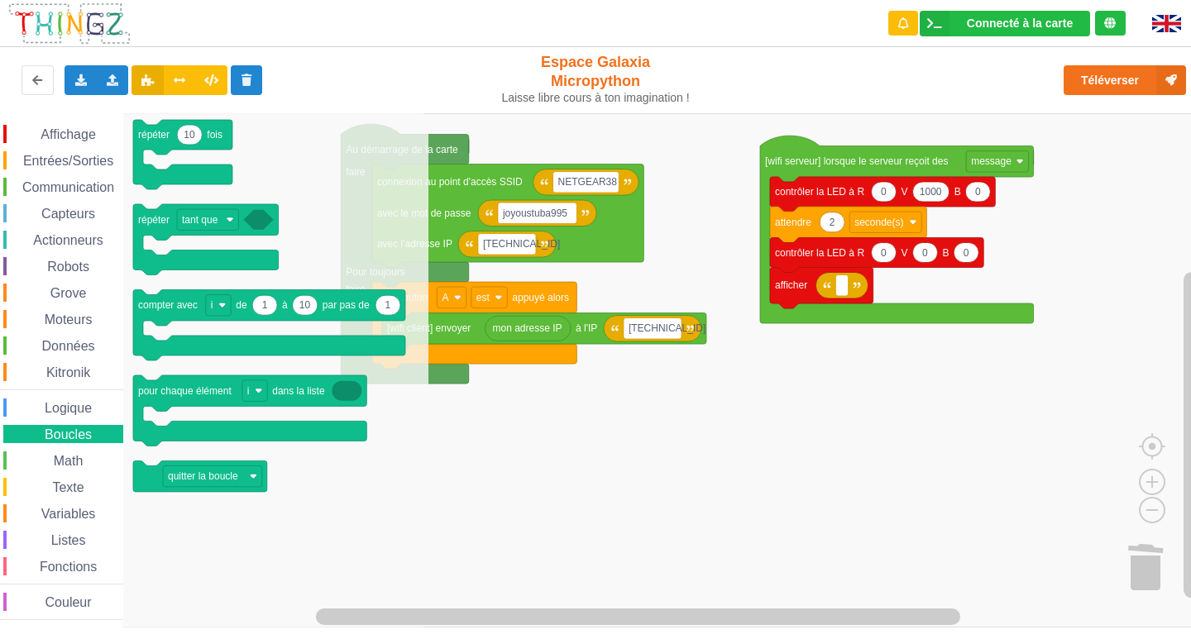
click at [52, 470] on div "Affichage Entrées/Sorties Communication Capteurs Actionneurs Robots Grove Moteu…" at bounding box center [61, 372] width 123 height 495
click at [39, 468] on span "Espace de travail de Blocky" at bounding box center [44, 461] width 13 height 13
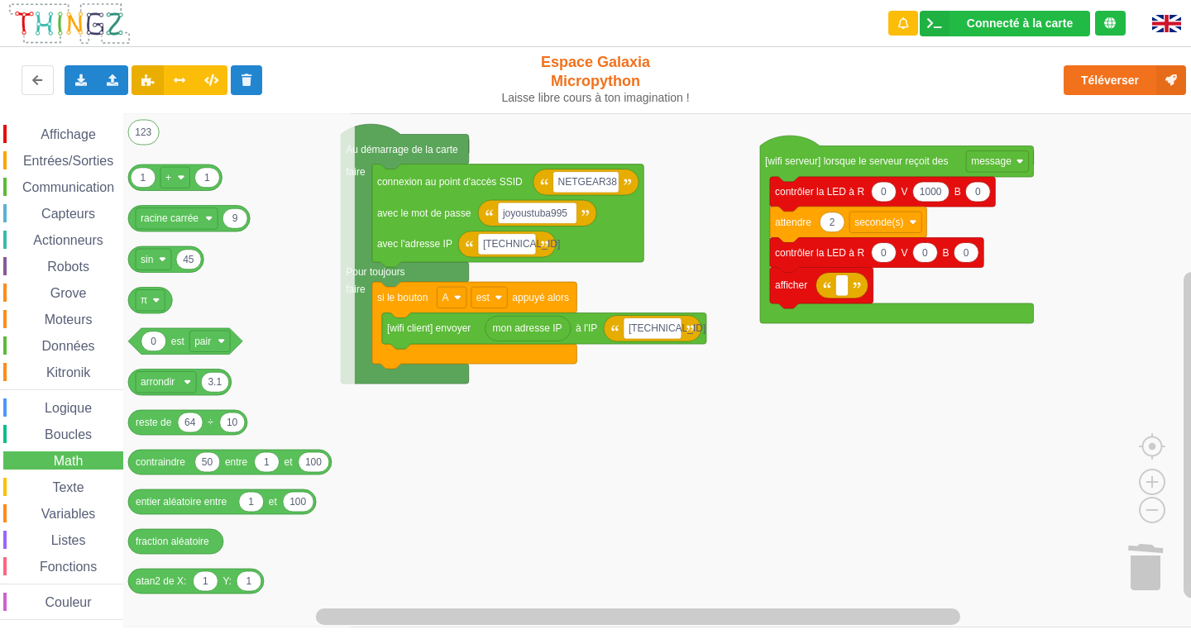
click at [69, 489] on span "Texte" at bounding box center [68, 487] width 36 height 14
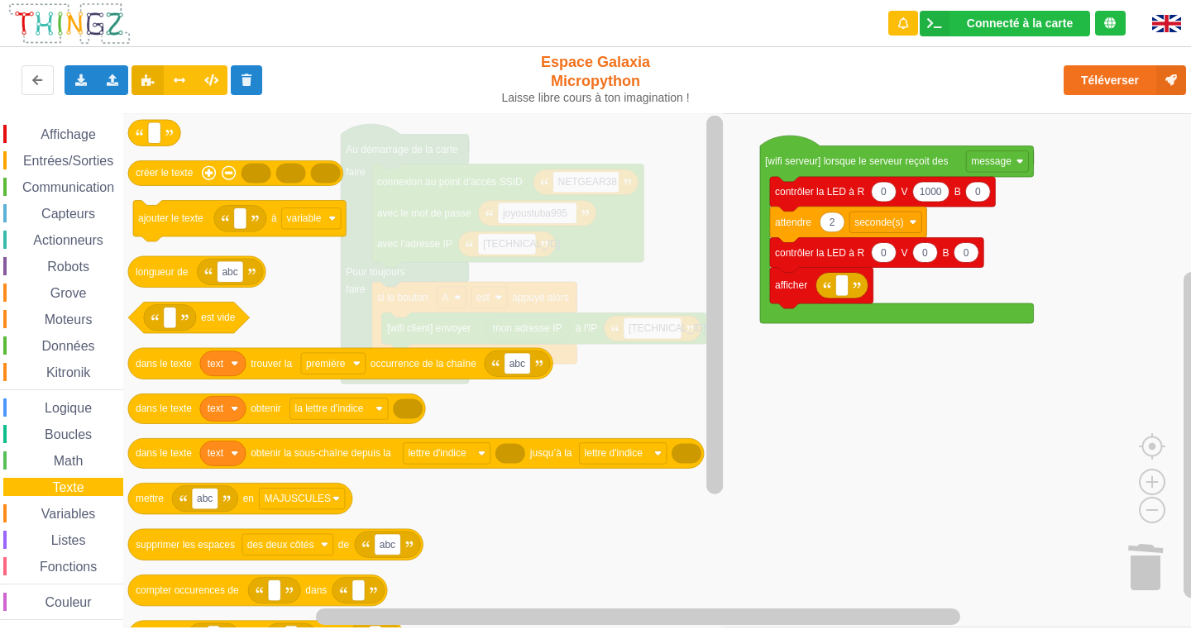
click at [60, 471] on div "Affichage Entrées/Sorties Communication Capteurs Actionneurs Robots Grove Moteu…" at bounding box center [61, 372] width 123 height 495
click at [60, 453] on div "Math" at bounding box center [63, 460] width 120 height 18
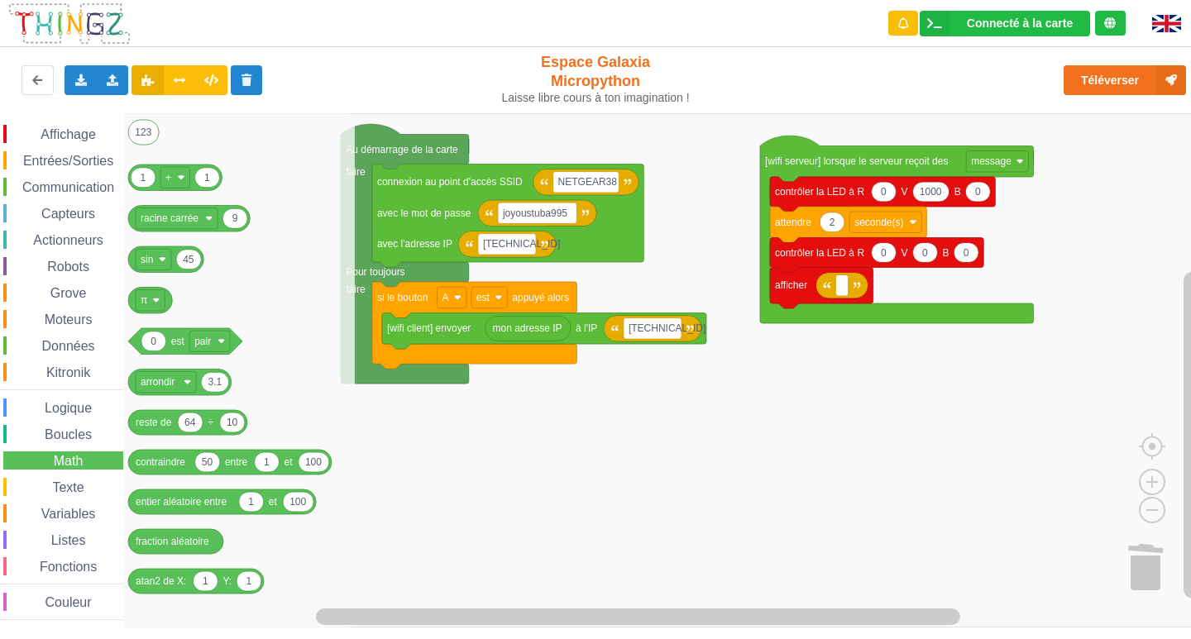
click at [60, 498] on div "Affichage Entrées/Sorties Communication Capteurs Actionneurs Robots Grove Moteu…" at bounding box center [61, 372] width 123 height 495
click at [73, 517] on span "Variables" at bounding box center [69, 514] width 60 height 14
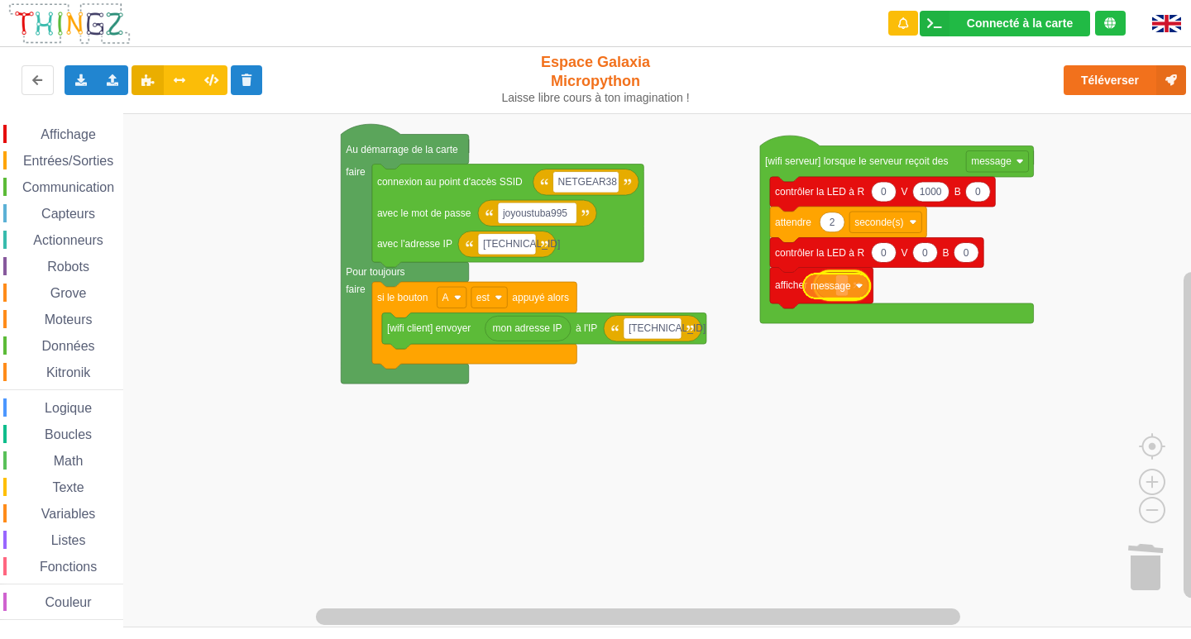
click at [837, 290] on div "Affichage Entrées/Sorties Communication Capteurs Actionneurs Robots Grove Moteu…" at bounding box center [601, 370] width 1202 height 514
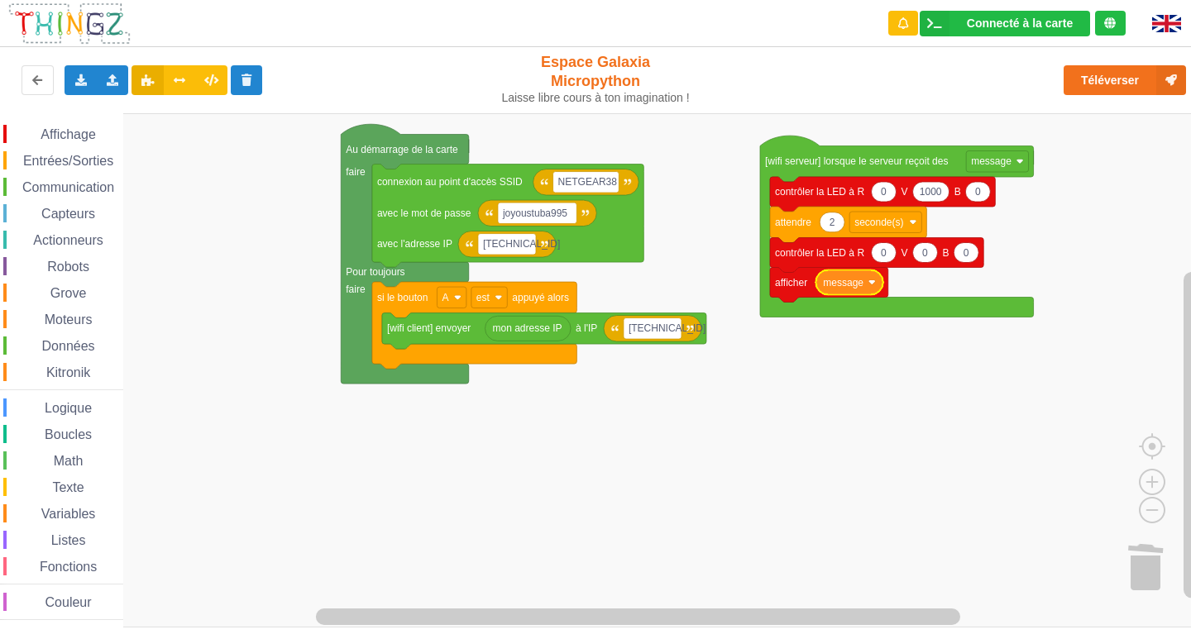
click at [872, 293] on icon "Espace de travail de Blocky" at bounding box center [848, 282] width 67 height 25
click at [984, 508] on rect "Espace de travail de Blocky" at bounding box center [601, 370] width 1202 height 514
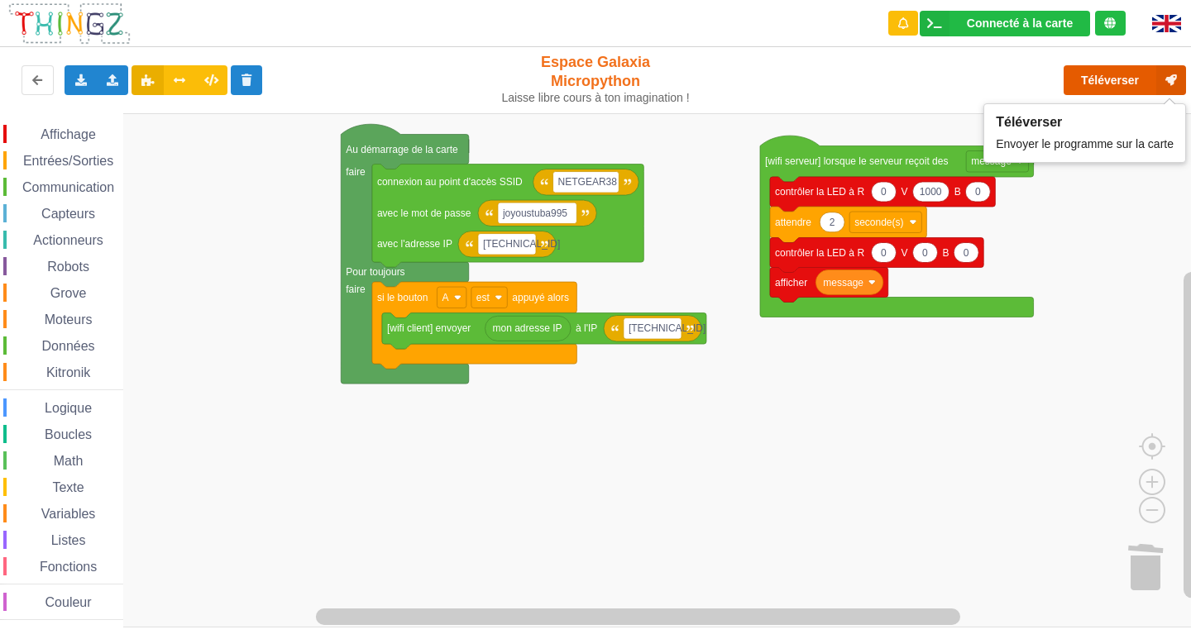
click at [1115, 74] on button "Téléverser" at bounding box center [1124, 80] width 122 height 30
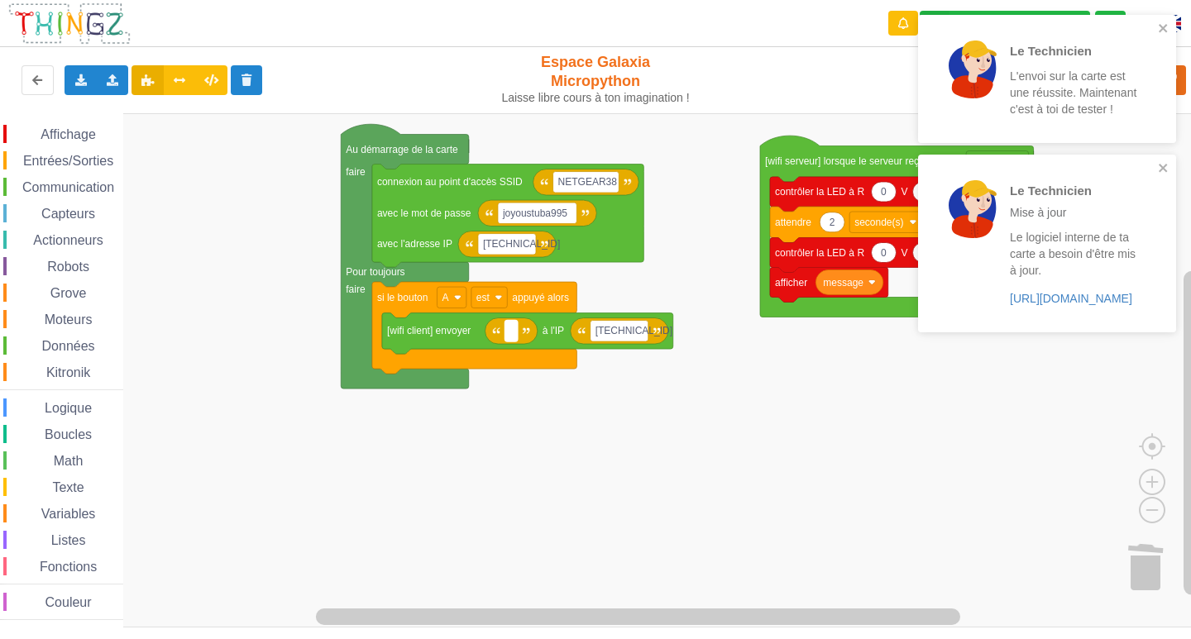
click at [513, 336] on rect "Espace de travail de Blocky" at bounding box center [510, 331] width 12 height 21
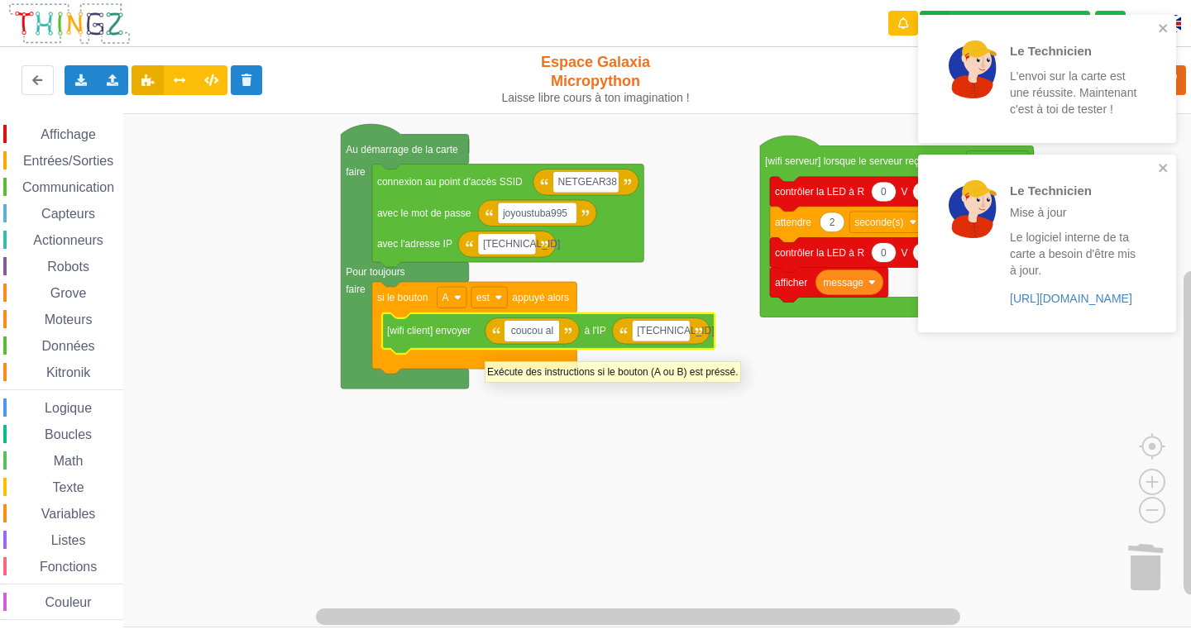
type input "coucou ali"
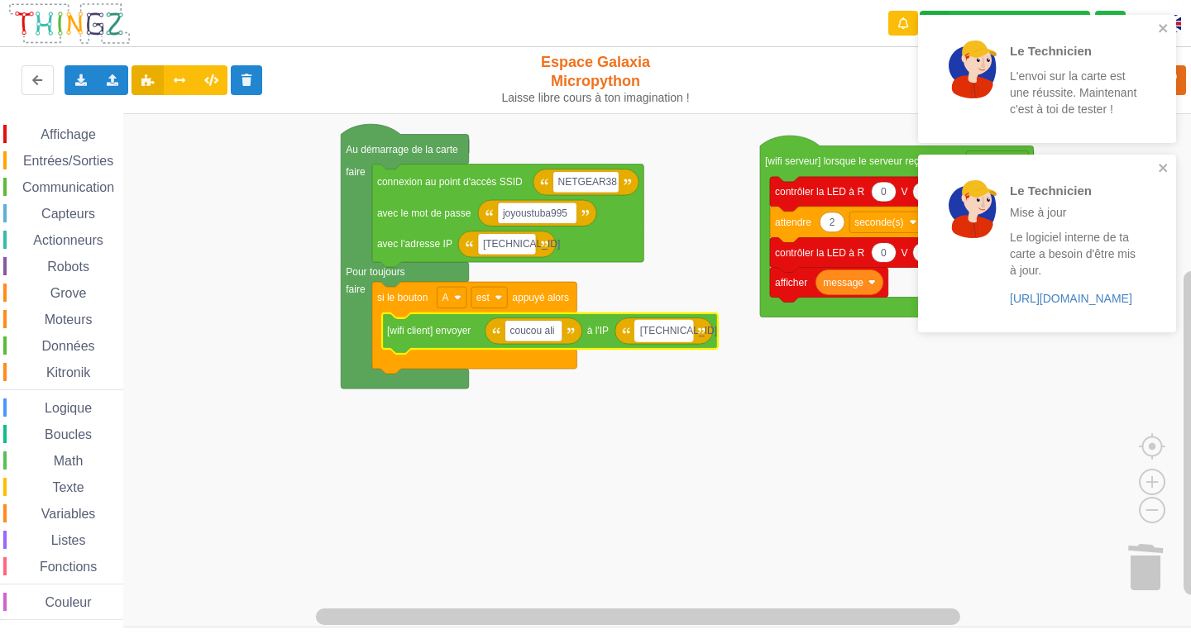
click at [677, 329] on text "10.0.0.111" at bounding box center [678, 331] width 77 height 12
click at [685, 331] on input "10.0.0.111" at bounding box center [664, 331] width 58 height 21
click at [1156, 18] on div "Le Technicien L'envoi sur la carte est une réussite. Maintenant c'est à toi de …" at bounding box center [1047, 79] width 258 height 128
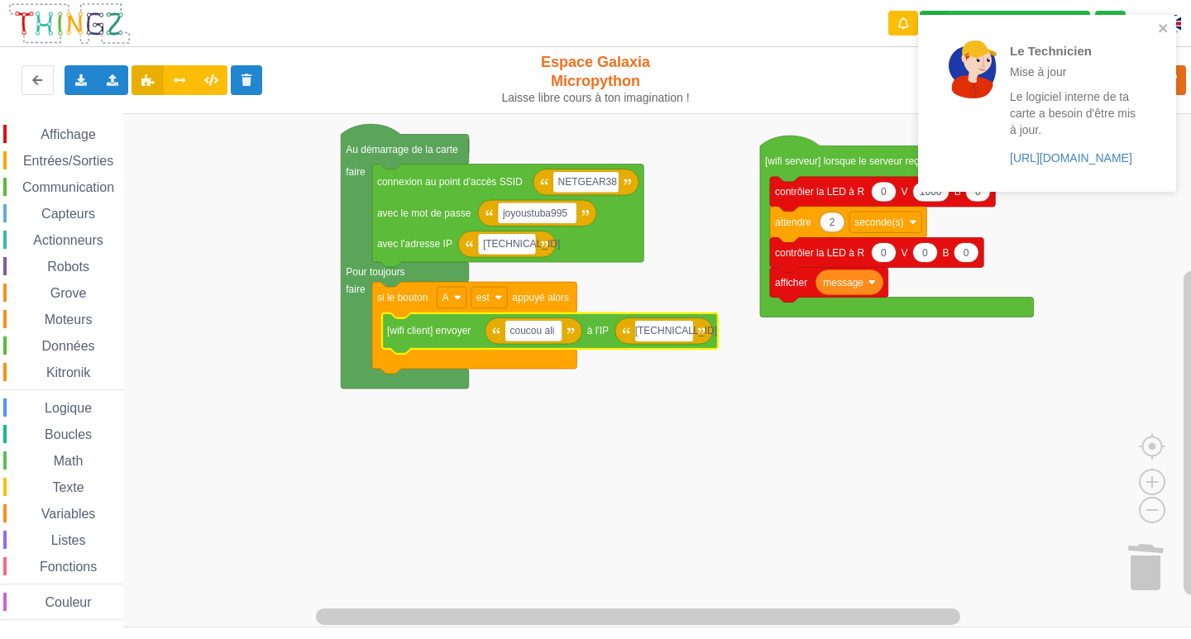
click at [1130, 77] on p "Mise à jour" at bounding box center [1073, 72] width 129 height 17
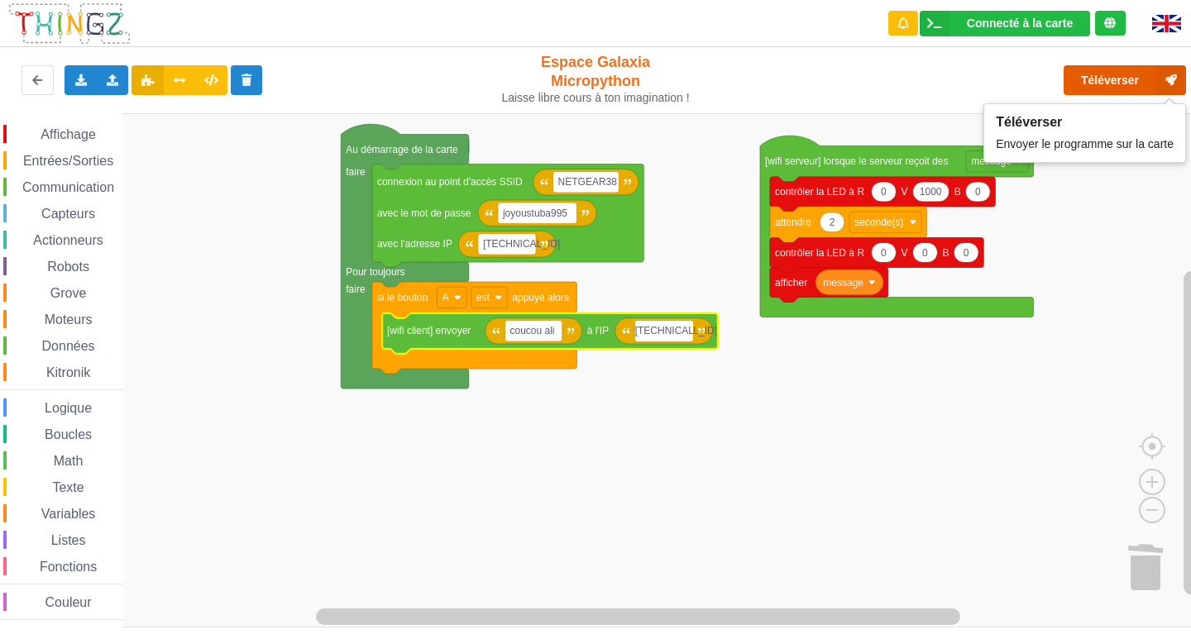
click at [1096, 86] on button "Téléverser" at bounding box center [1124, 80] width 122 height 30
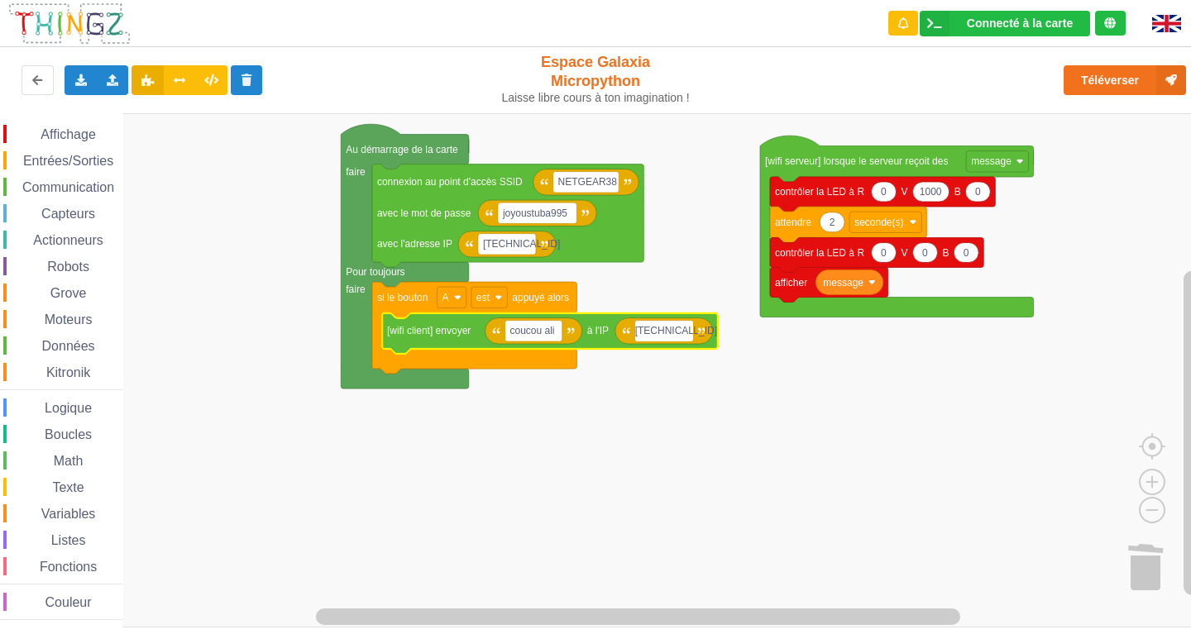
click at [682, 327] on input "10.0.0.113" at bounding box center [664, 331] width 58 height 21
type input "[TECHNICAL_ID]"
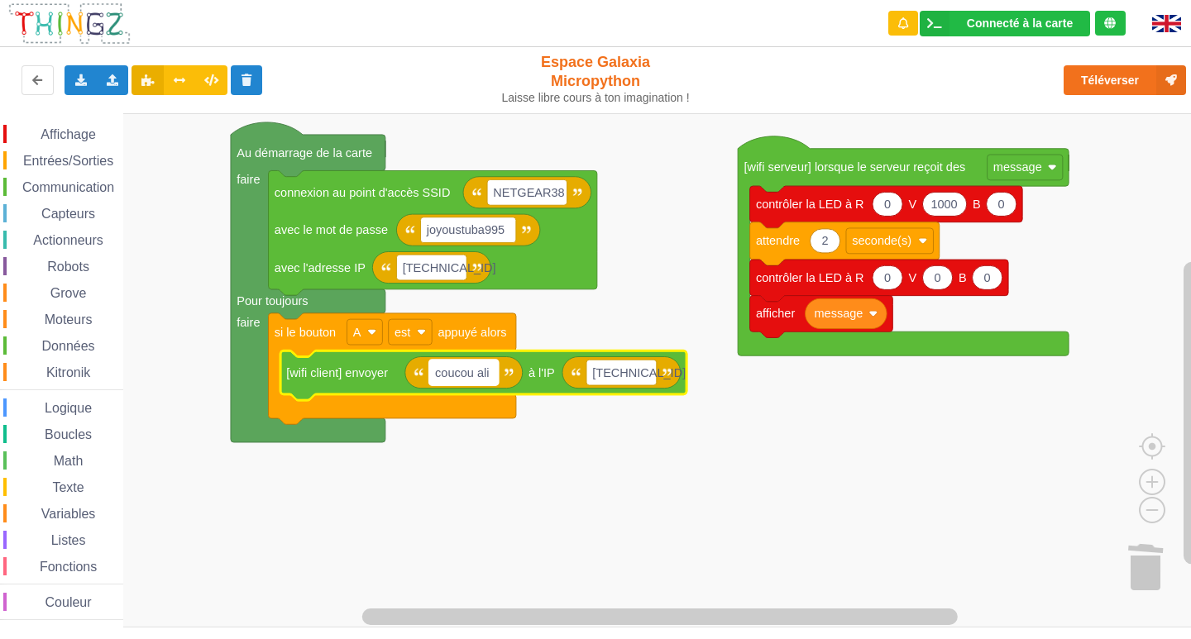
click at [489, 379] on text "coucou ali" at bounding box center [462, 372] width 54 height 13
click at [489, 379] on input "coucou ali" at bounding box center [463, 373] width 69 height 26
click at [491, 375] on input "coucou ali" at bounding box center [463, 373] width 69 height 26
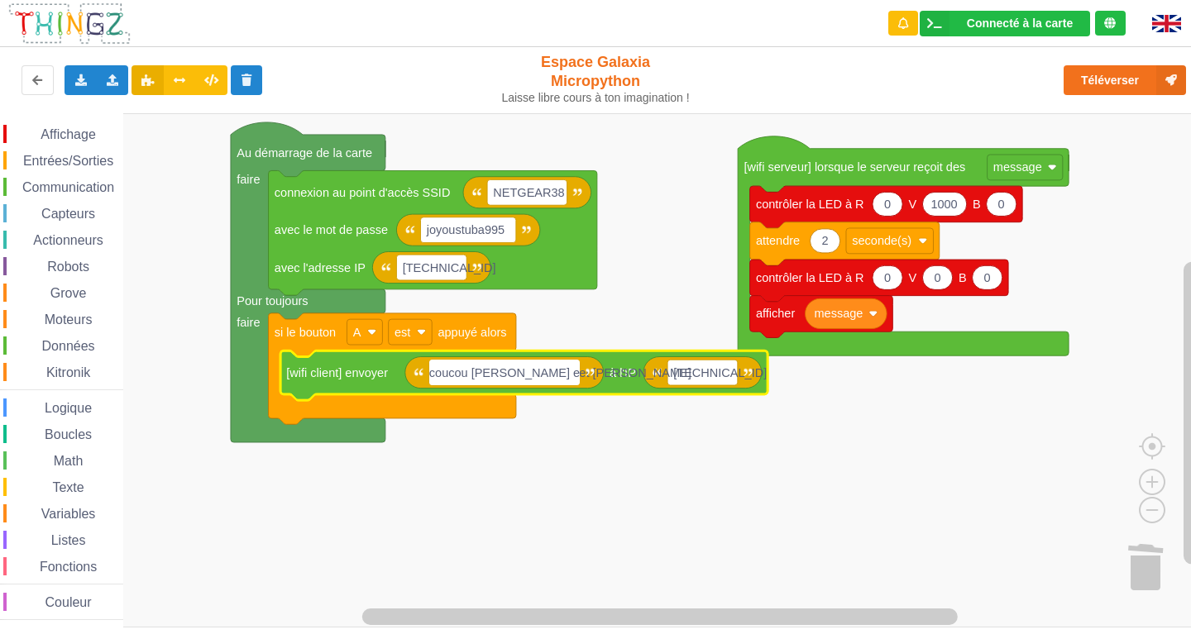
type input "coucou jeanne et nolan"
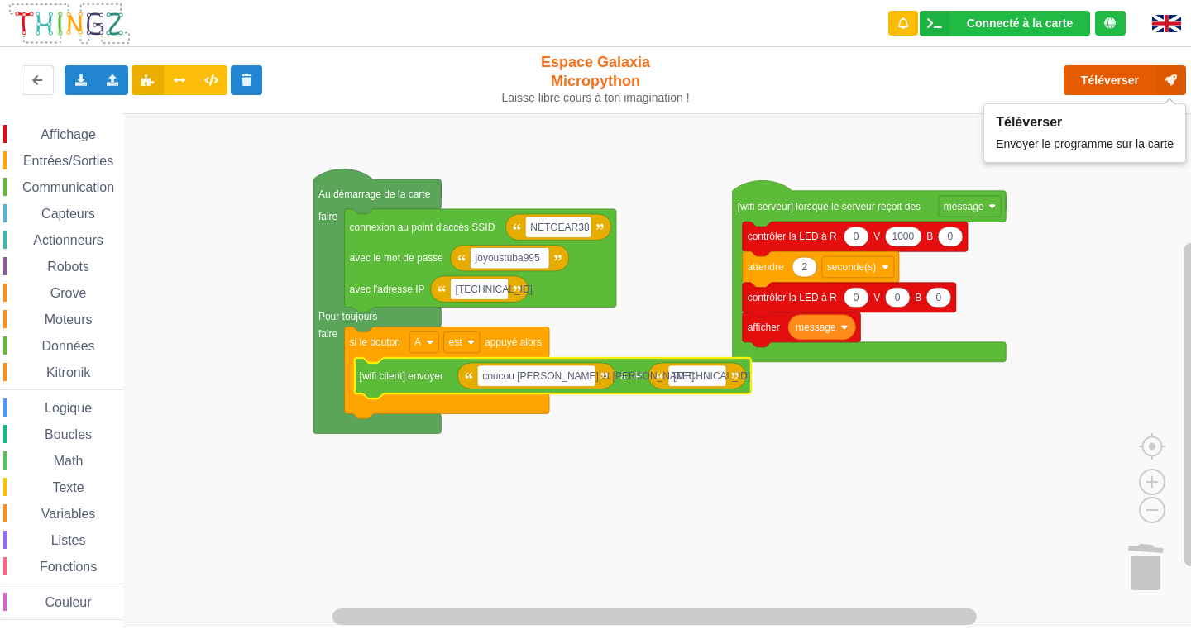
click at [1092, 86] on button "Téléverser" at bounding box center [1124, 80] width 122 height 30
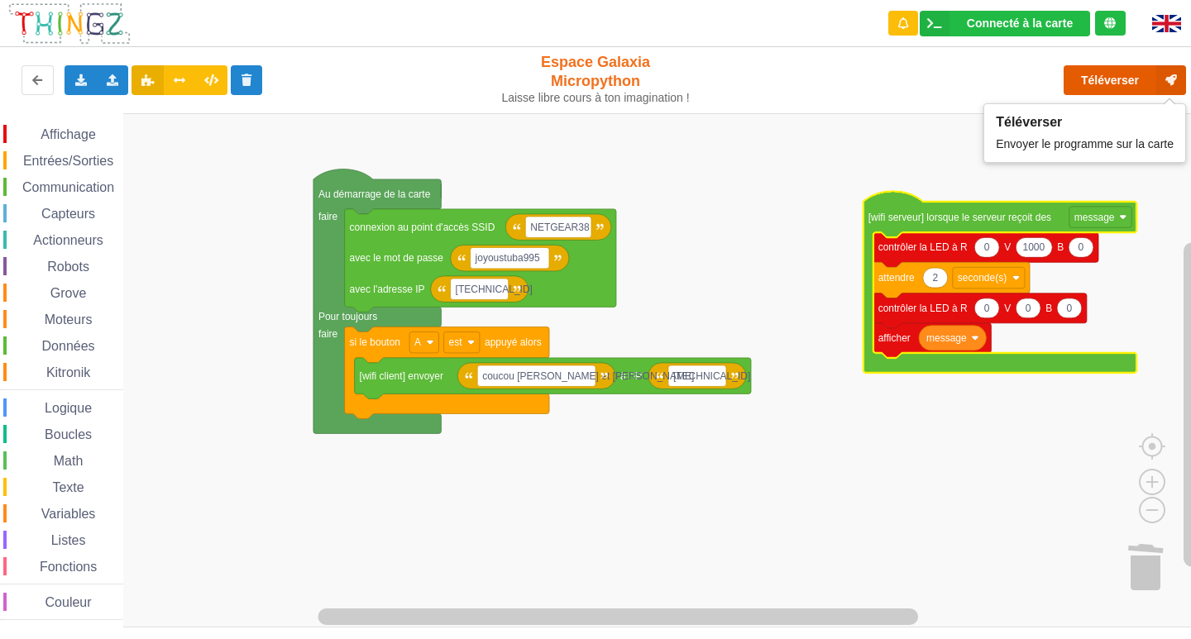
click at [1083, 88] on button "Téléverser" at bounding box center [1124, 80] width 122 height 30
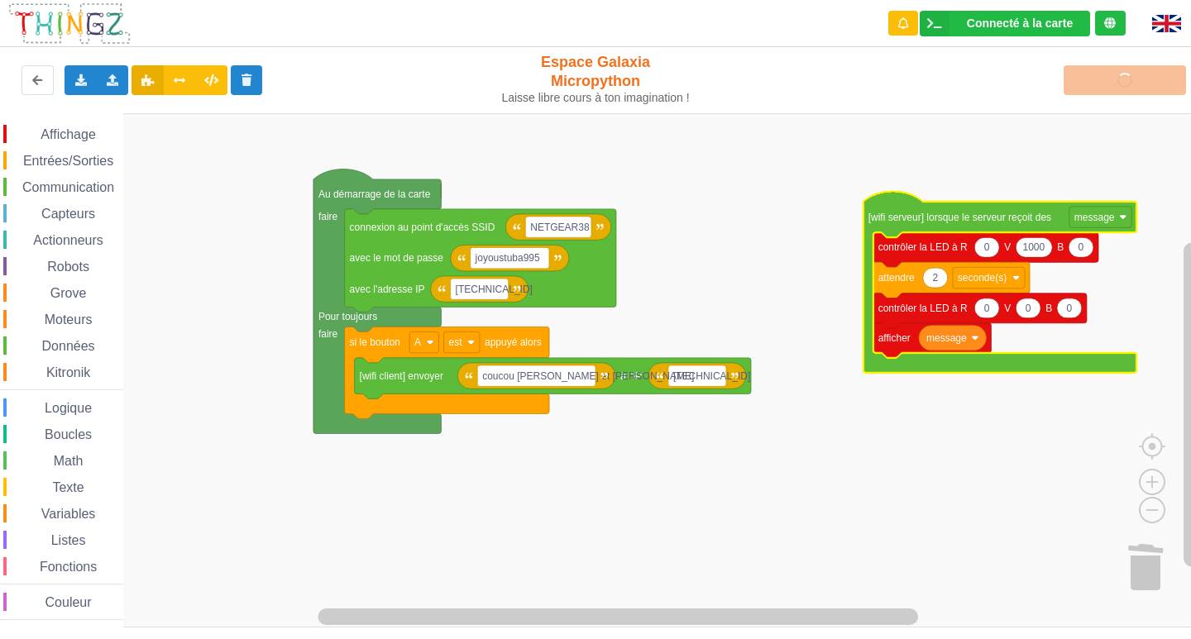
click at [709, 195] on rect "Espace de travail de Blocky" at bounding box center [601, 370] width 1202 height 514
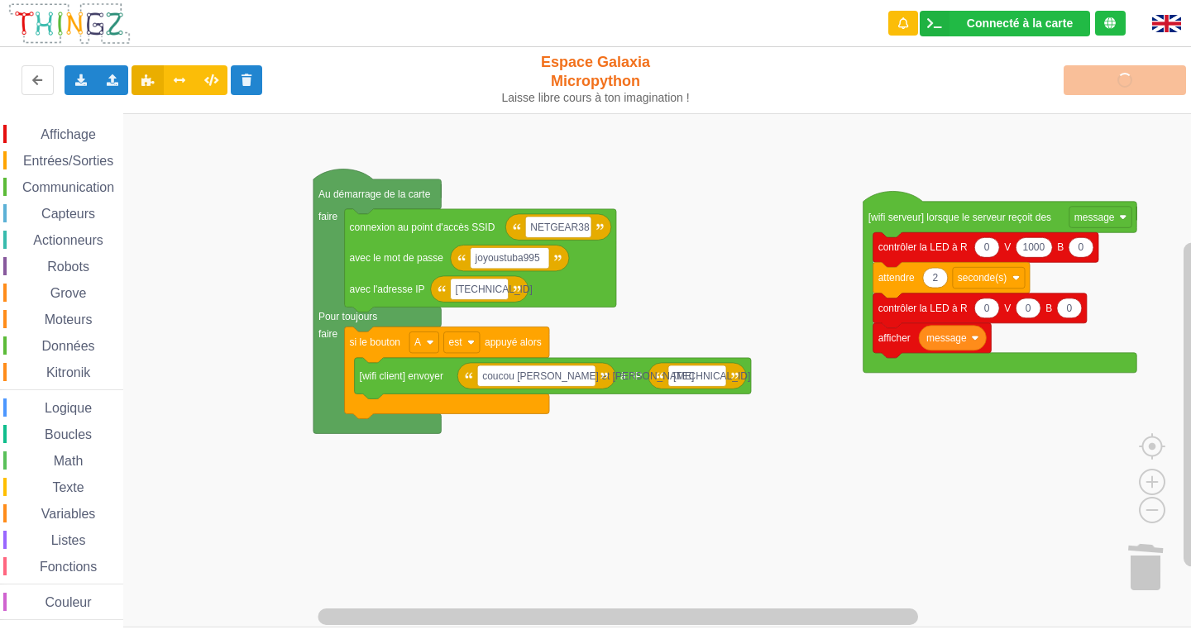
click at [709, 195] on rect "Espace de travail de Blocky" at bounding box center [601, 370] width 1202 height 514
click at [257, 444] on rect "Espace de travail de Blocky" at bounding box center [601, 370] width 1202 height 514
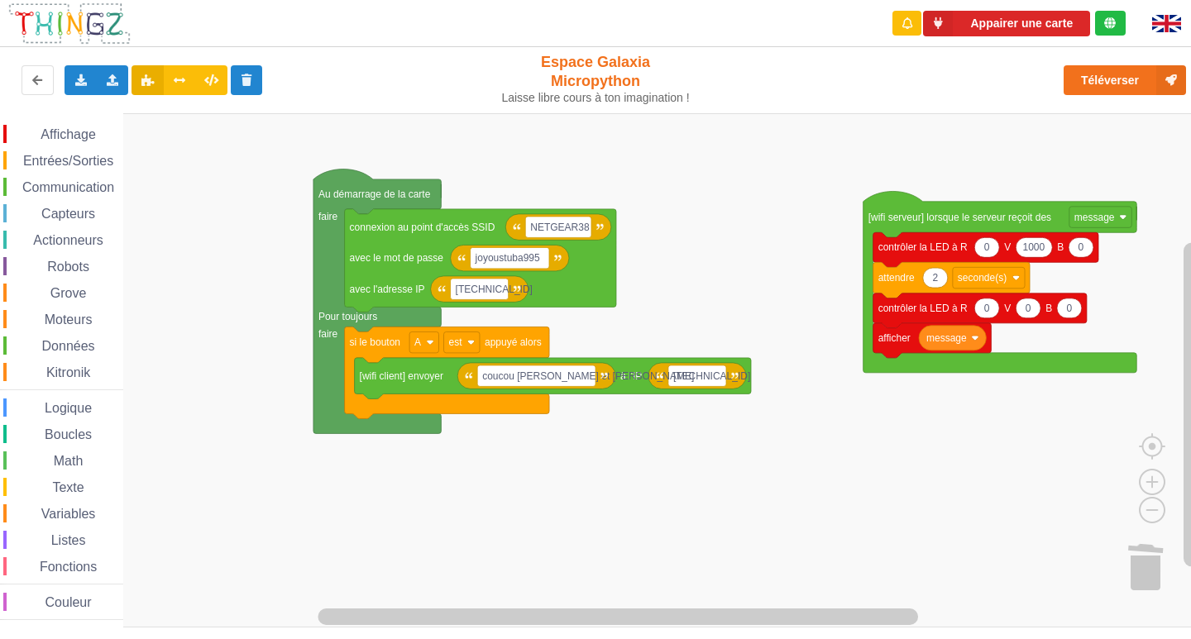
click at [37, 155] on span "Entrées/Sorties" at bounding box center [68, 161] width 95 height 14
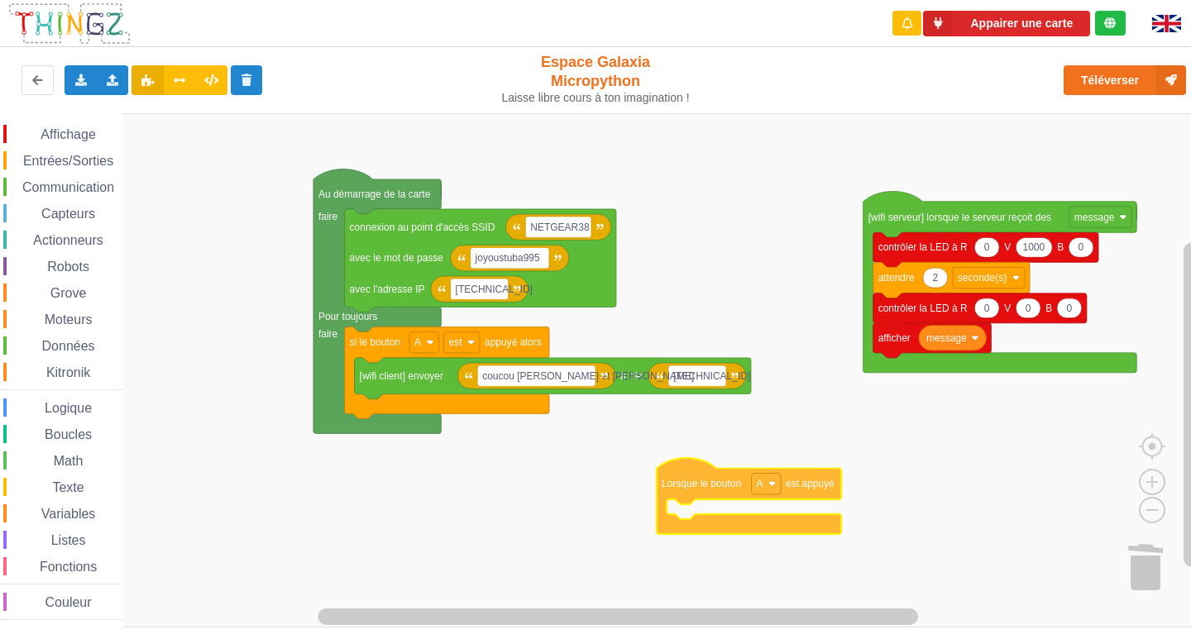
click at [797, 436] on div "Affichage Entrées/Sorties Communication Capteurs Actionneurs Robots Grove Moteu…" at bounding box center [601, 370] width 1202 height 514
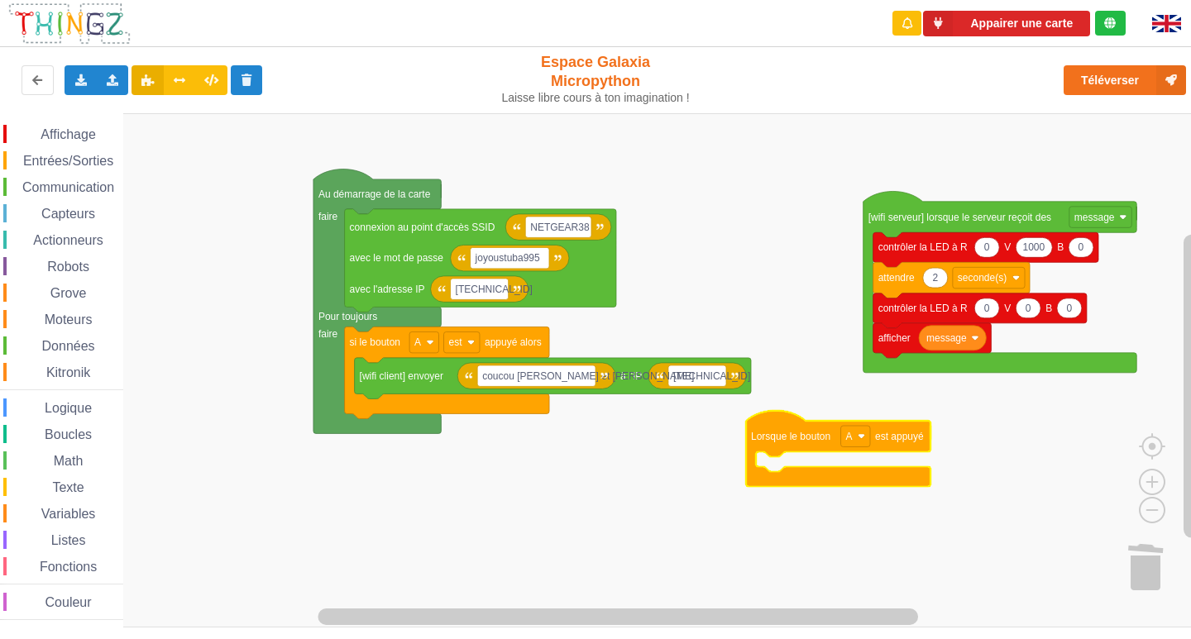
click at [84, 182] on span "Communication" at bounding box center [68, 187] width 97 height 14
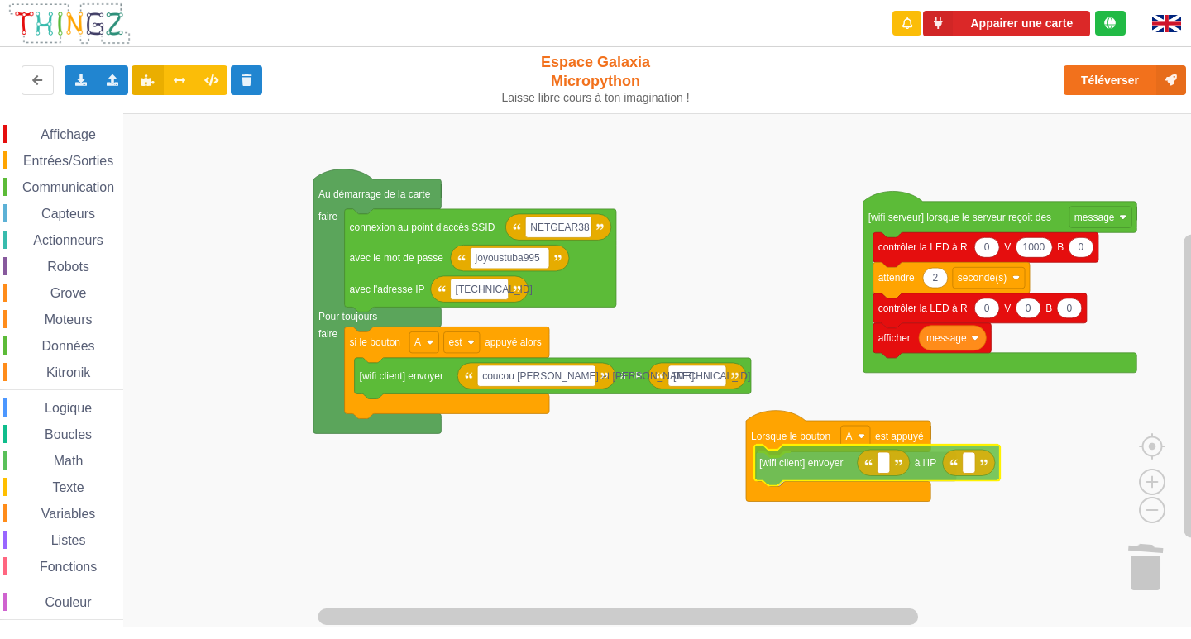
click at [850, 470] on div "Affichage Entrées/Sorties Communication Capteurs Actionneurs Robots Grove Moteu…" at bounding box center [601, 370] width 1202 height 514
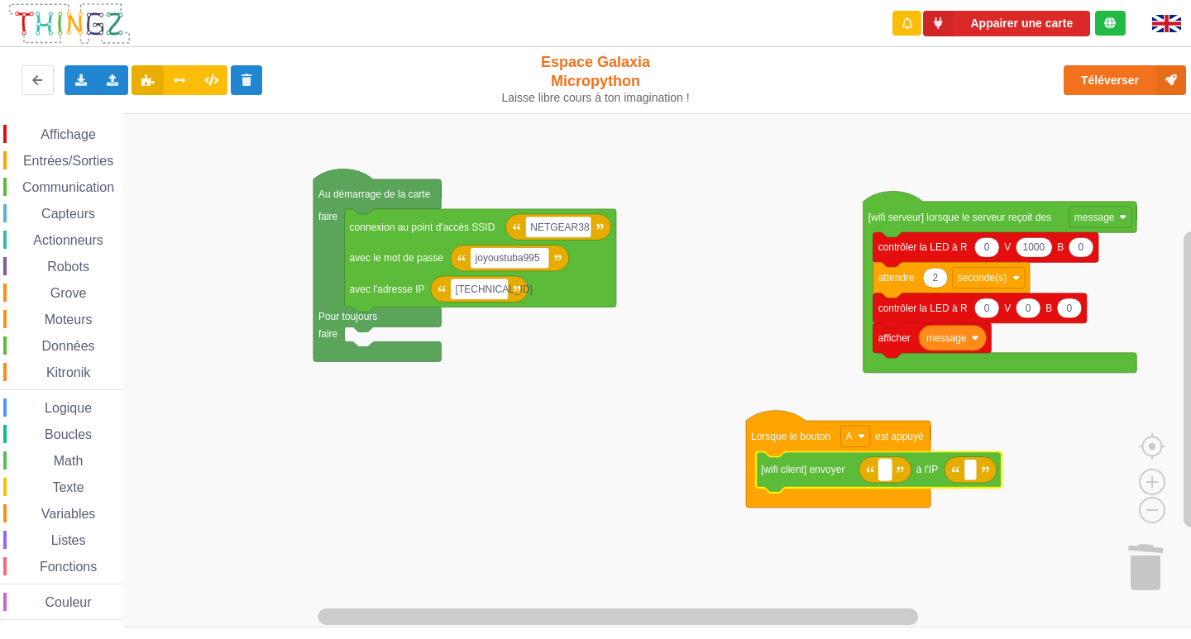
click at [880, 470] on rect "Espace de travail de Blocky" at bounding box center [885, 470] width 12 height 21
type input "b"
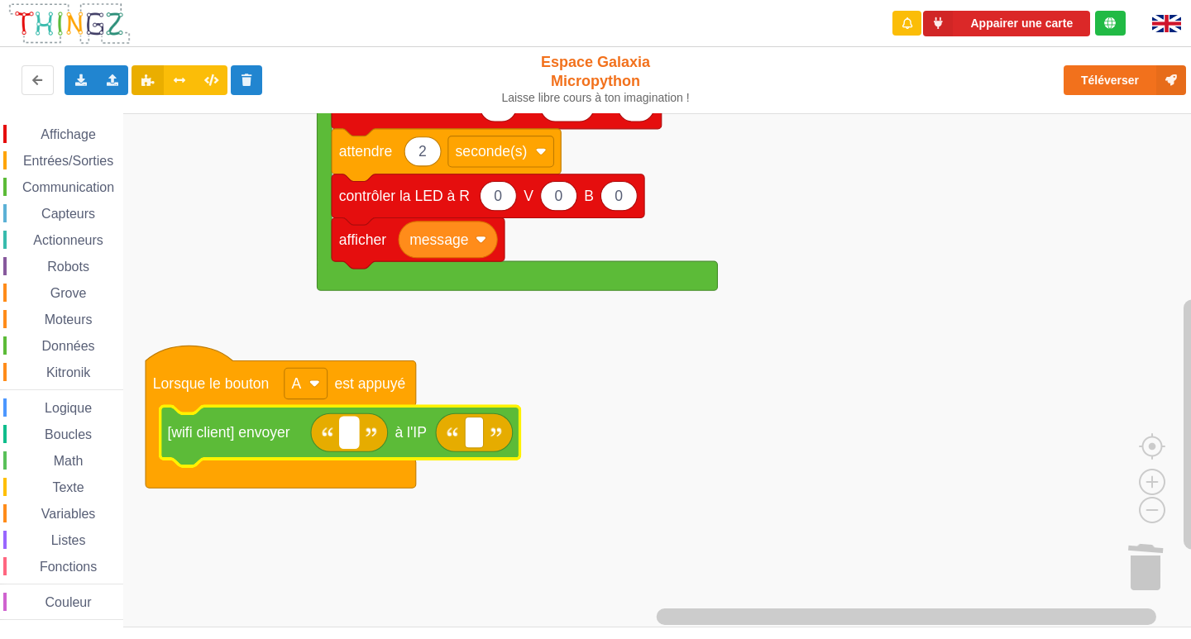
click at [345, 441] on rect "Espace de travail de Blocky" at bounding box center [349, 433] width 18 height 31
type input "bruh"
click at [496, 439] on rect "Espace de travail de Blocky" at bounding box center [502, 433] width 18 height 31
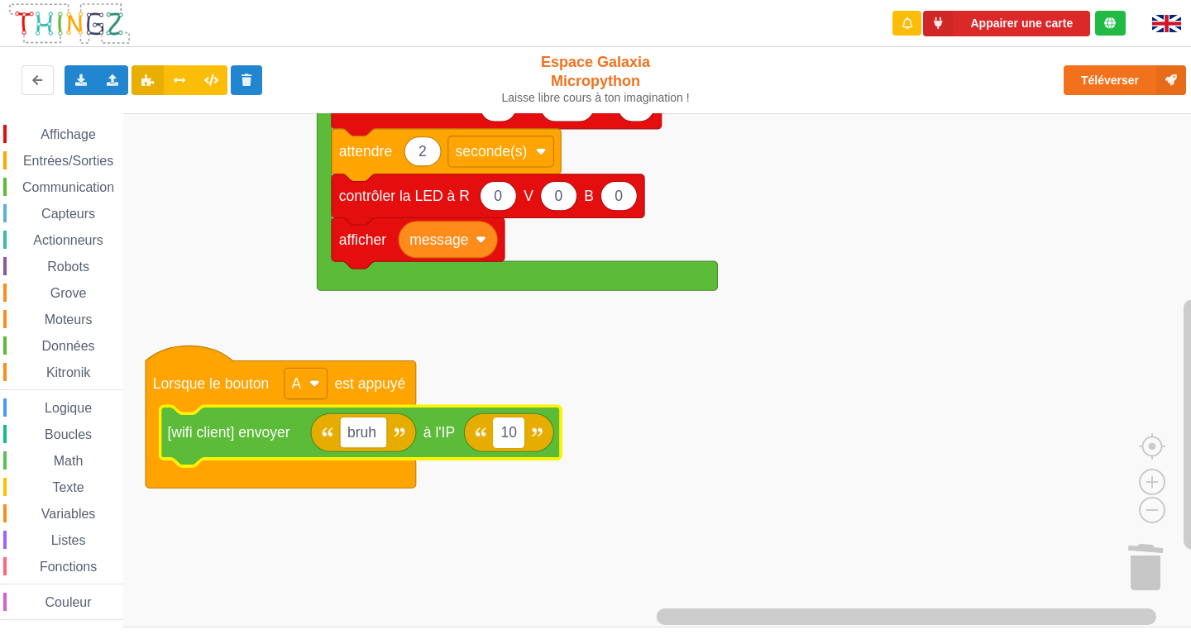
type input "1"
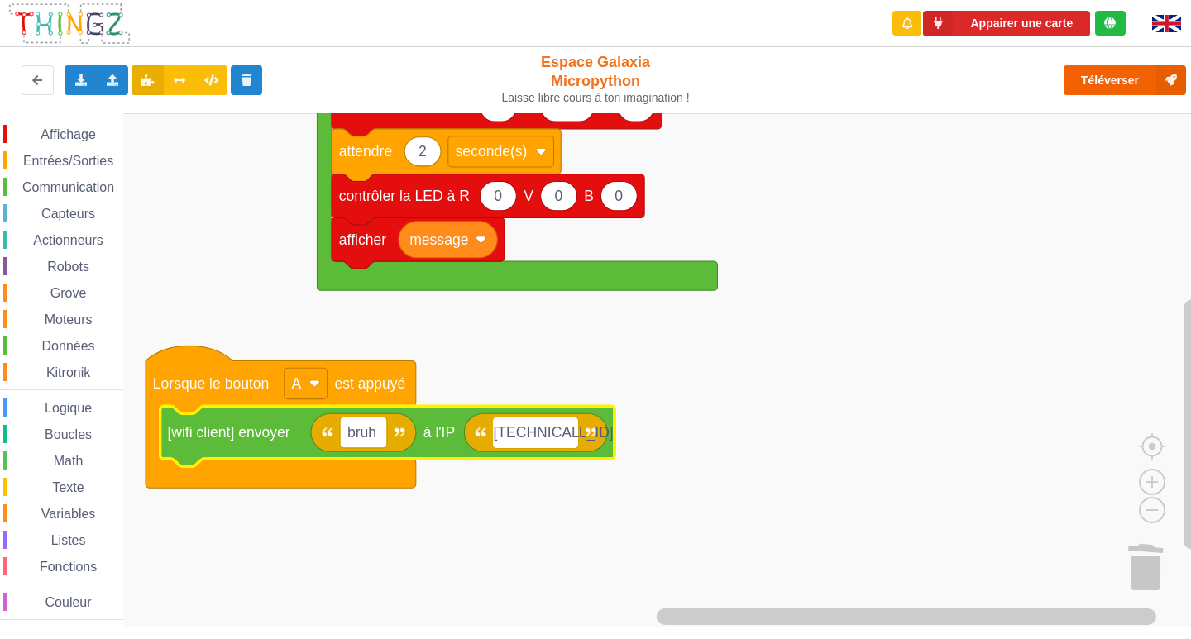
type input "[TECHNICAL_ID]"
click at [1114, 77] on button "Téléverser" at bounding box center [1124, 80] width 122 height 30
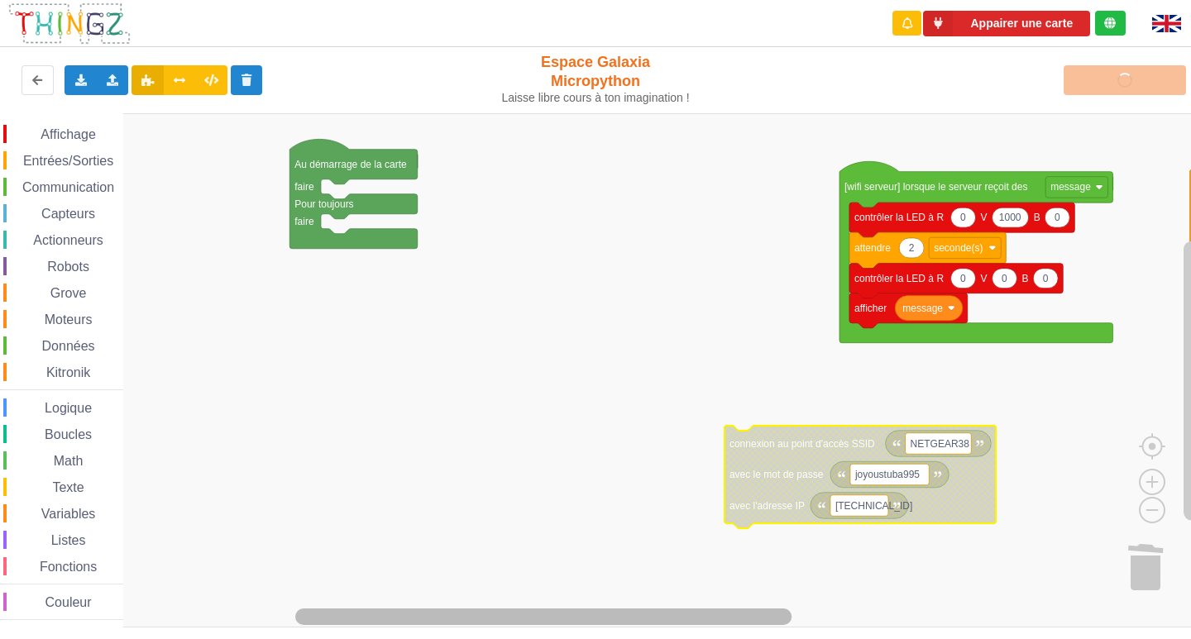
click at [422, 638] on html "Appairer une carte Exporter l'assemblage de blocs Exporter l'assemblage de bloc…" at bounding box center [595, 319] width 1191 height 639
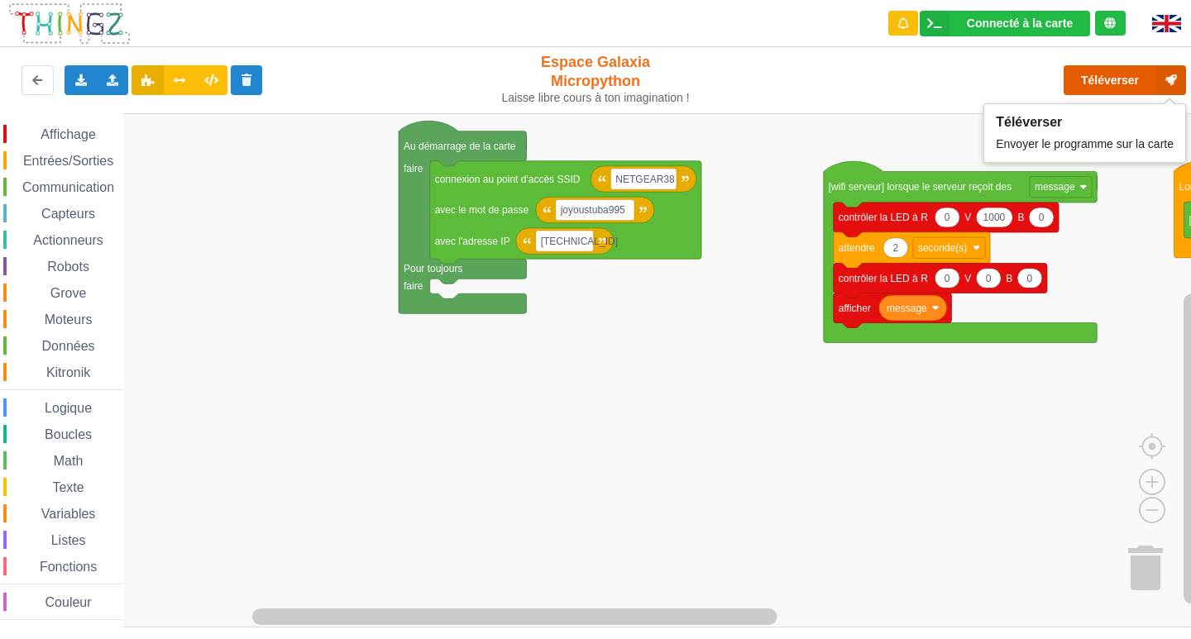
click at [1111, 84] on button "Téléverser" at bounding box center [1124, 80] width 122 height 30
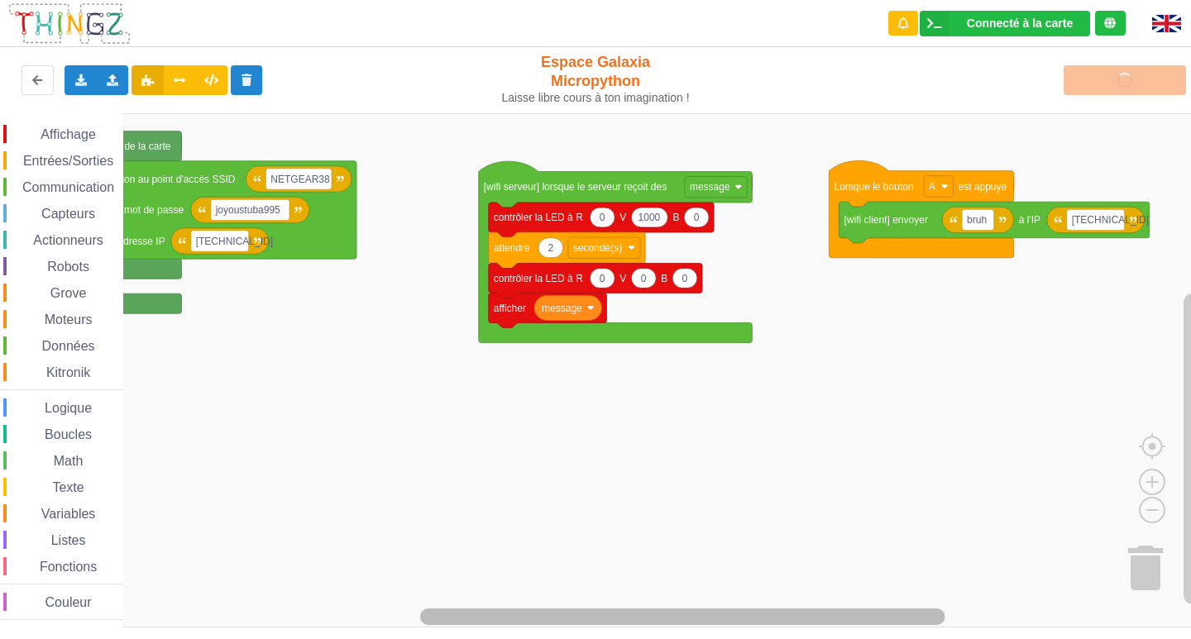
click at [780, 638] on html "Connecté à la carte Réglages Ouvrir le moniteur automatiquement Connexion autom…" at bounding box center [595, 319] width 1191 height 639
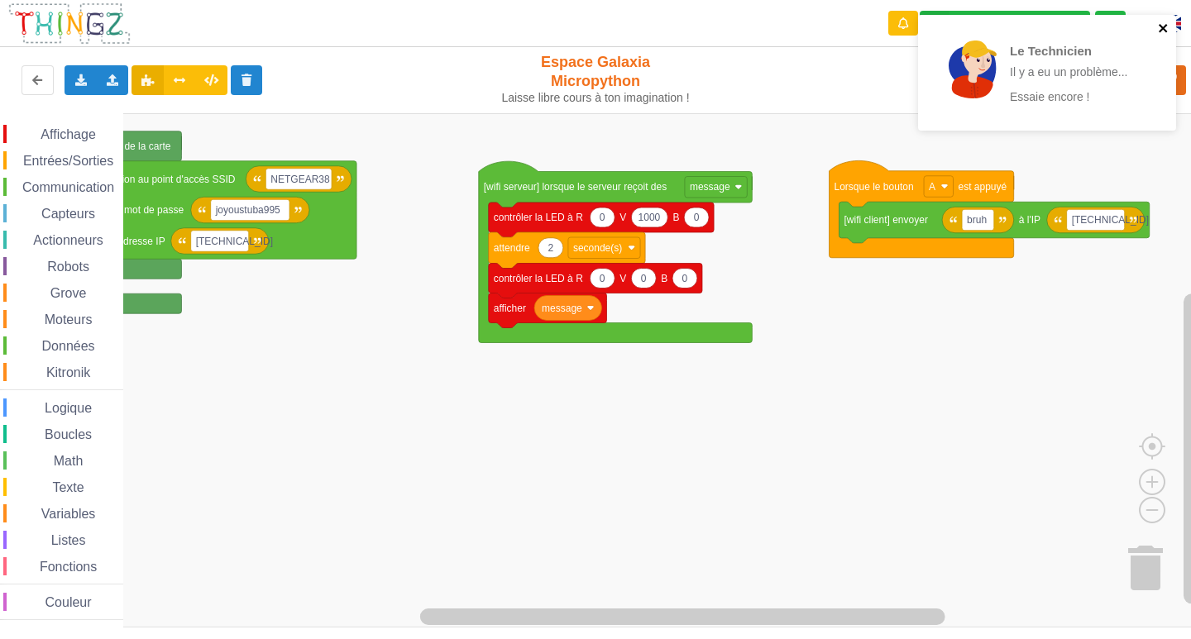
click at [1167, 30] on icon "close" at bounding box center [1163, 27] width 12 height 13
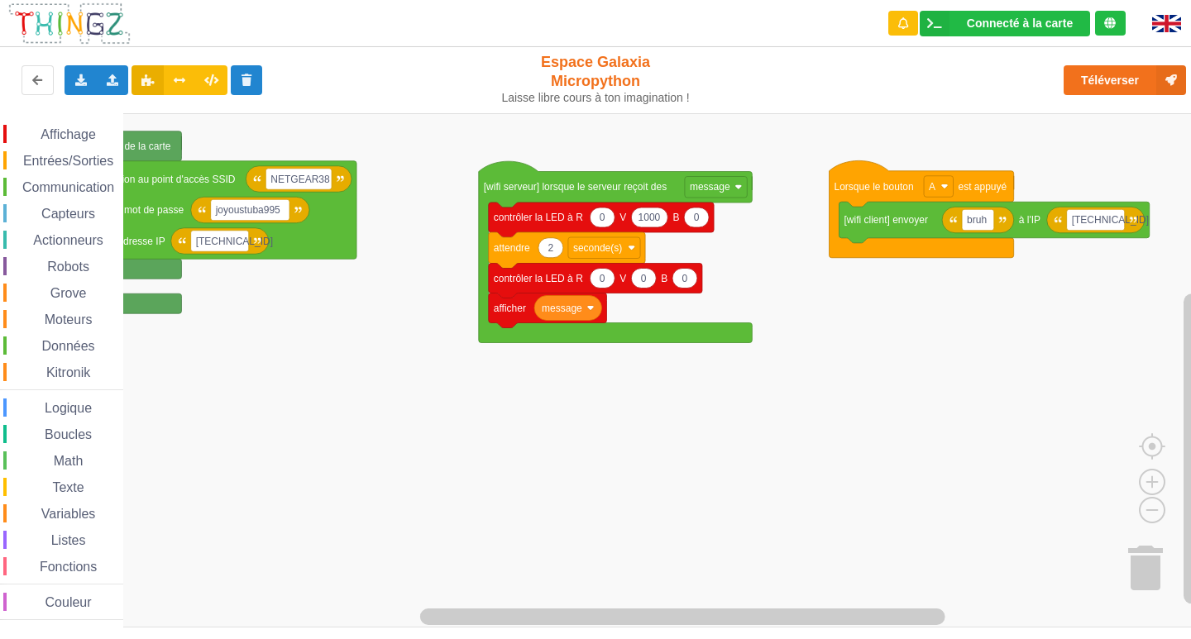
click at [1111, 81] on div "Le Technicien Il y a eu un problème... Essaie encore ! Connecté à la carte Régl…" at bounding box center [595, 307] width 1214 height 639
click at [1094, 84] on button "Téléverser" at bounding box center [1124, 80] width 122 height 30
click at [515, 375] on rect "Espace de travail de Blocky" at bounding box center [601, 370] width 1202 height 514
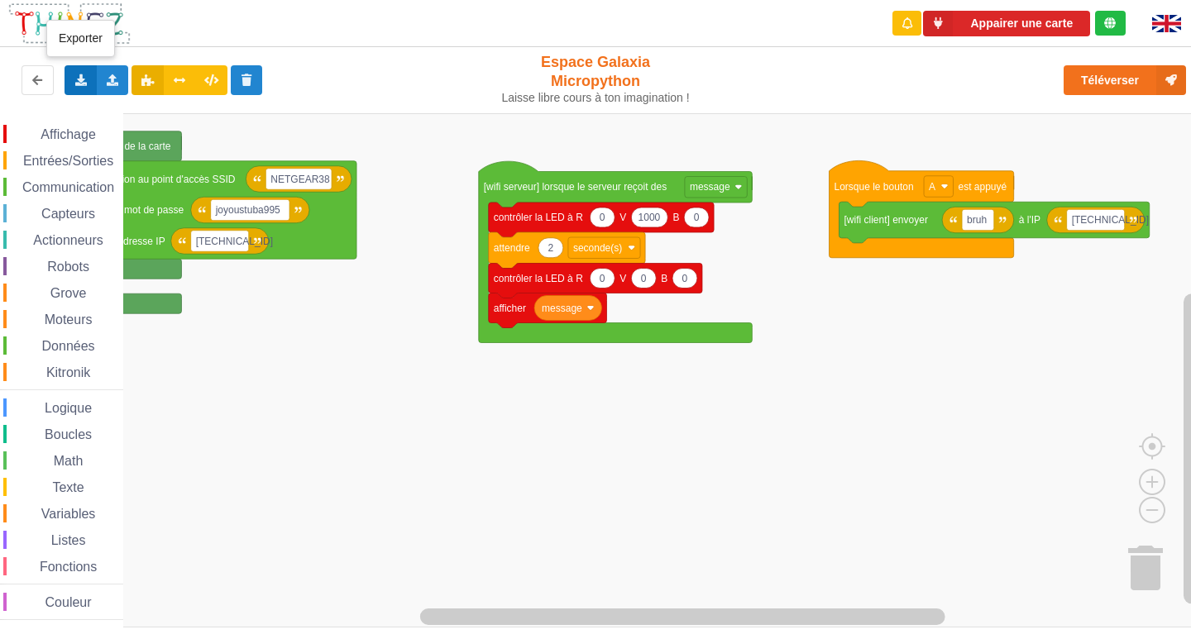
click at [73, 69] on div "Exporter l'assemblage de blocs Exporter l'assemblage de blocs au format Python" at bounding box center [80, 80] width 32 height 30
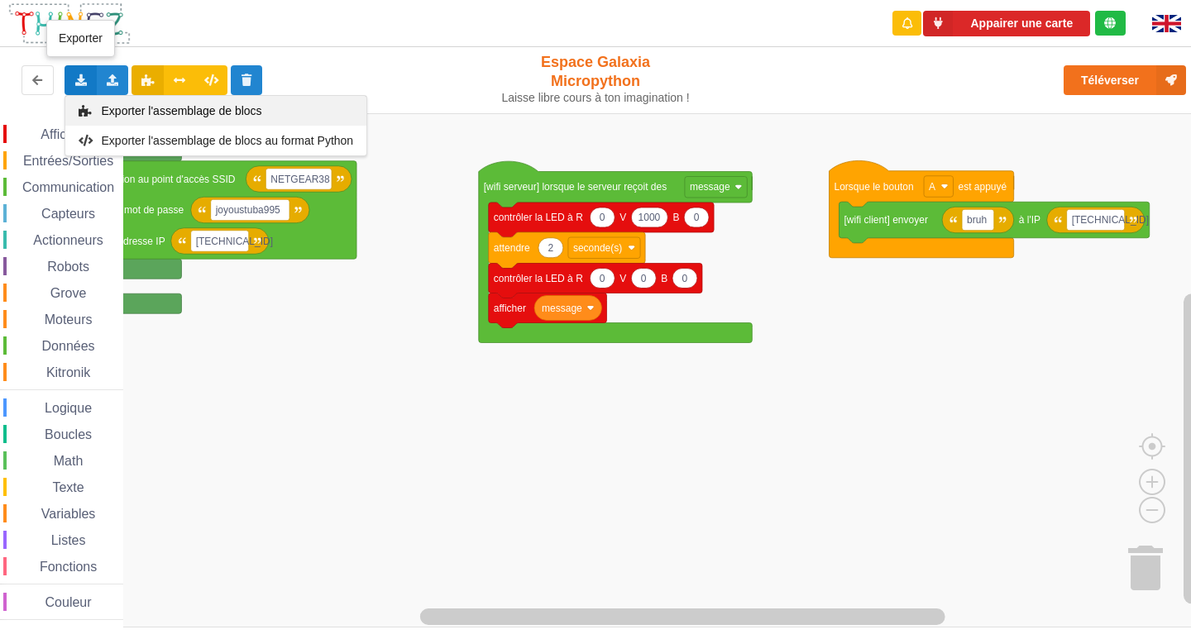
click at [117, 103] on div "Exporter l'assemblage de blocs" at bounding box center [215, 111] width 301 height 30
